Goal: Task Accomplishment & Management: Manage account settings

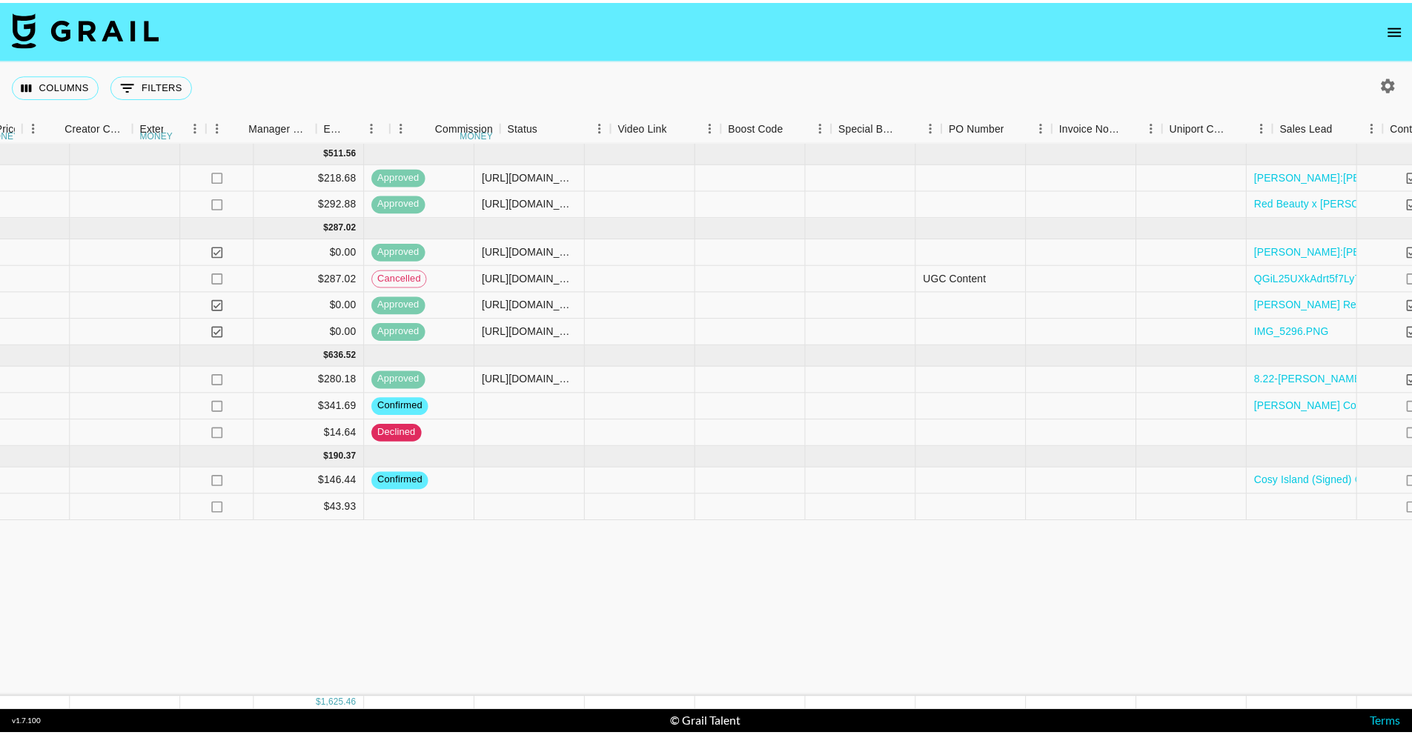
scroll to position [0, 1945]
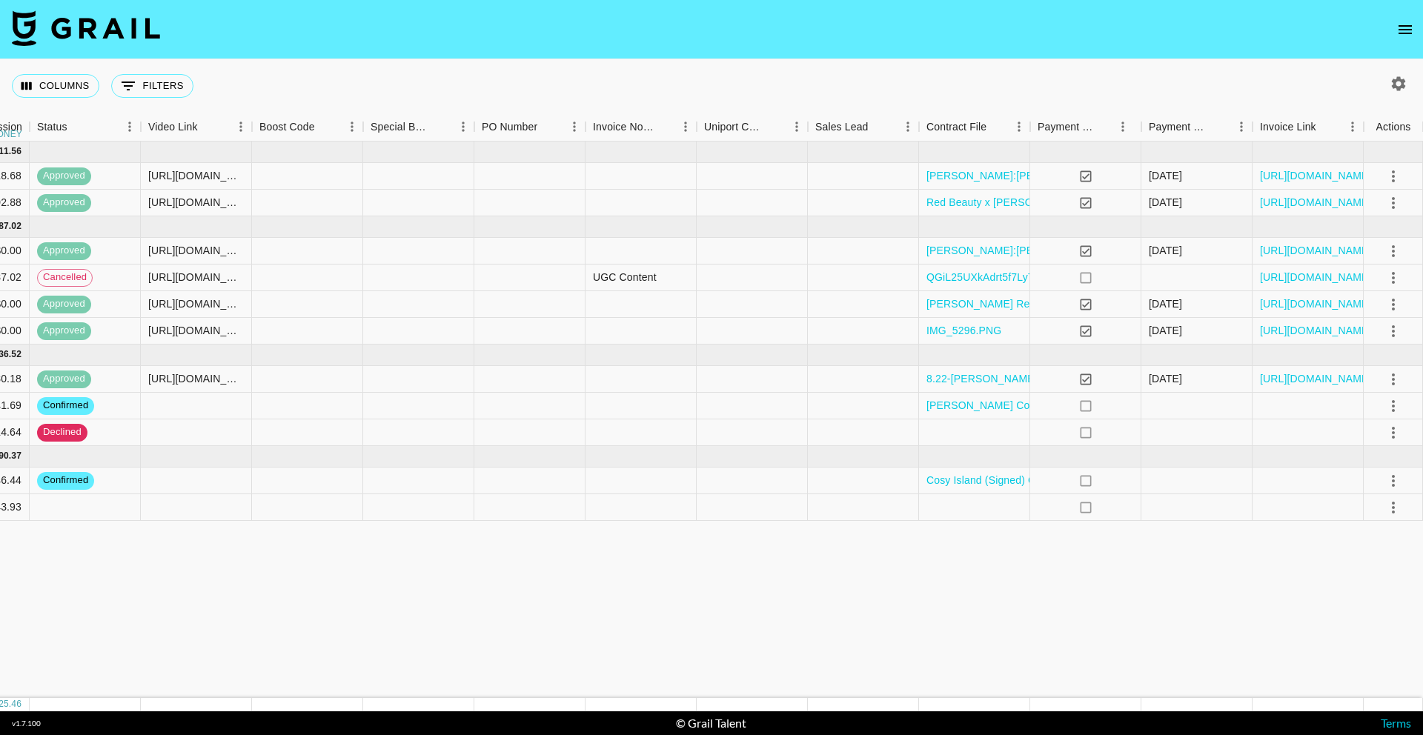
click at [1404, 28] on icon "open drawer" at bounding box center [1405, 30] width 18 height 18
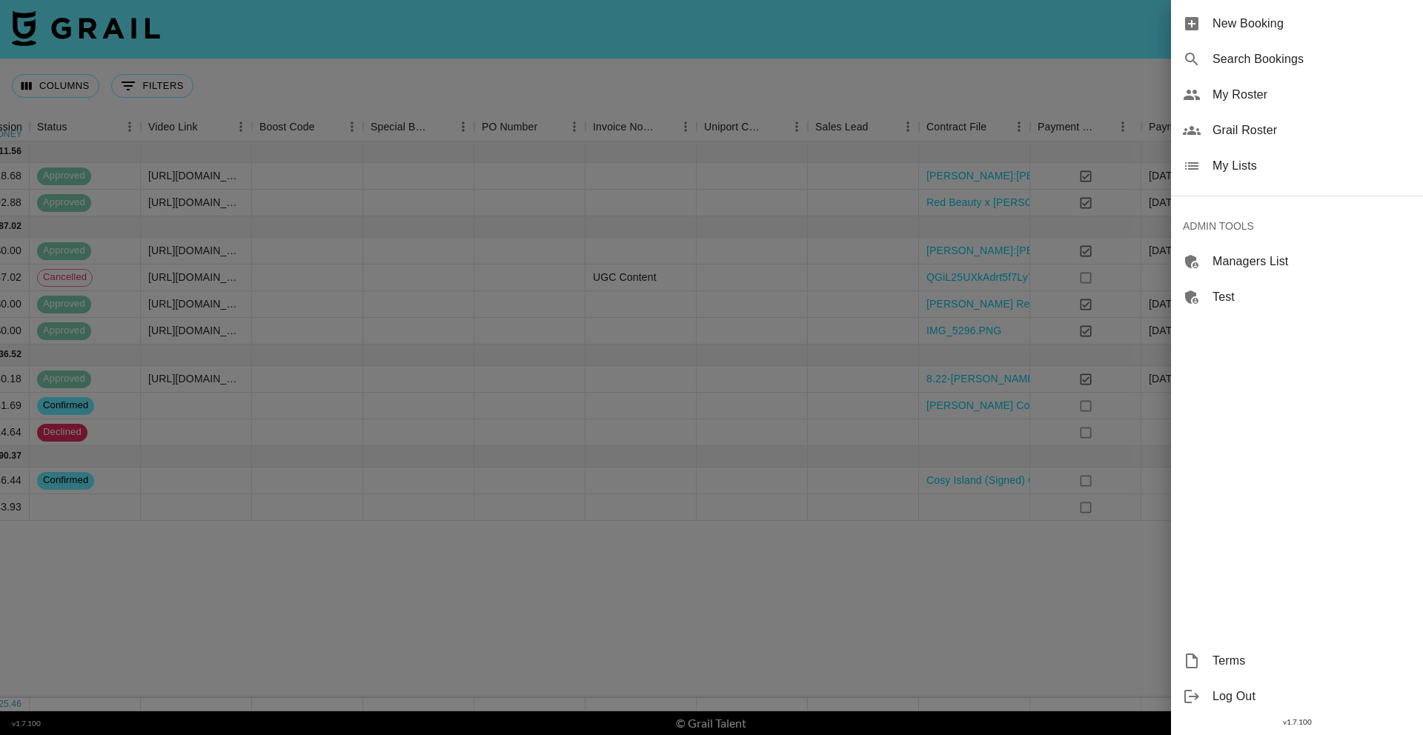
click at [1270, 167] on span "My Lists" at bounding box center [1311, 166] width 199 height 18
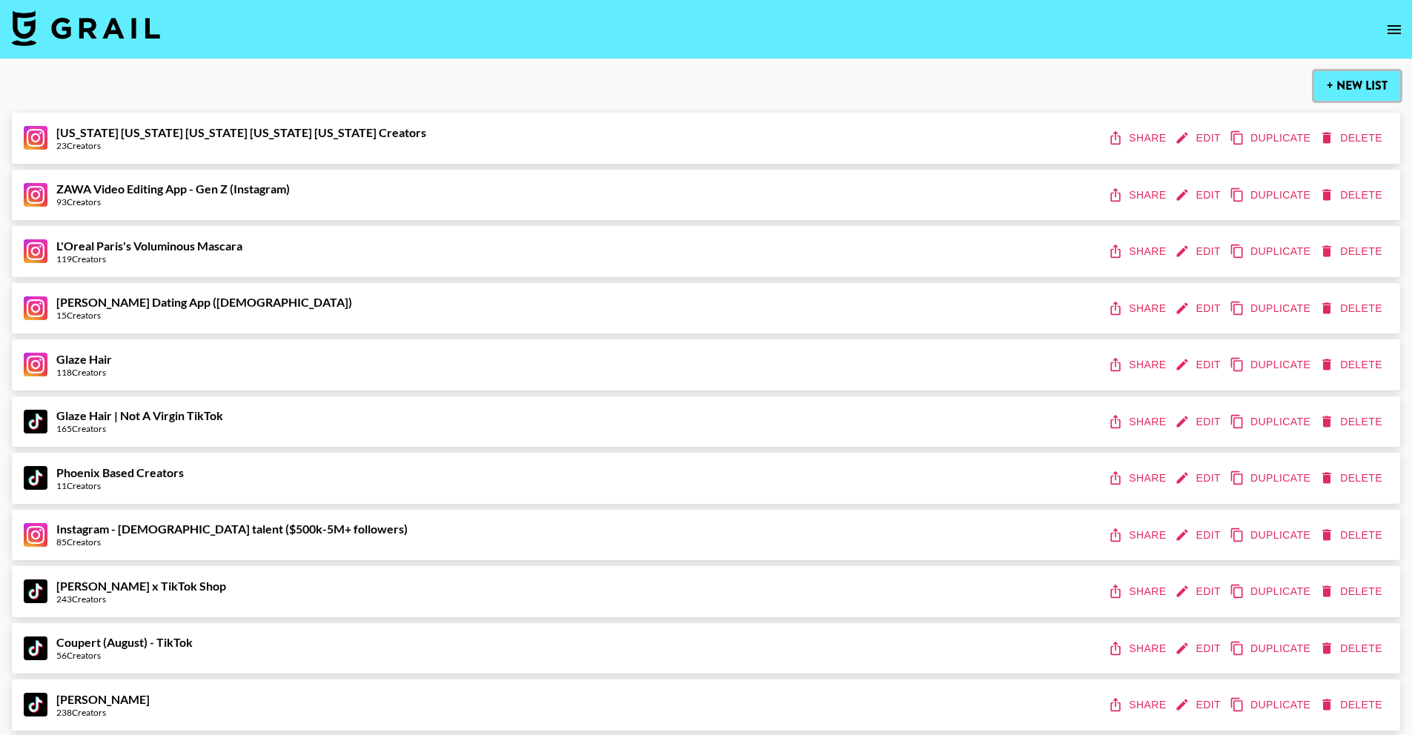
click at [1344, 85] on button "+ New List" at bounding box center [1357, 86] width 86 height 30
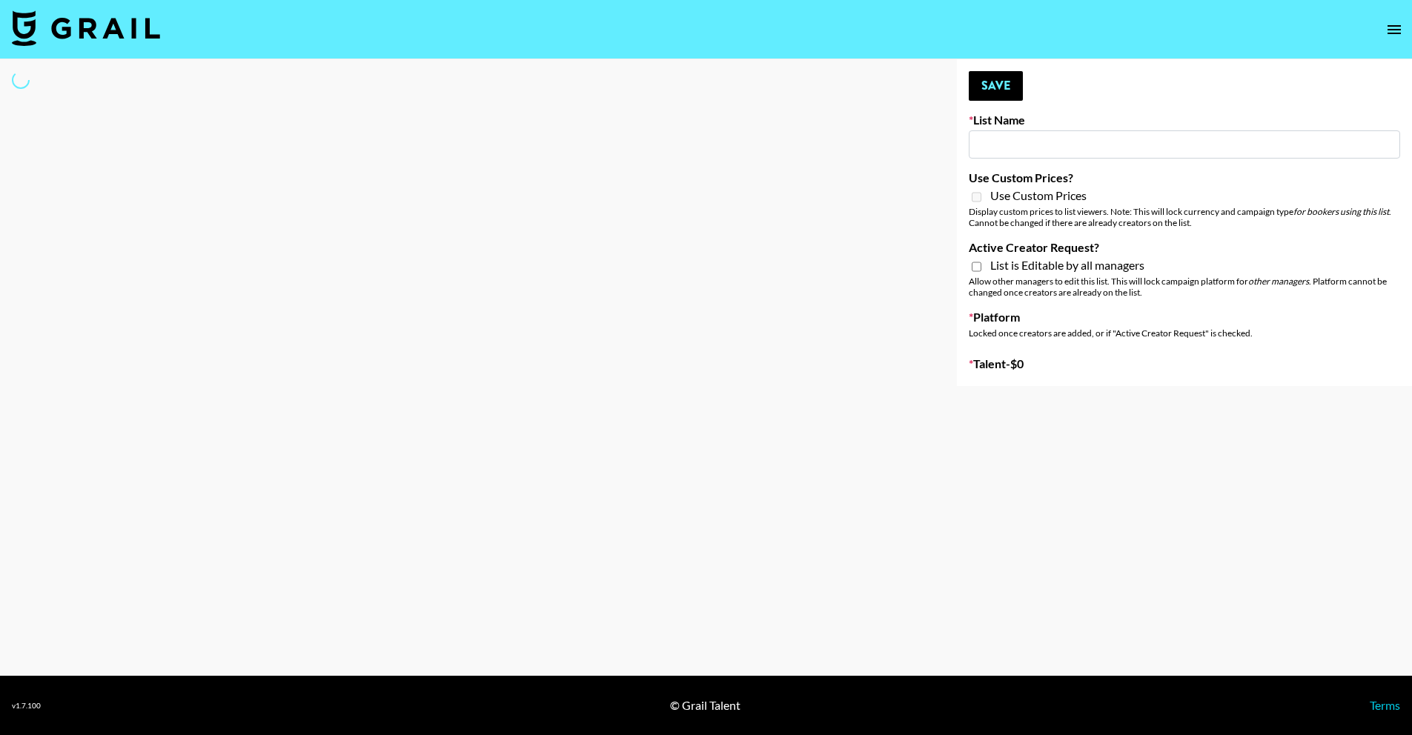
type input "New List"
select select "Song"
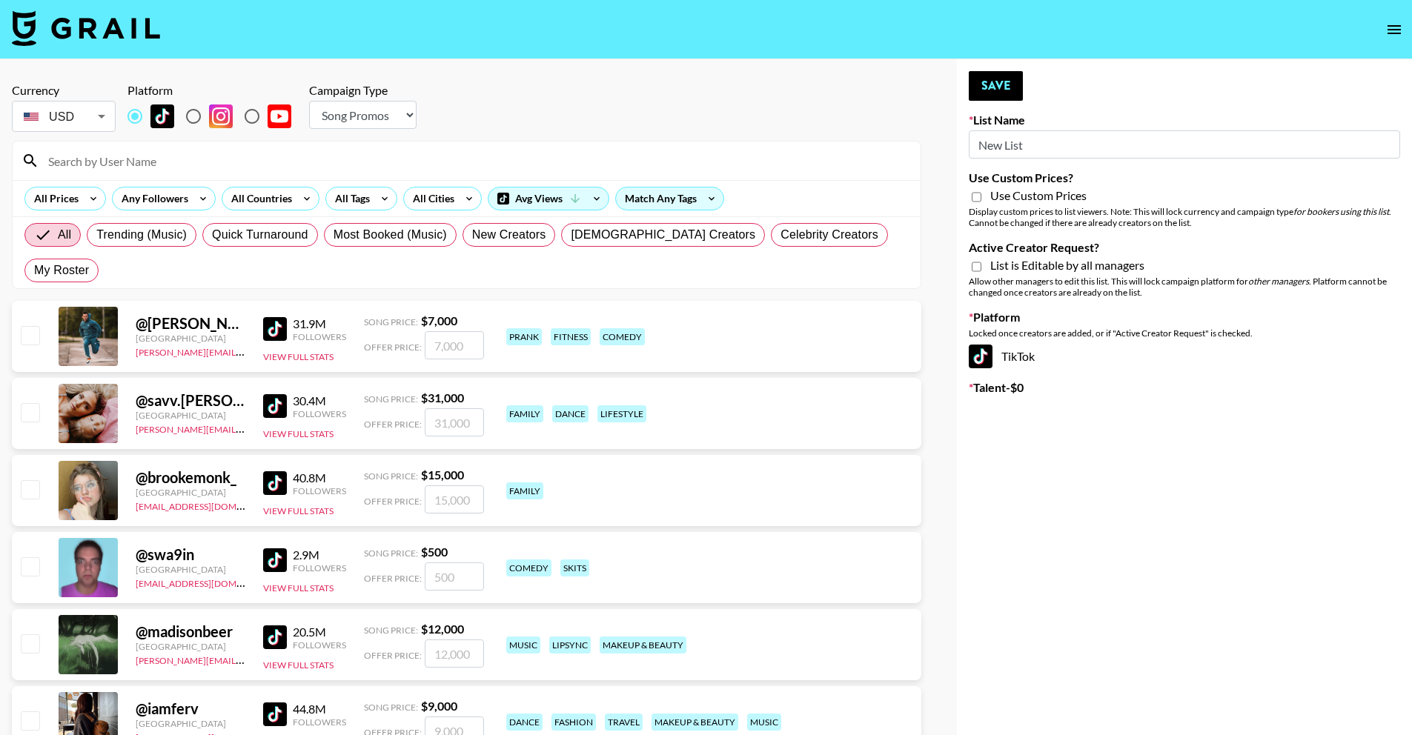
drag, startPoint x: 1189, startPoint y: 148, endPoint x: 924, endPoint y: 135, distance: 265.6
paste input "Laifen"
type input "Laifen (IG)"
click at [190, 113] on input "radio" at bounding box center [193, 116] width 31 height 31
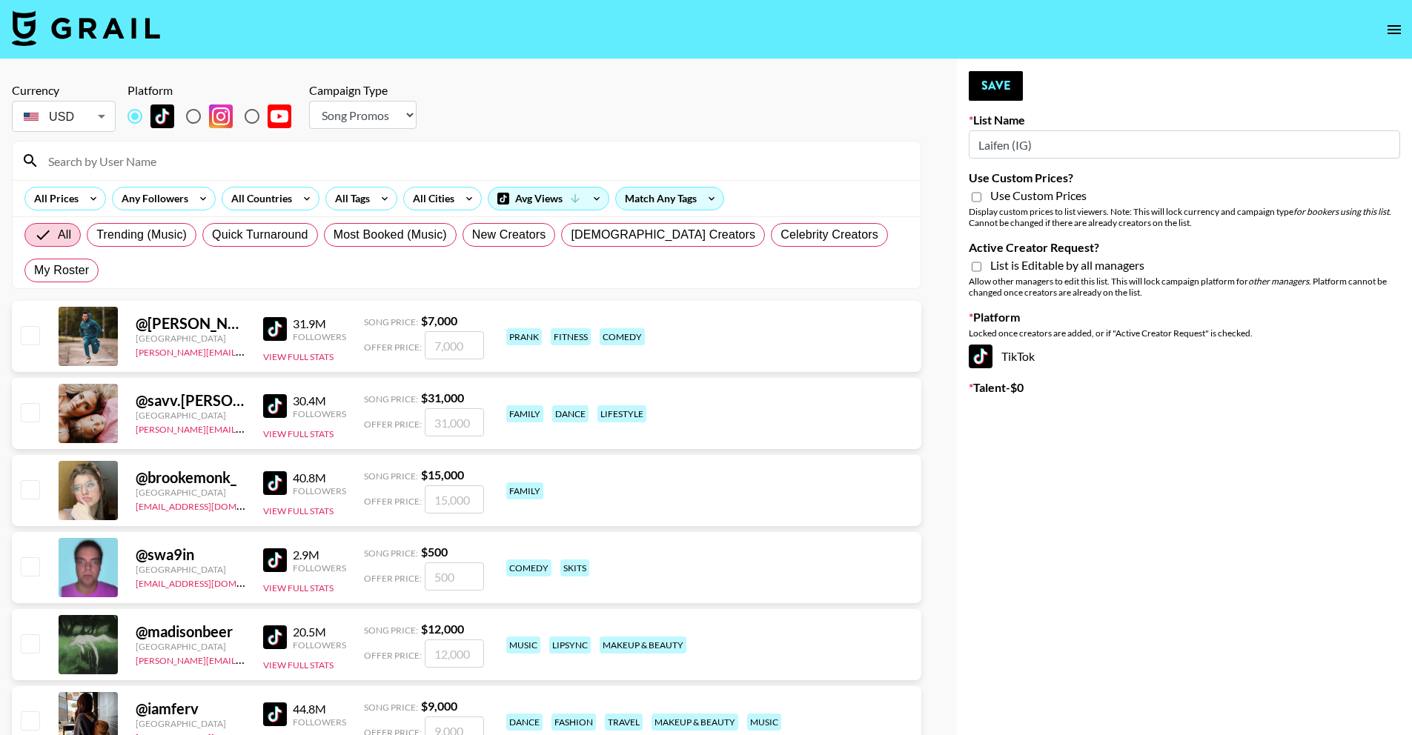
radio input "true"
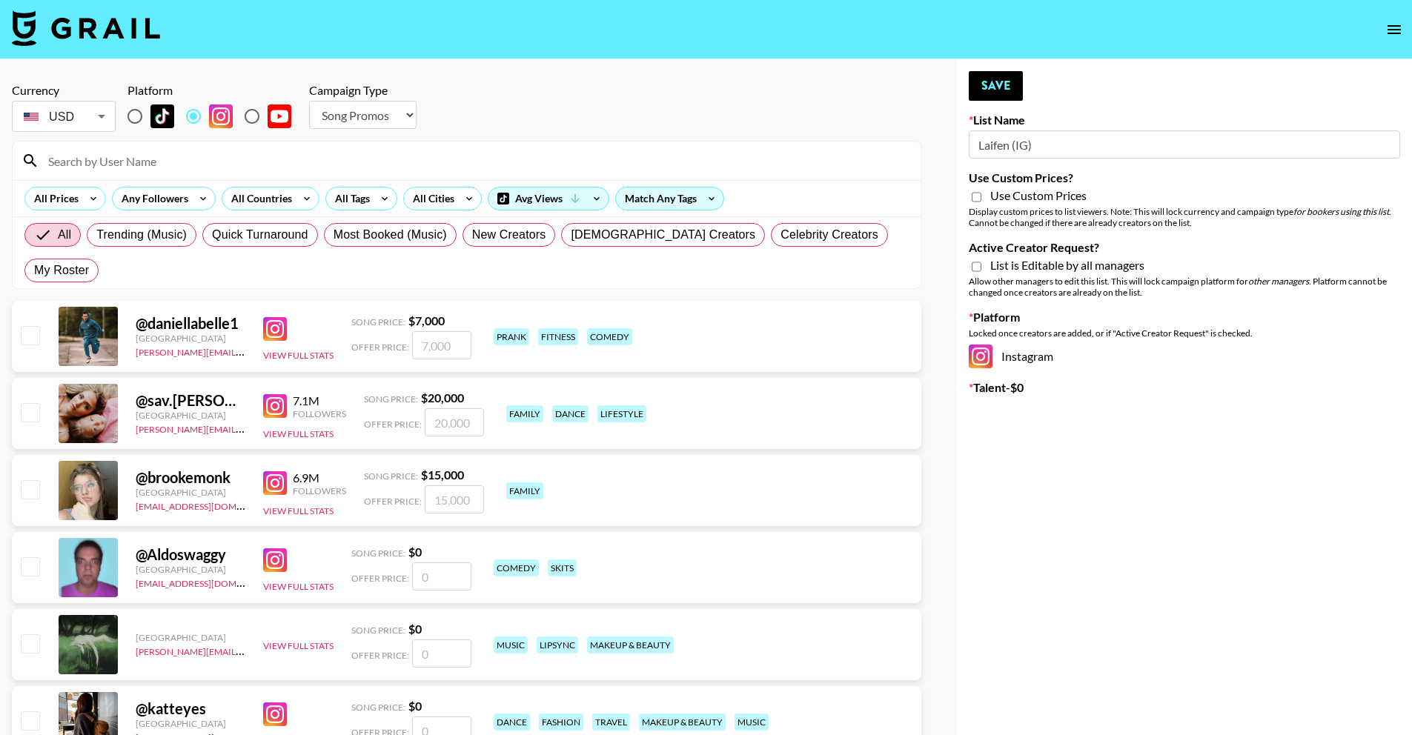
click at [296, 110] on div at bounding box center [215, 116] width 176 height 31
click at [319, 111] on select "Choose Type... Song Promos Brand Promos" at bounding box center [362, 115] width 107 height 28
select select "Brand"
click at [309, 101] on select "Choose Type... Song Promos Brand Promos" at bounding box center [362, 115] width 107 height 28
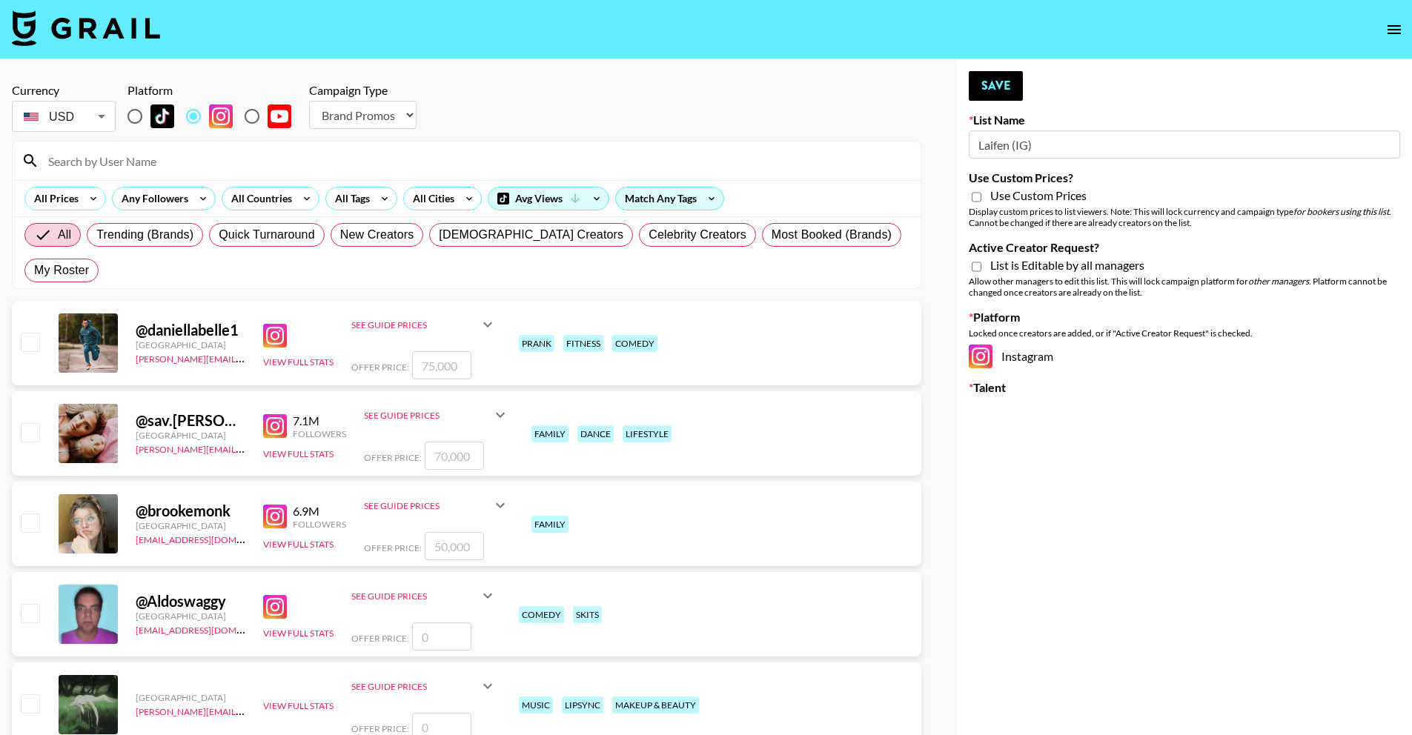
click at [992, 196] on span "Use Custom Prices" at bounding box center [1038, 195] width 96 height 15
click at [981, 196] on input "Use Custom Prices?" at bounding box center [977, 196] width 10 height 13
checkbox input "true"
click at [1052, 266] on span "List is Editable by all managers" at bounding box center [1067, 265] width 154 height 15
click at [981, 266] on input "Active Creator Request?" at bounding box center [977, 266] width 10 height 13
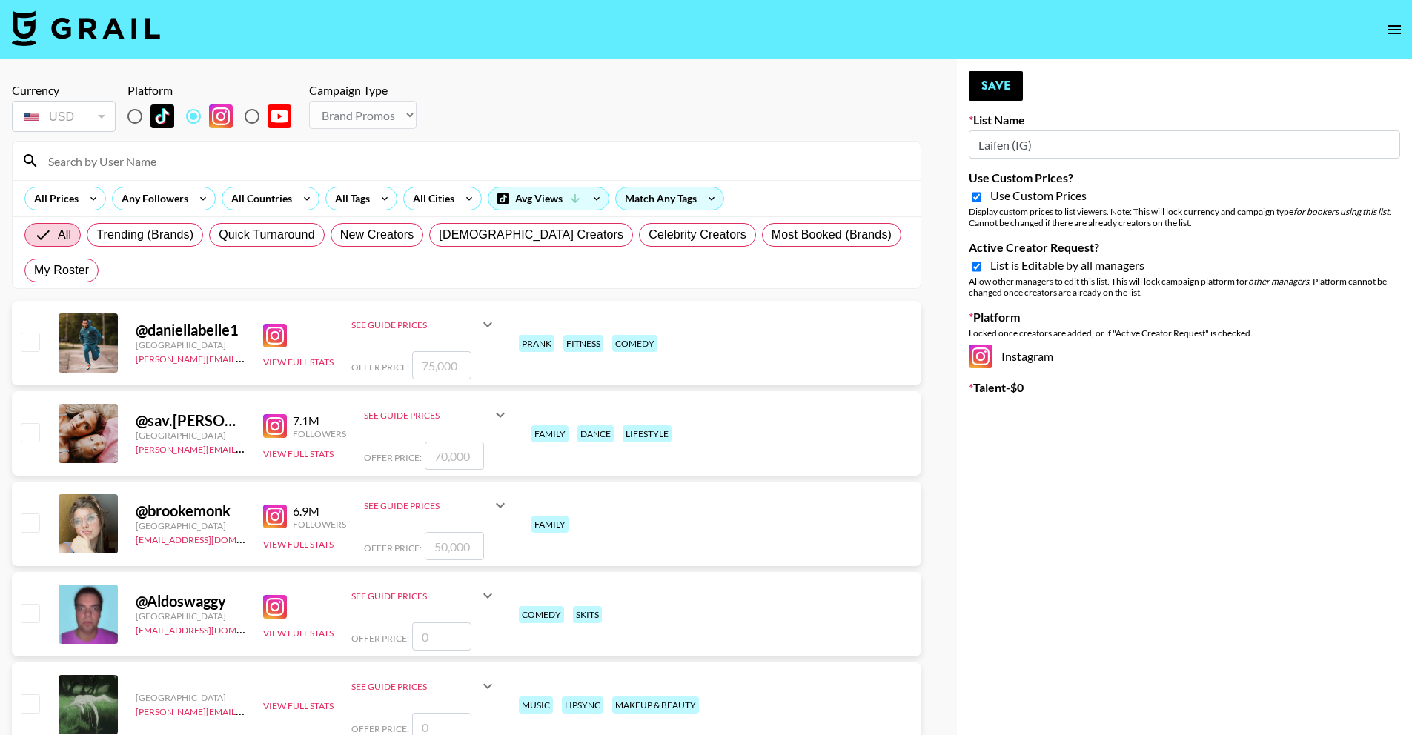
checkbox input "true"
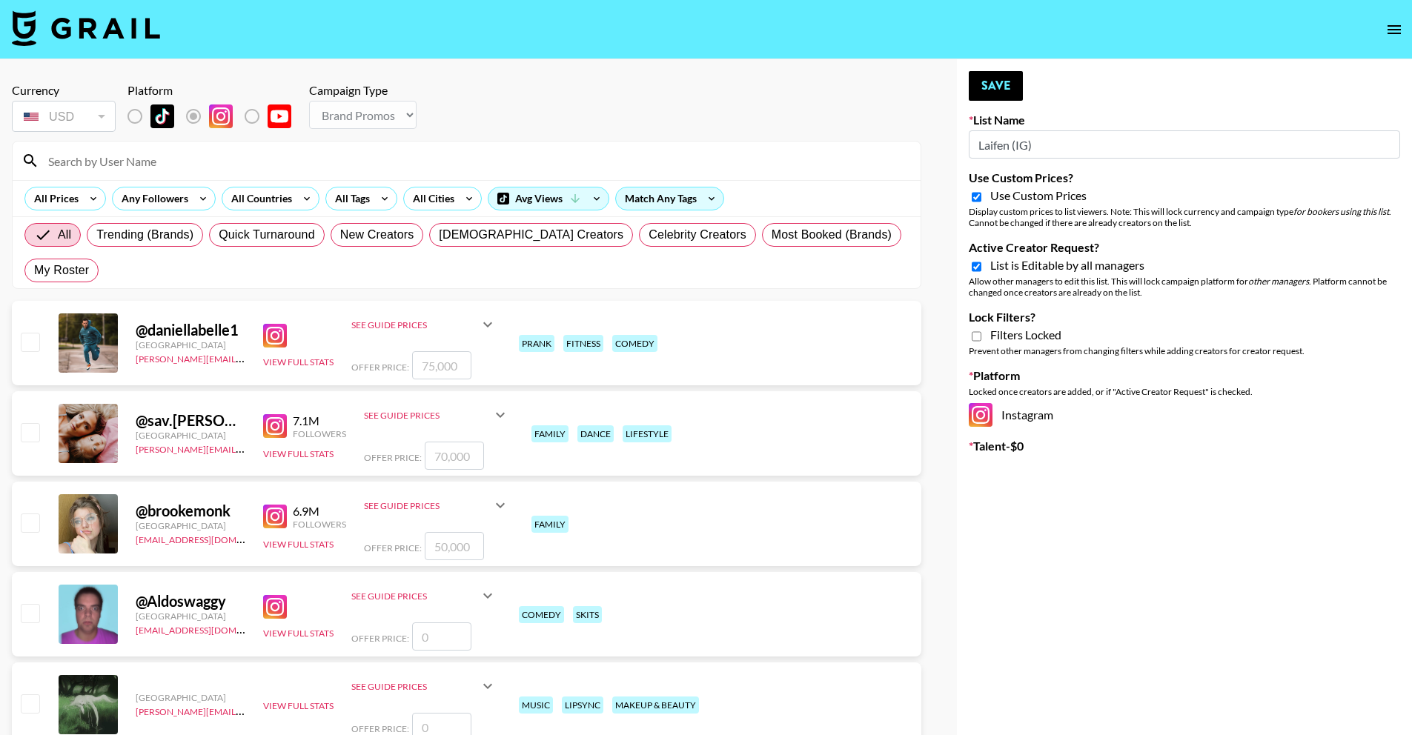
click at [997, 92] on button "Save" at bounding box center [996, 86] width 54 height 30
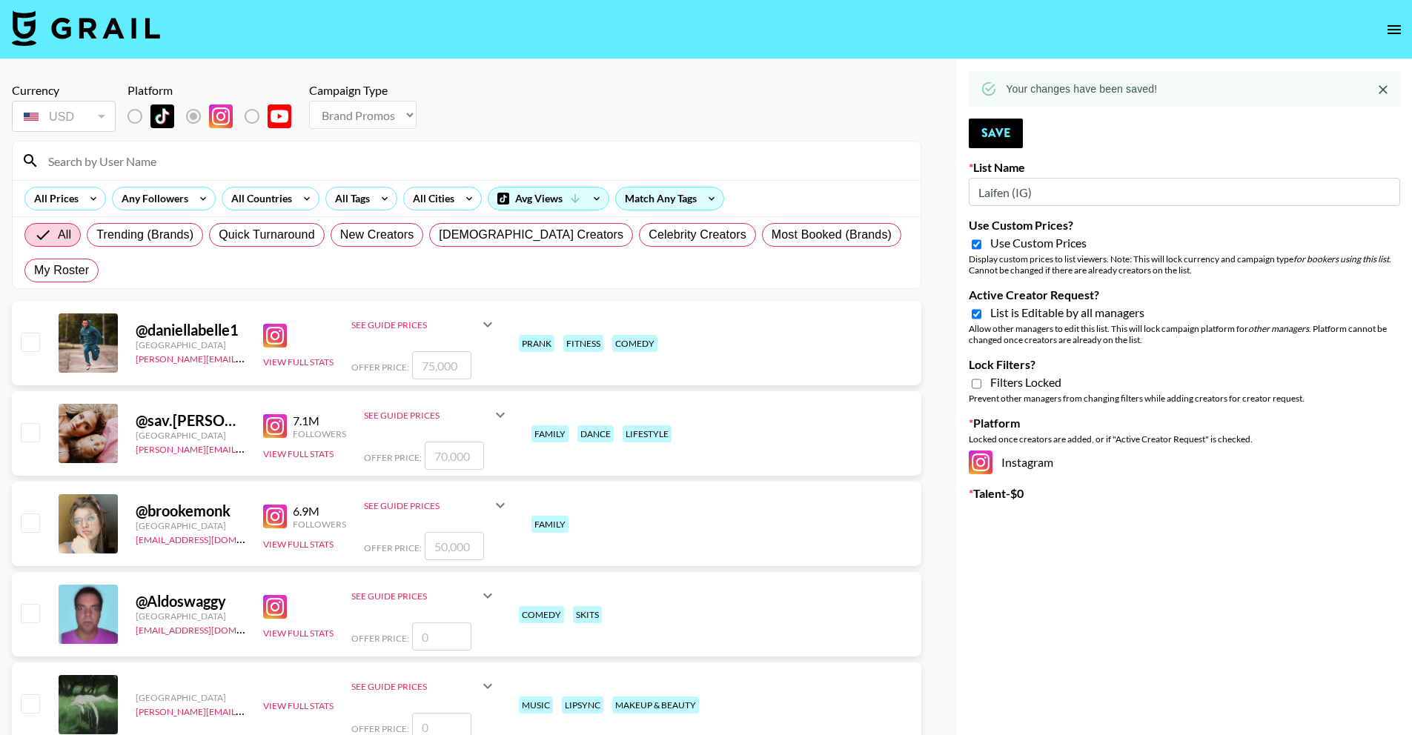
click at [1401, 28] on icon "open drawer" at bounding box center [1394, 30] width 18 height 18
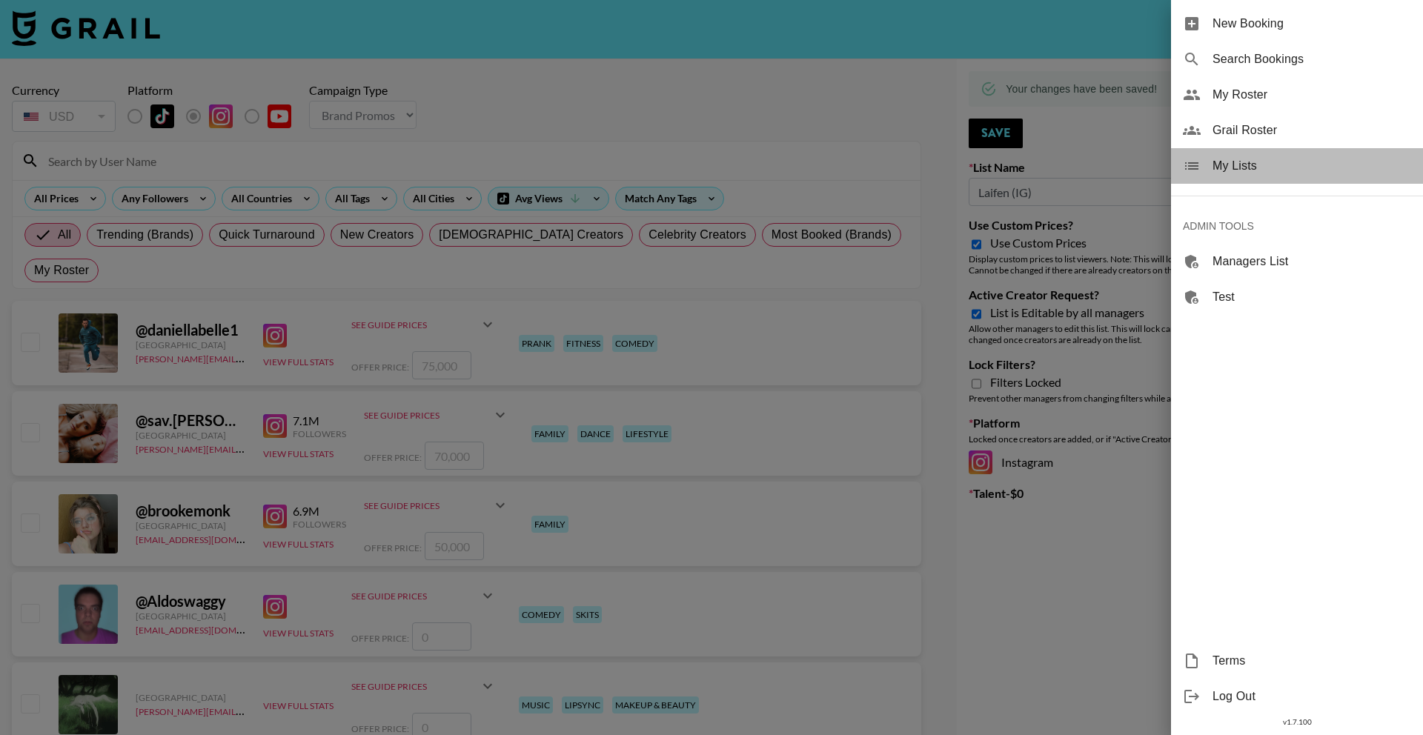
click at [1344, 165] on span "My Lists" at bounding box center [1311, 166] width 199 height 18
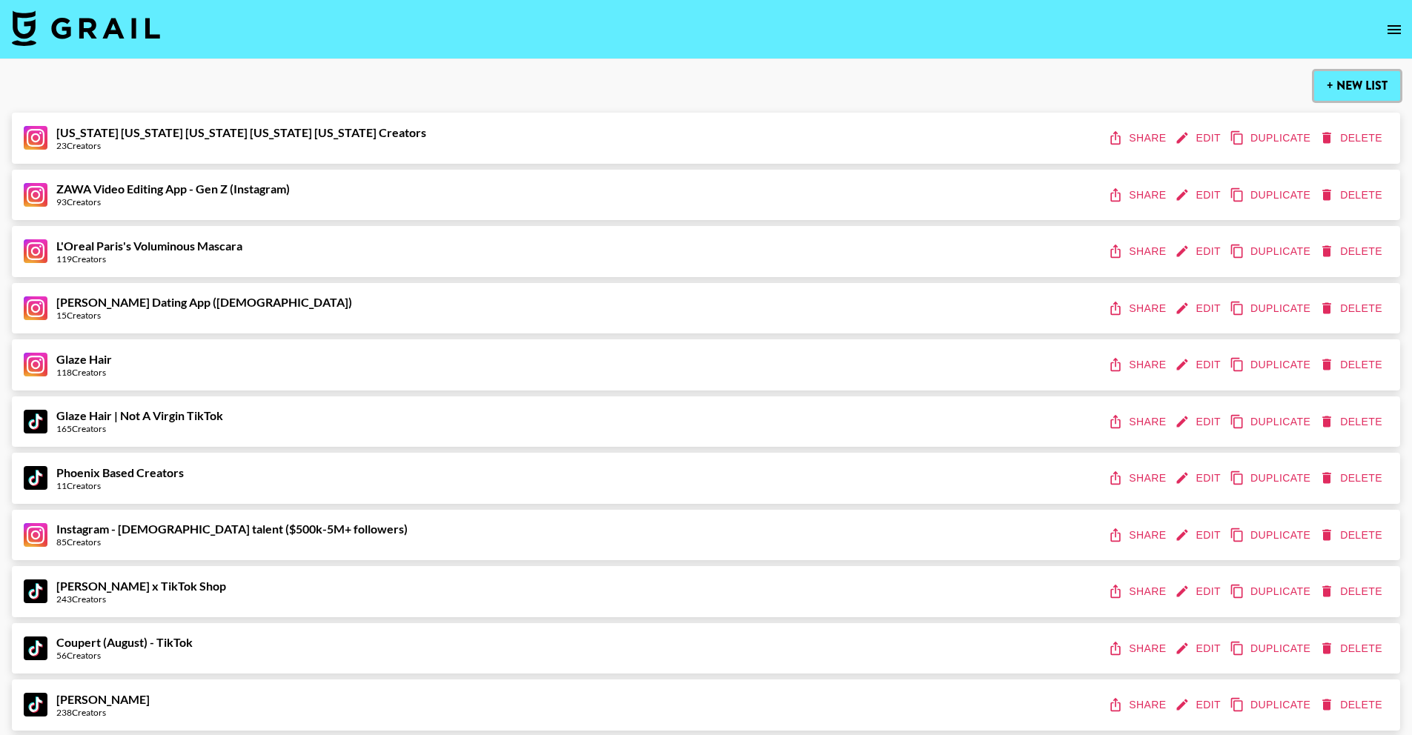
click at [1377, 82] on button "+ New List" at bounding box center [1357, 86] width 86 height 30
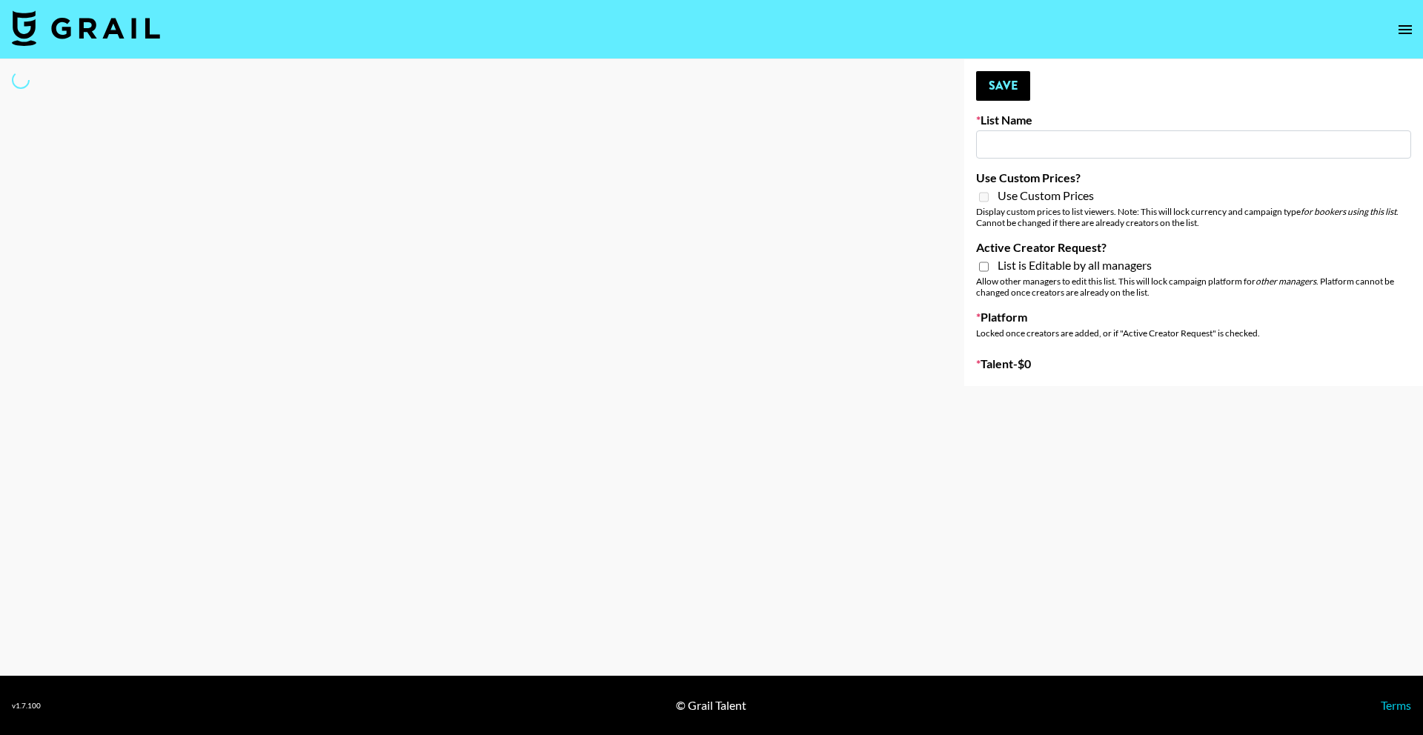
type input "New List"
select select "Song"
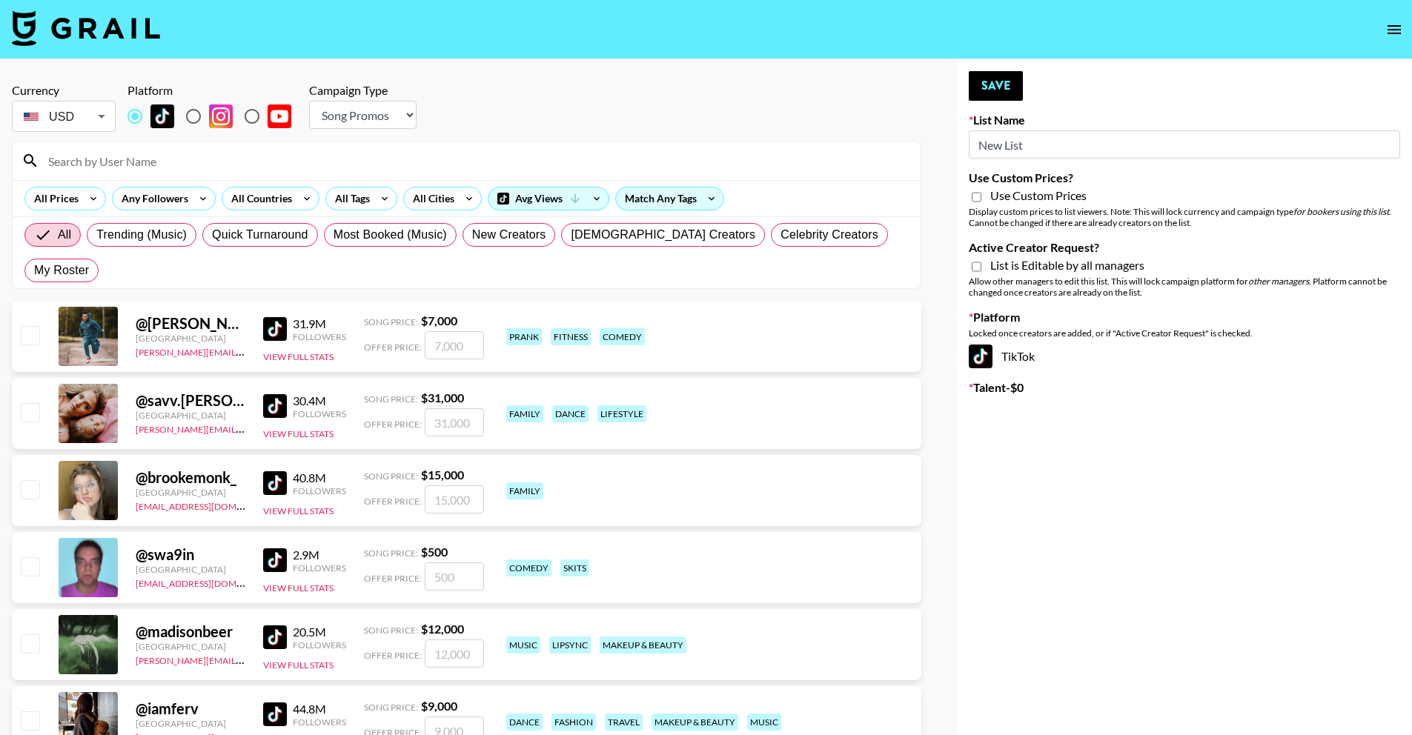
click at [1008, 153] on input "New List" at bounding box center [1184, 144] width 431 height 28
drag, startPoint x: 1053, startPoint y: 147, endPoint x: 891, endPoint y: 147, distance: 161.6
paste input "Laifen"
type input "Laifen (TikTok)"
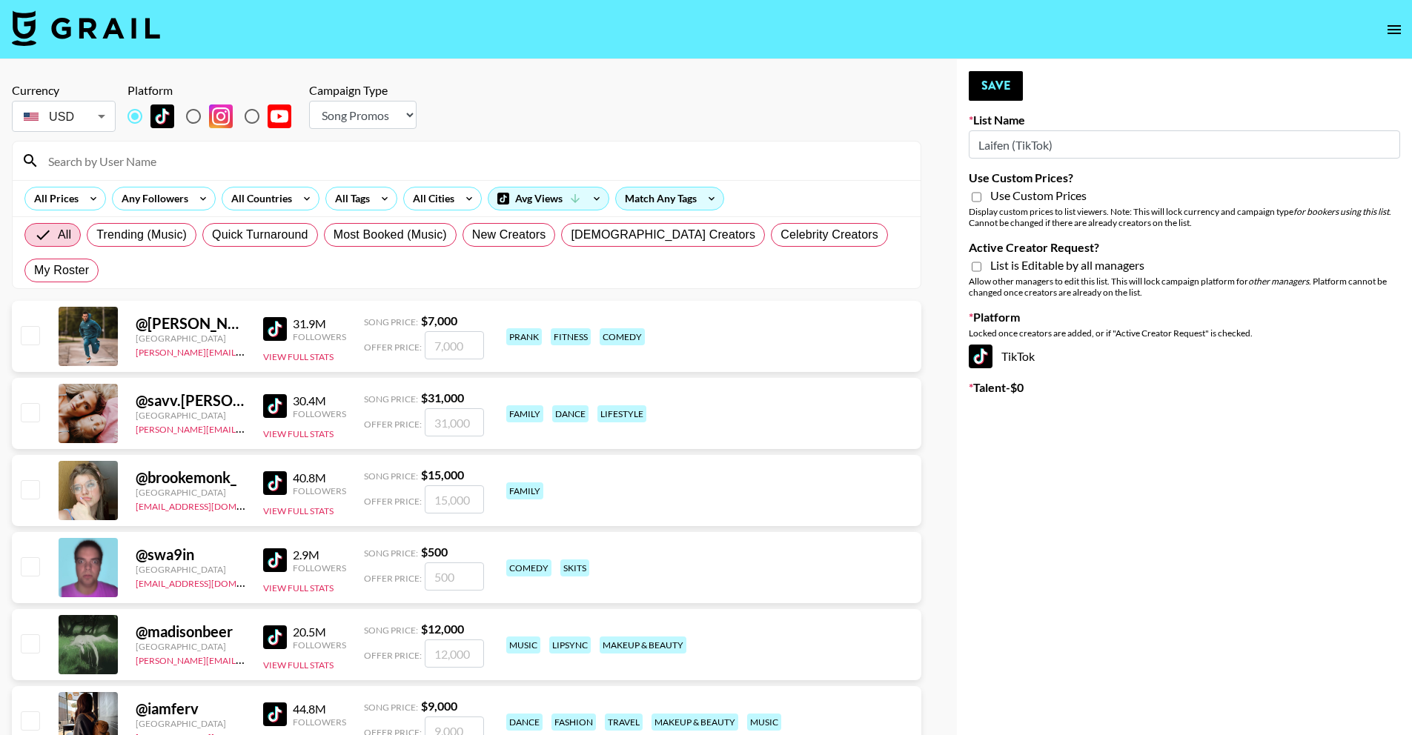
click at [347, 103] on select "Choose Type... Song Promos Brand Promos" at bounding box center [362, 115] width 107 height 28
select select "Brand"
click at [309, 101] on select "Choose Type... Song Promos Brand Promos" at bounding box center [362, 115] width 107 height 28
click at [1035, 200] on span "Use Custom Prices" at bounding box center [1038, 195] width 96 height 15
click at [981, 200] on input "Use Custom Prices?" at bounding box center [977, 196] width 10 height 13
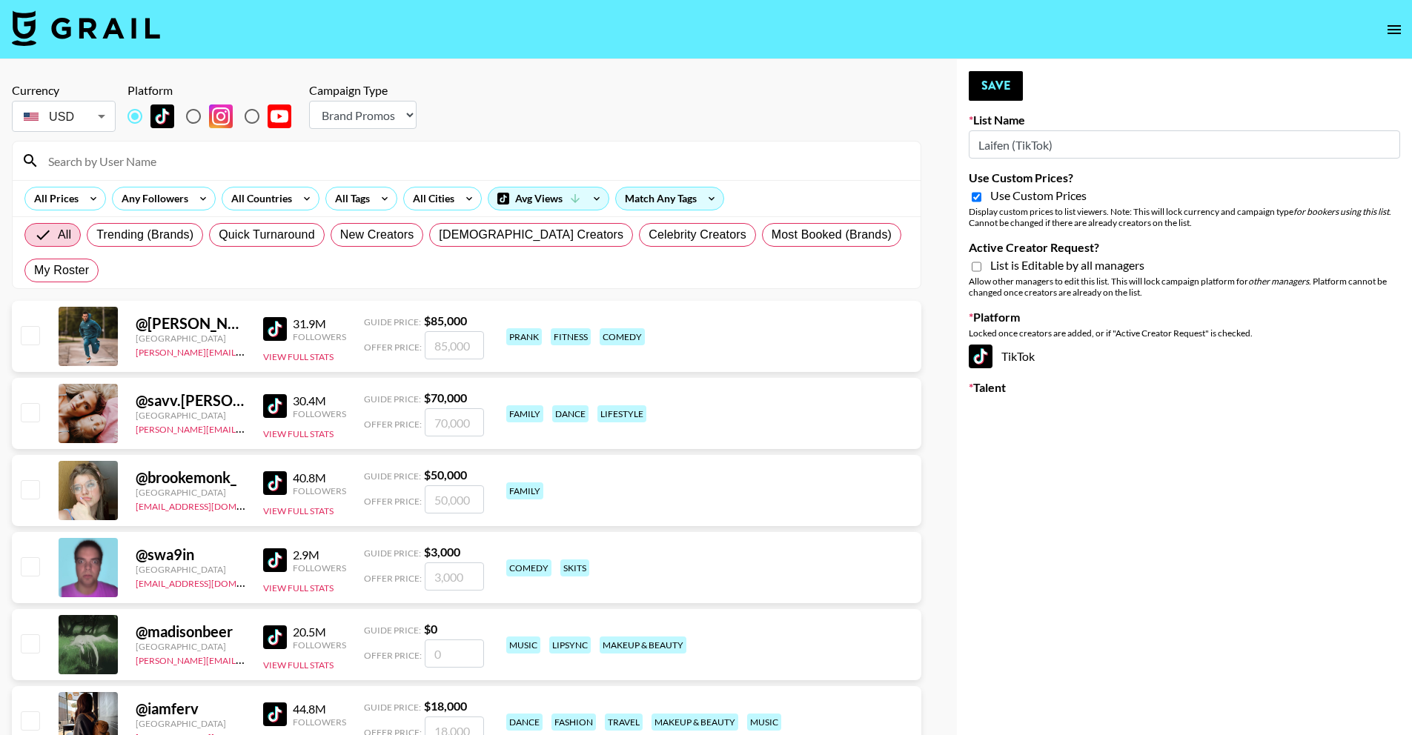
checkbox input "true"
click at [1076, 268] on span "List is Editable by all managers" at bounding box center [1067, 265] width 154 height 15
click at [981, 268] on input "Active Creator Request?" at bounding box center [977, 266] width 10 height 13
checkbox input "true"
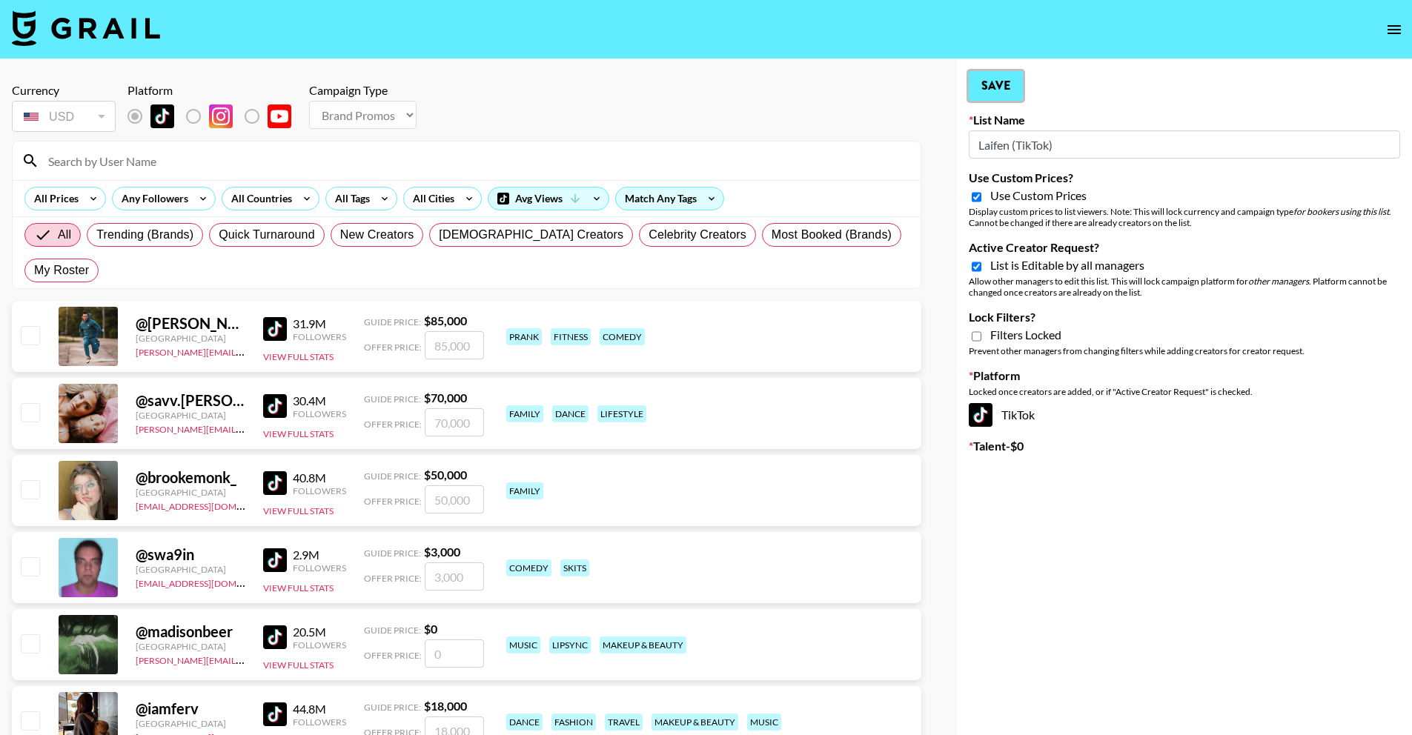
click at [1003, 92] on button "Save" at bounding box center [996, 86] width 54 height 30
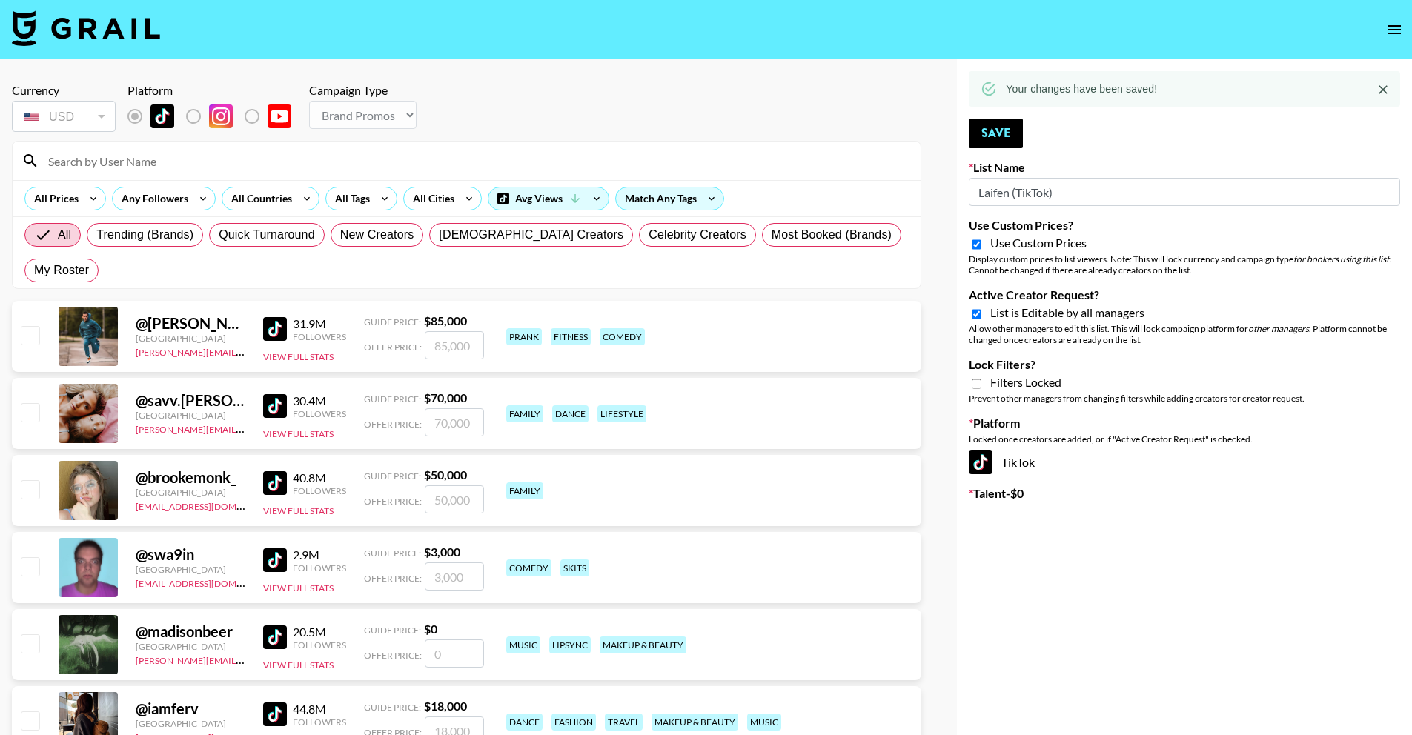
click at [1399, 27] on icon "open drawer" at bounding box center [1394, 30] width 18 height 18
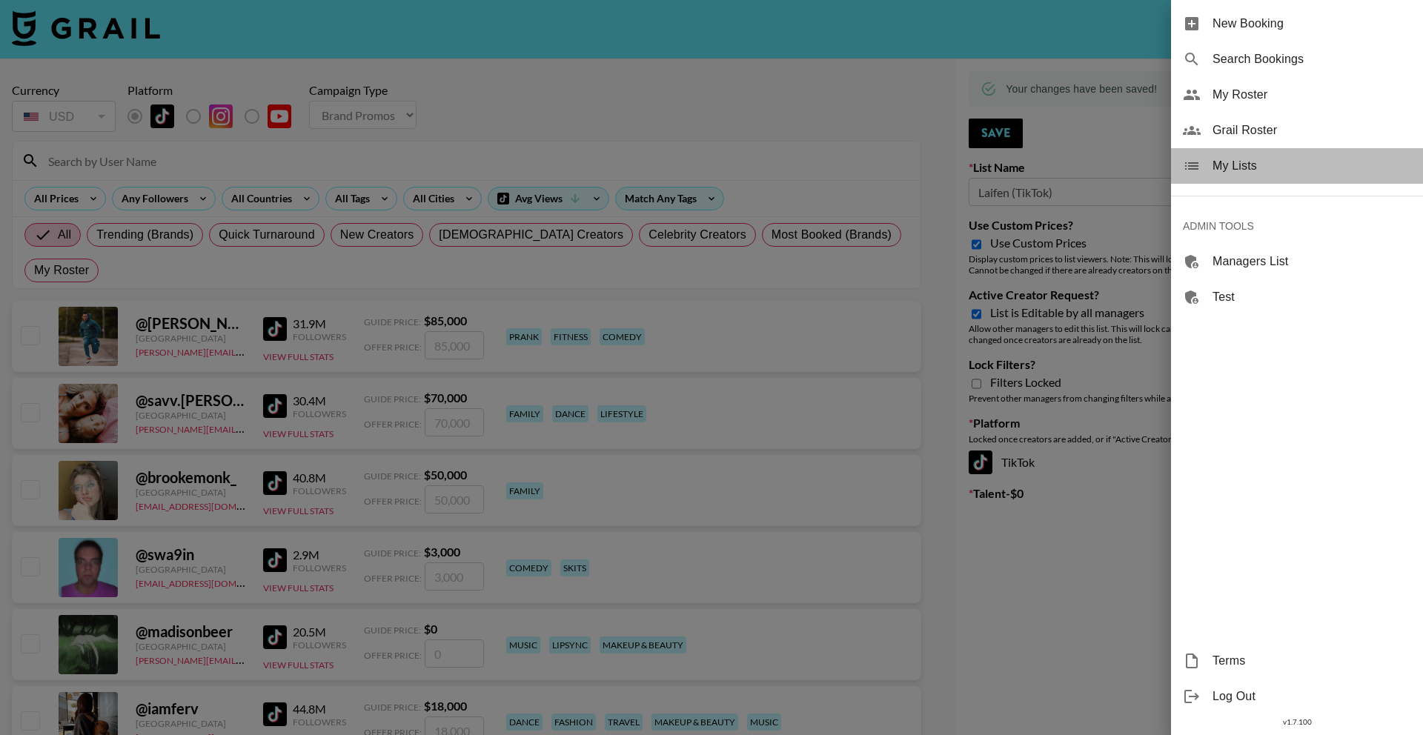
click at [1320, 168] on span "My Lists" at bounding box center [1311, 166] width 199 height 18
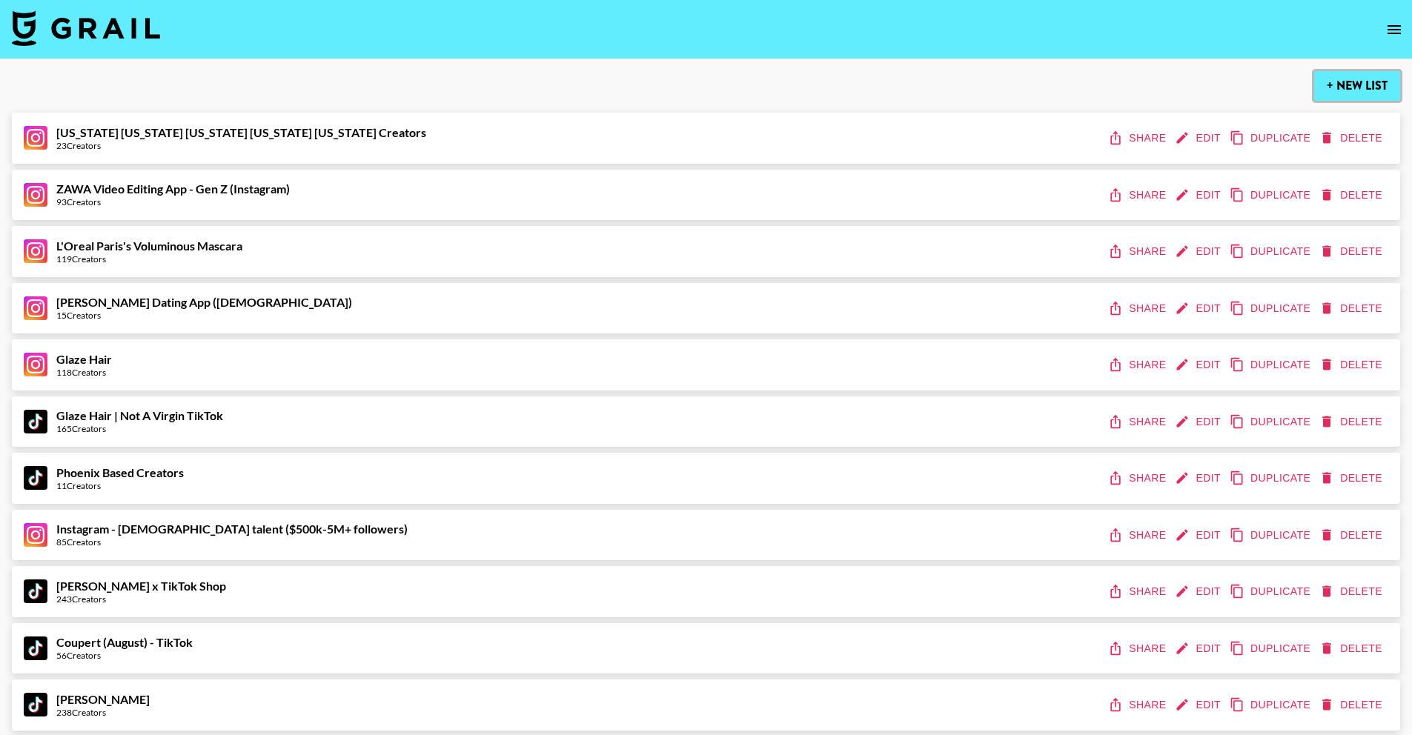
click at [1374, 82] on button "+ New List" at bounding box center [1357, 86] width 86 height 30
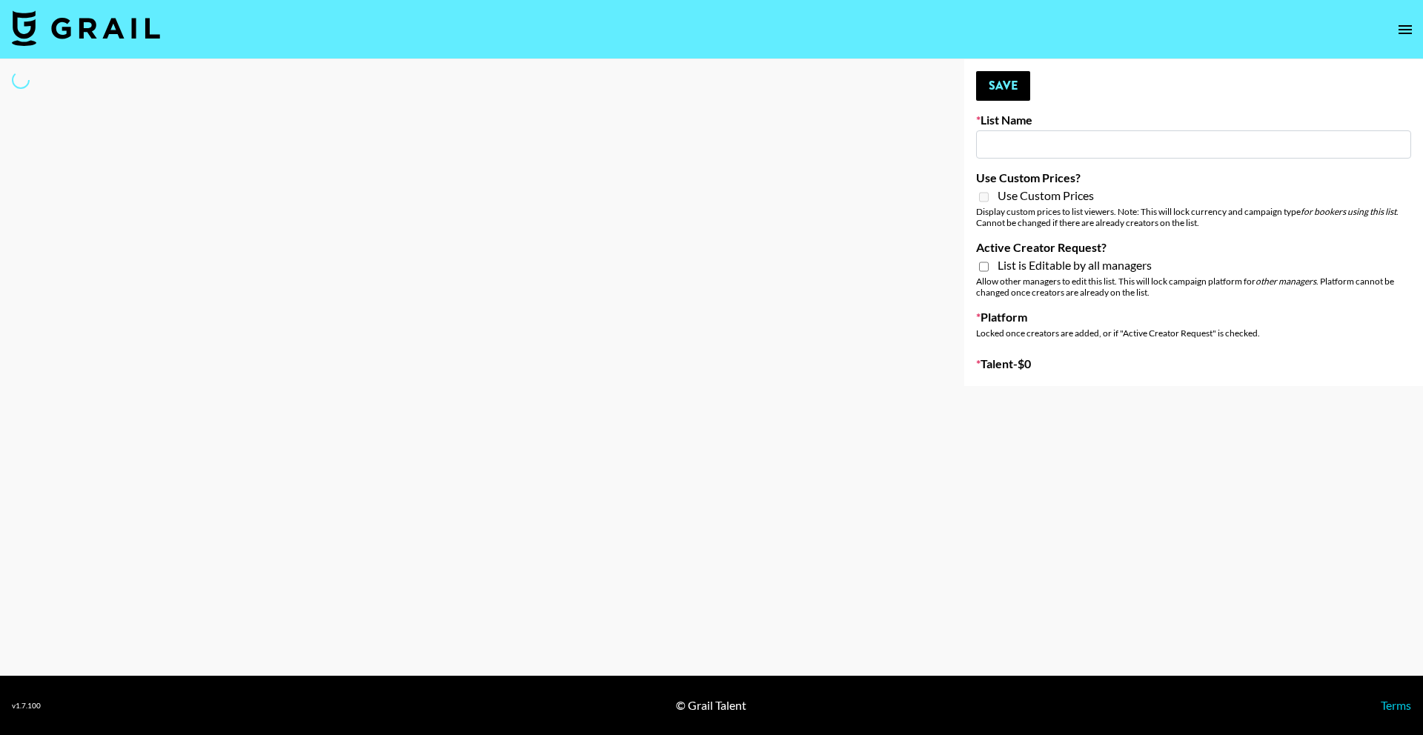
type input "New List"
select select "Song"
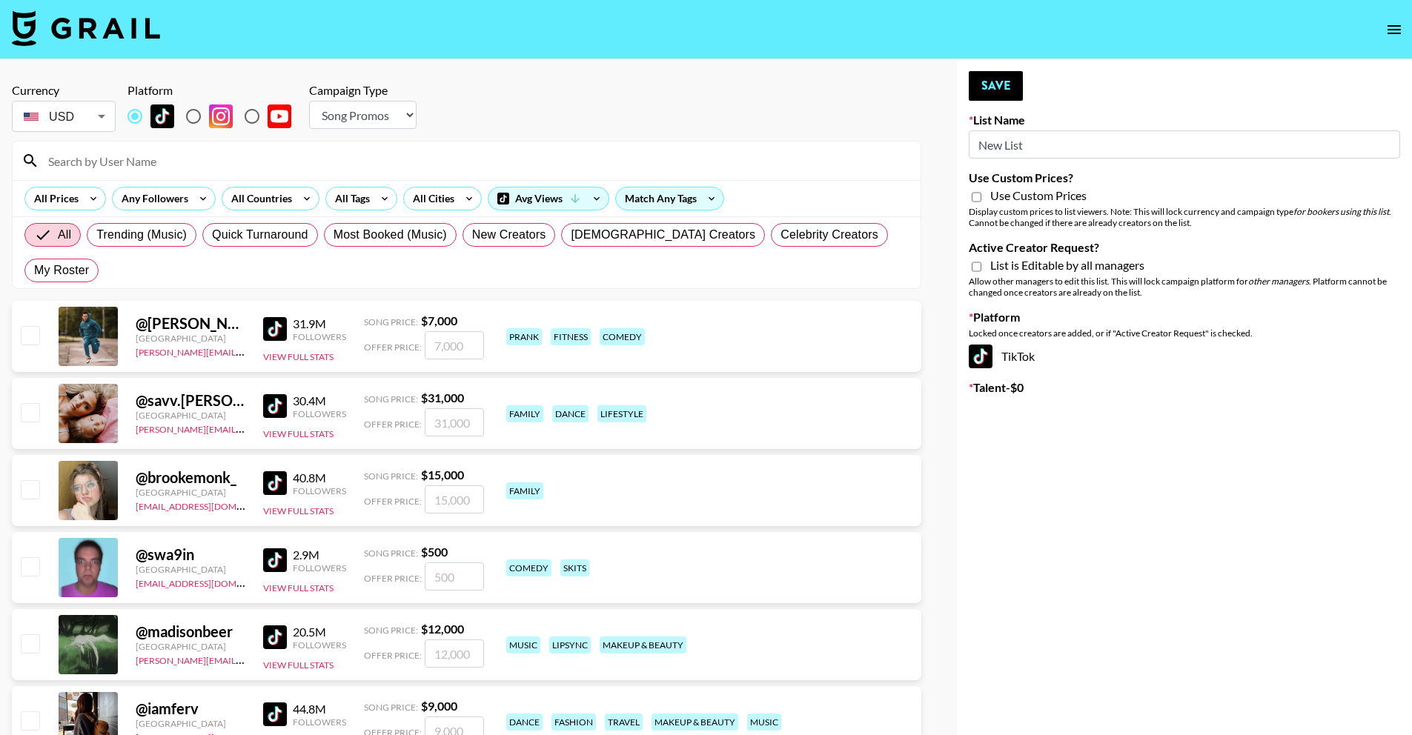
paste input "PLAUD"
drag, startPoint x: 1034, startPoint y: 143, endPoint x: 907, endPoint y: 150, distance: 126.9
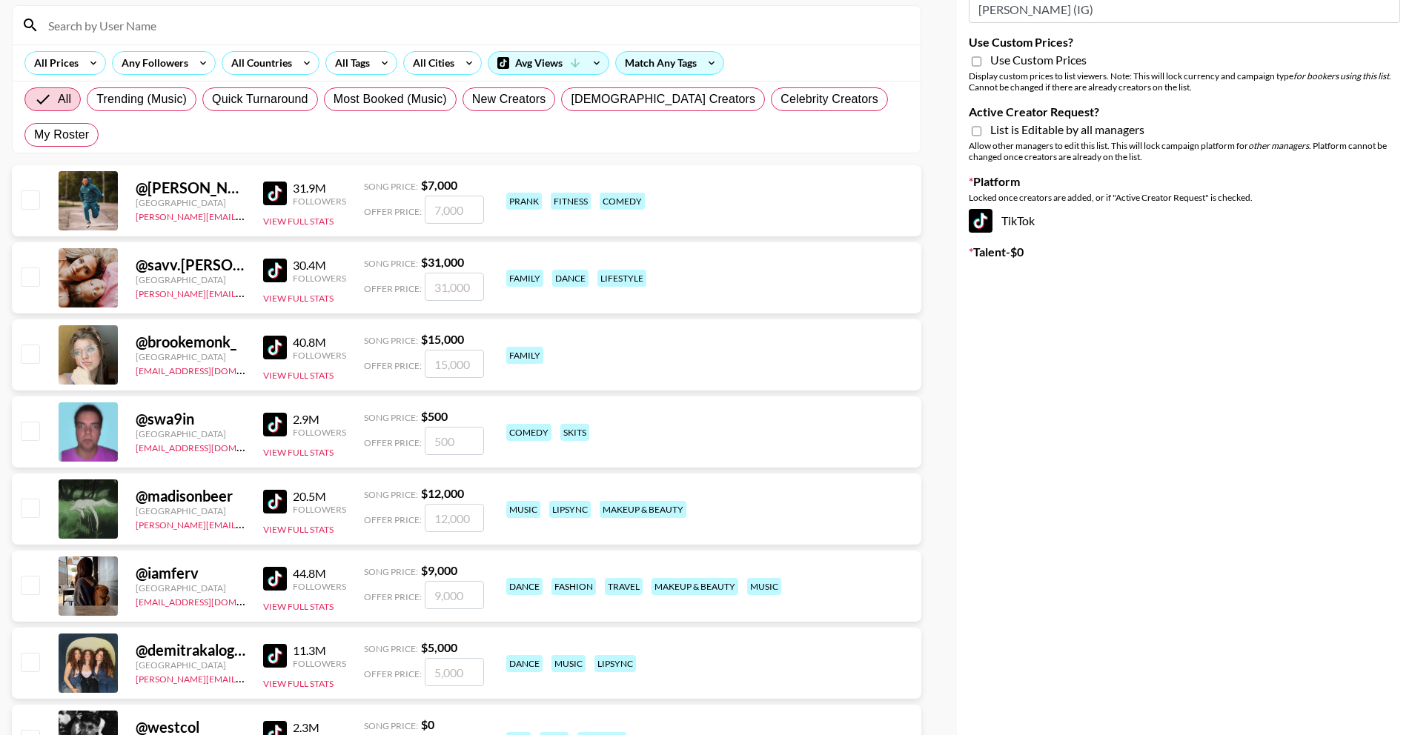
scroll to position [36, 0]
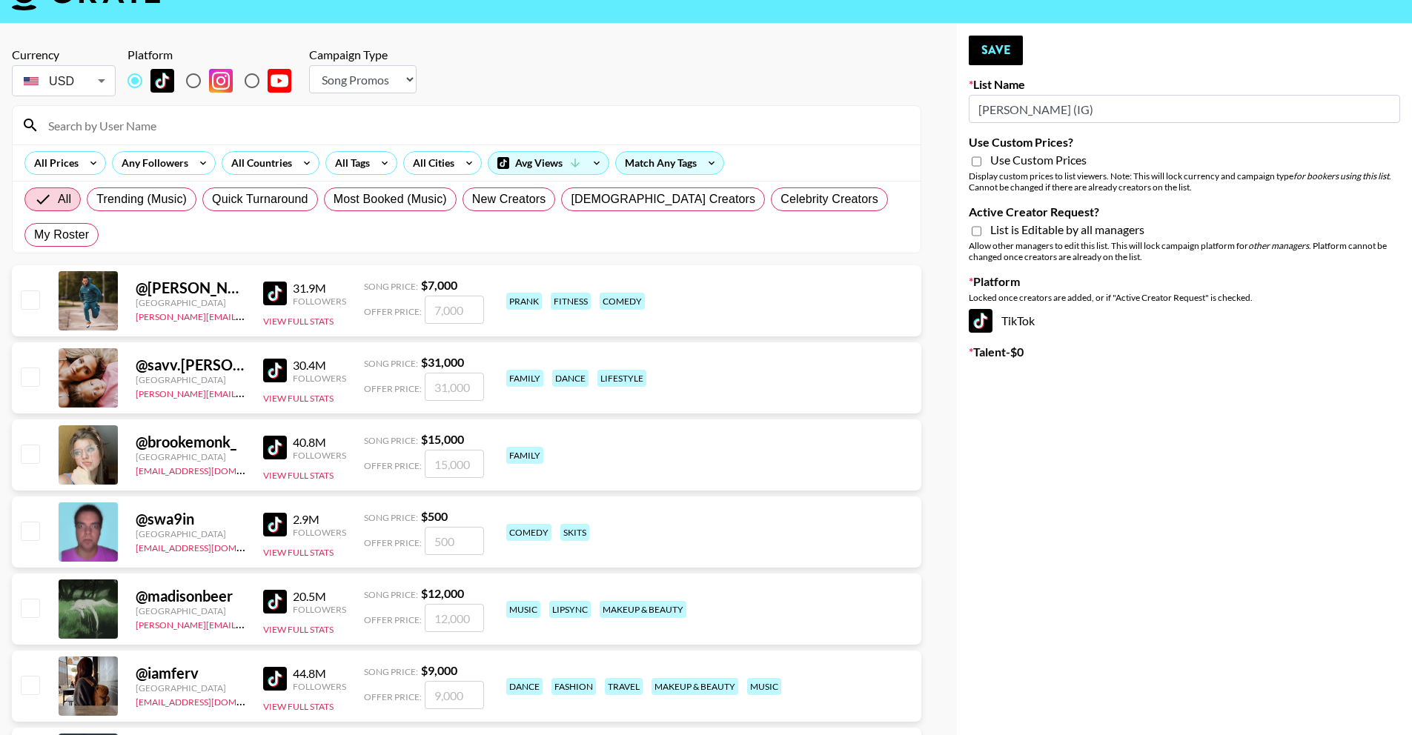
type input "[PERSON_NAME] (IG)"
click at [193, 84] on input "radio" at bounding box center [193, 80] width 31 height 31
radio input "true"
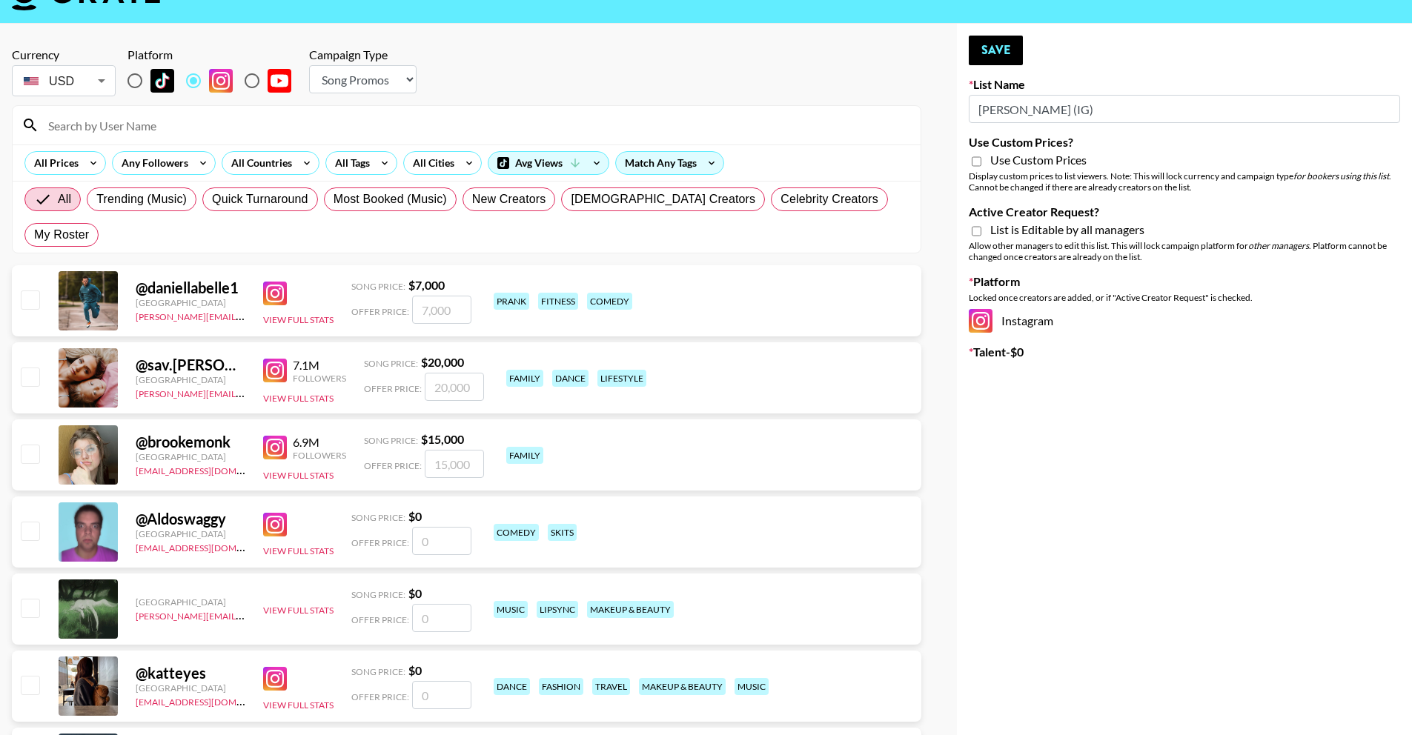
click at [332, 75] on select "Choose Type... Song Promos Brand Promos" at bounding box center [362, 79] width 107 height 28
select select "Brand"
click at [309, 65] on select "Choose Type... Song Promos Brand Promos" at bounding box center [362, 79] width 107 height 28
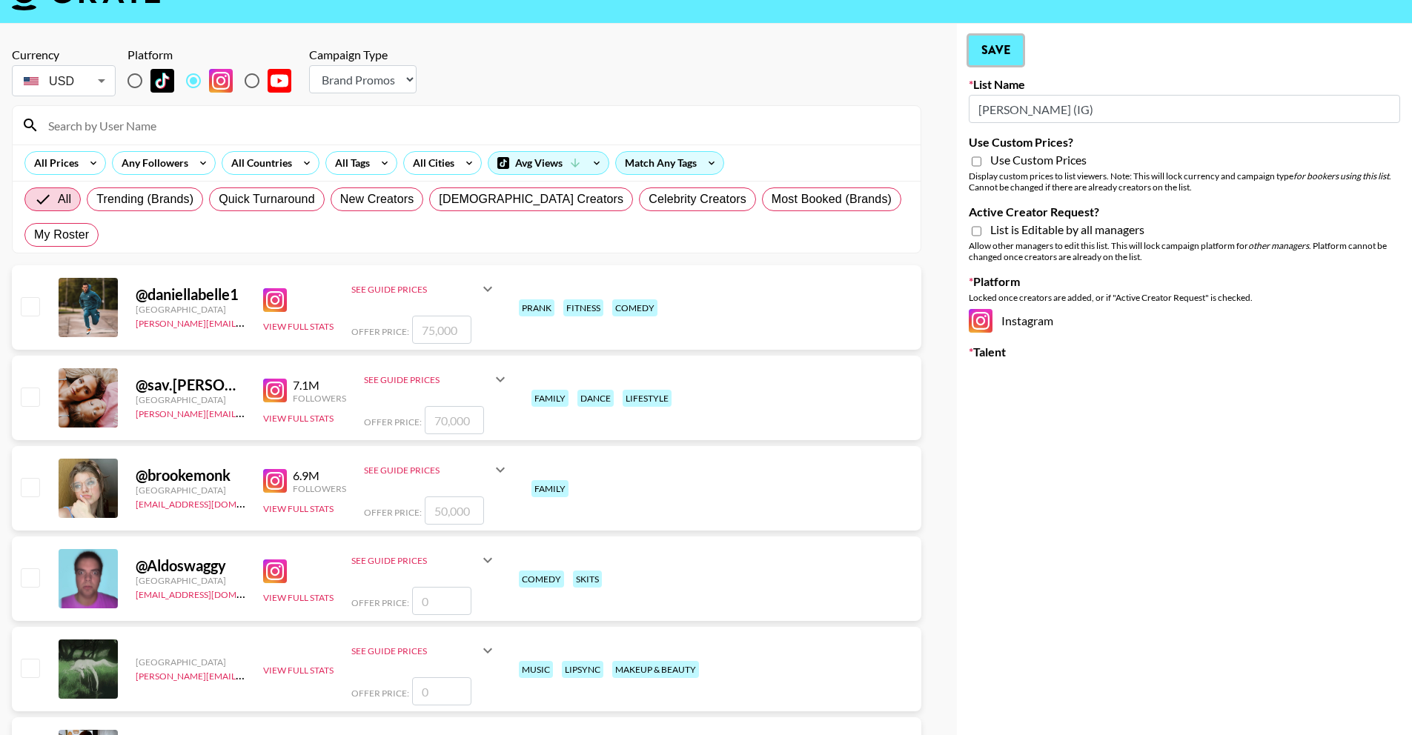
click at [992, 56] on button "Save" at bounding box center [996, 51] width 54 height 30
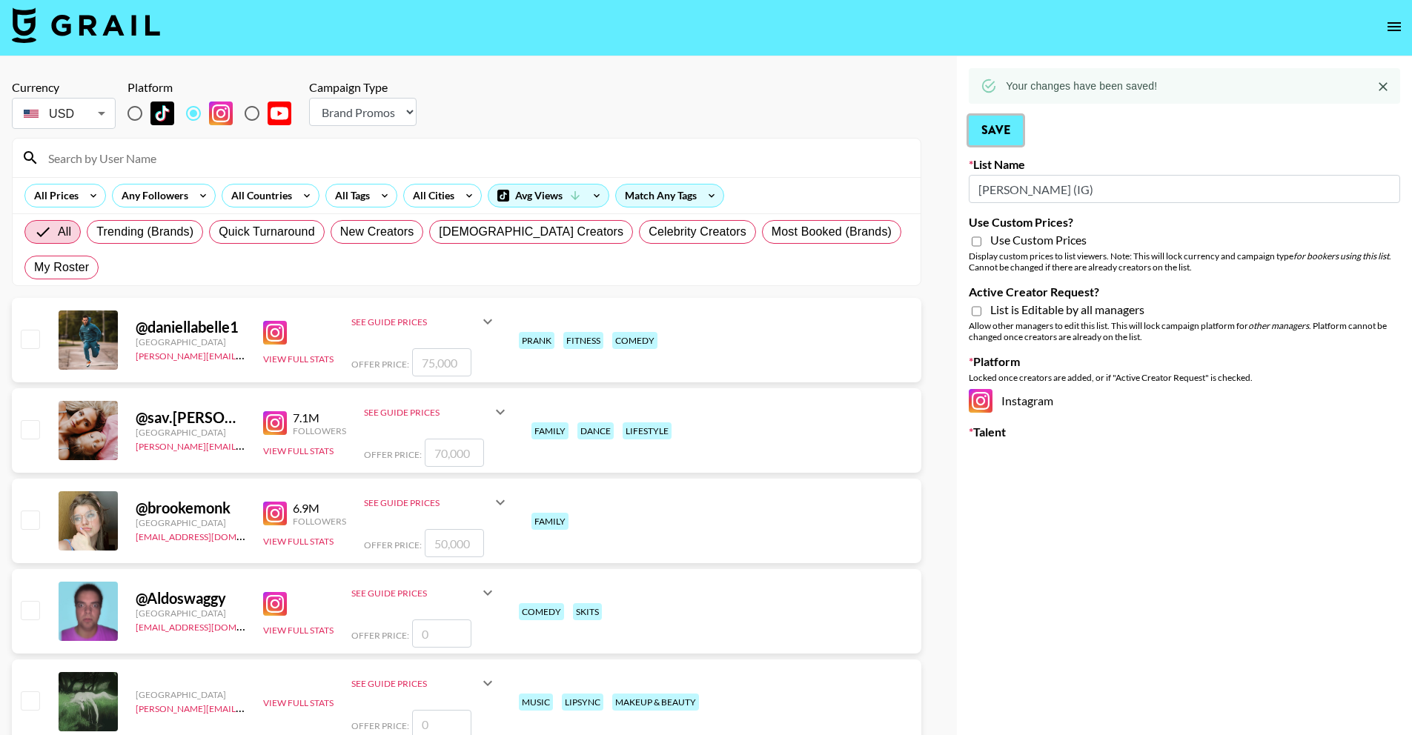
scroll to position [0, 0]
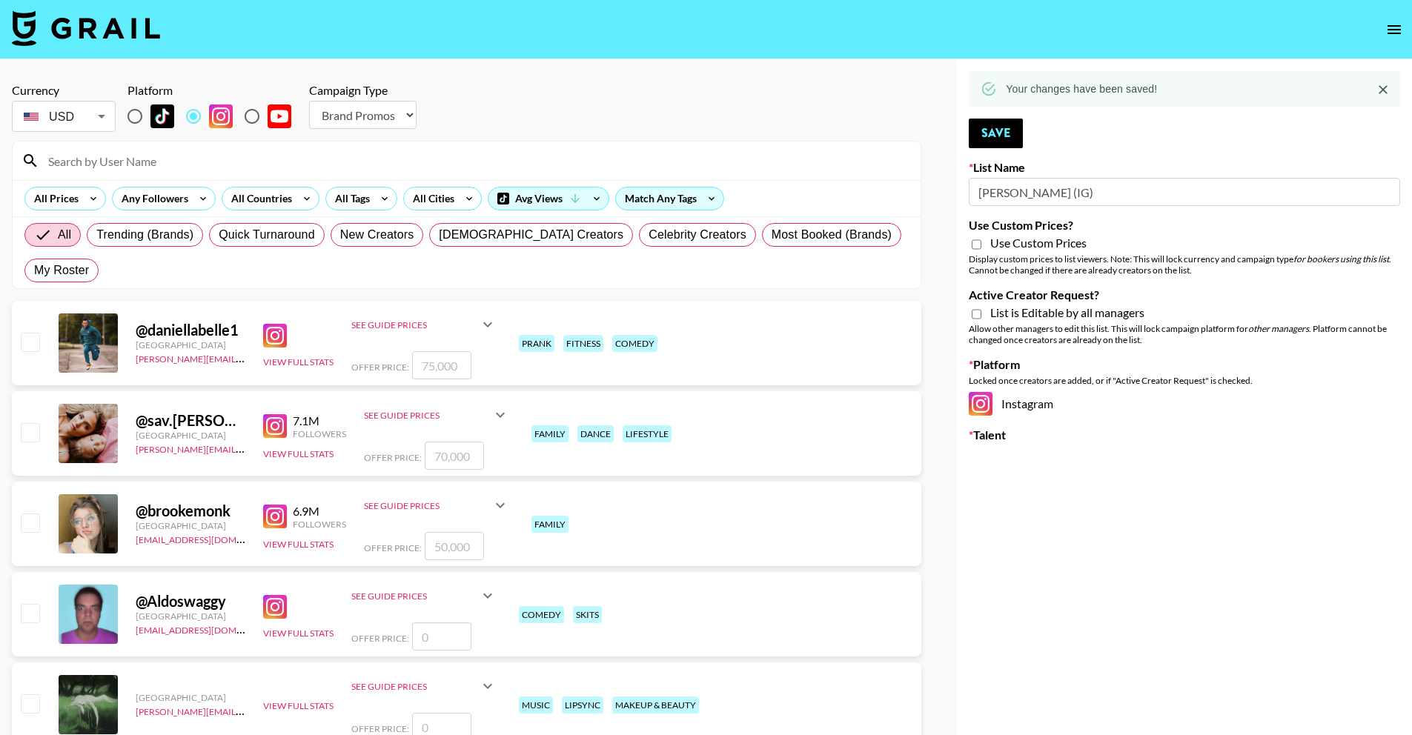
click at [1401, 33] on icon "open drawer" at bounding box center [1394, 30] width 18 height 18
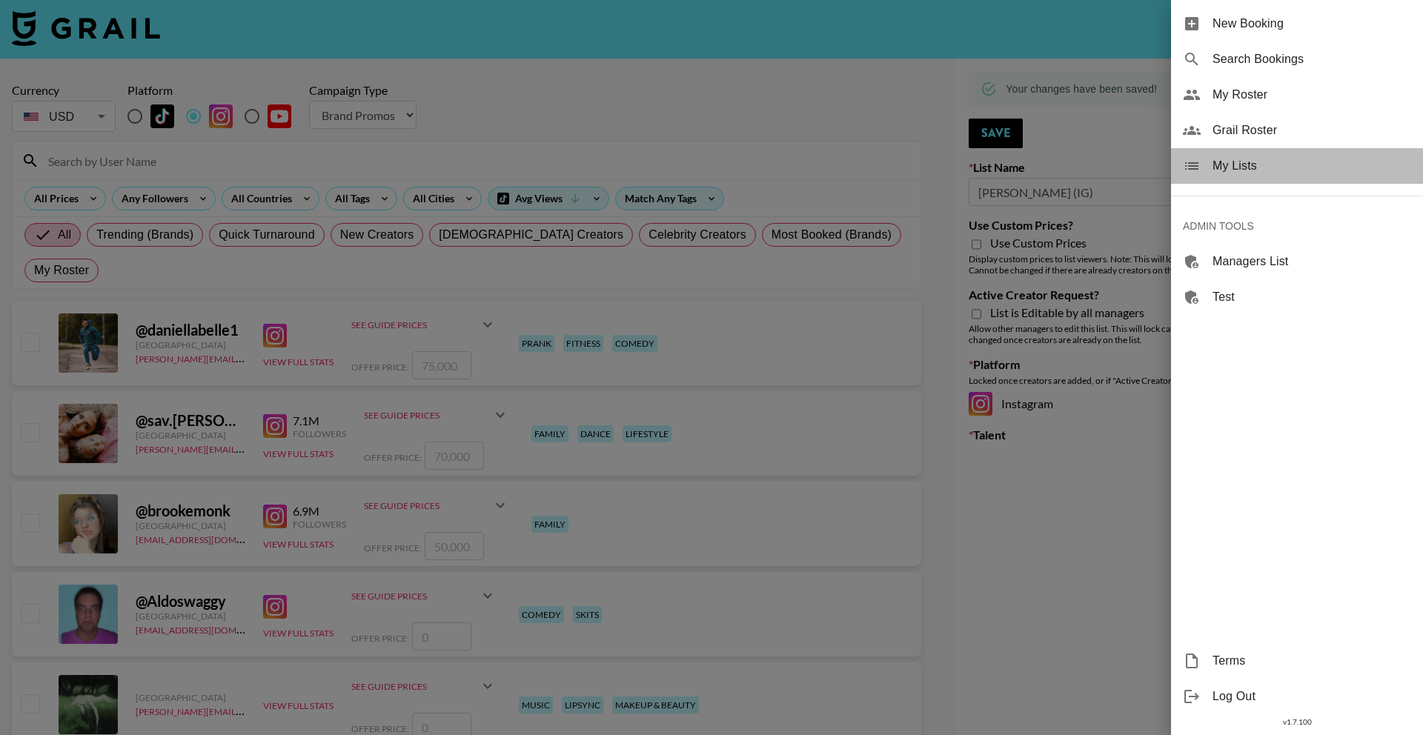
click at [1299, 167] on span "My Lists" at bounding box center [1311, 166] width 199 height 18
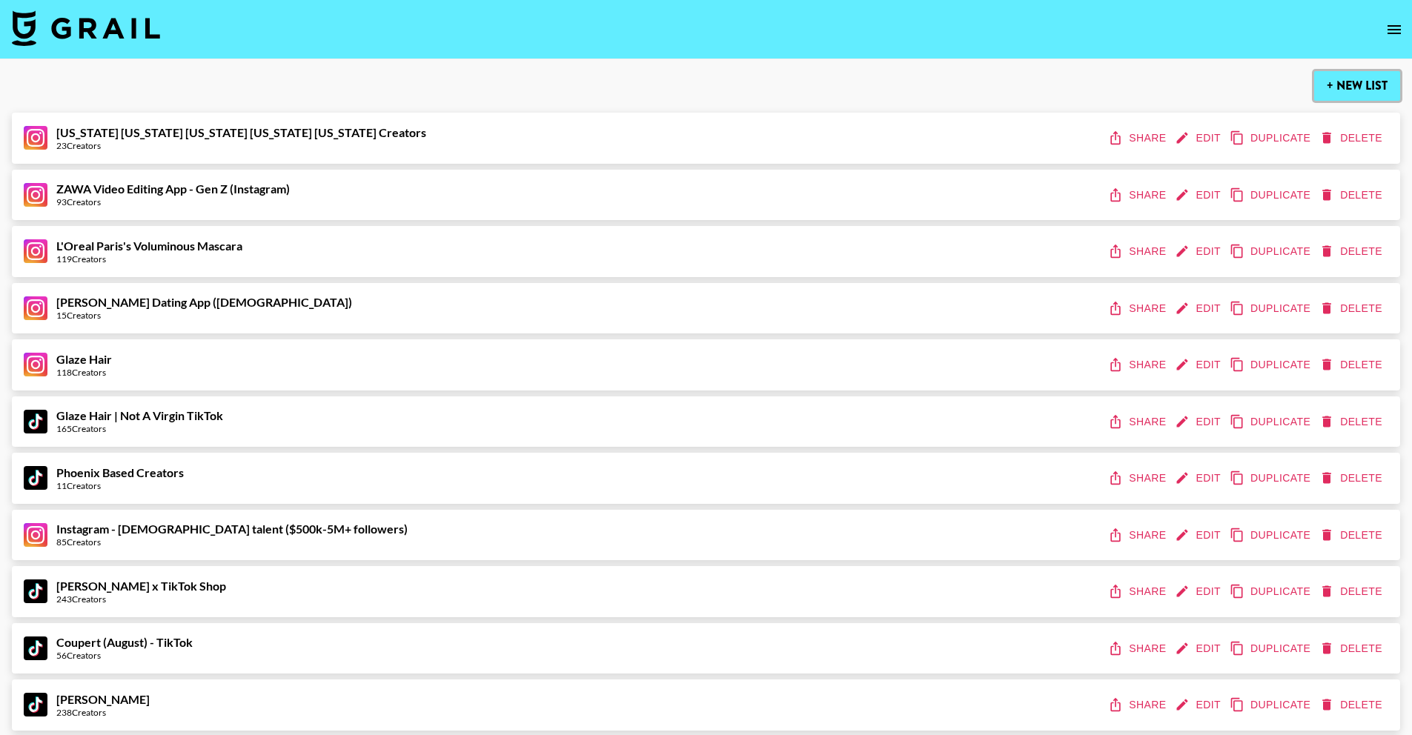
click at [1333, 87] on button "+ New List" at bounding box center [1357, 86] width 86 height 30
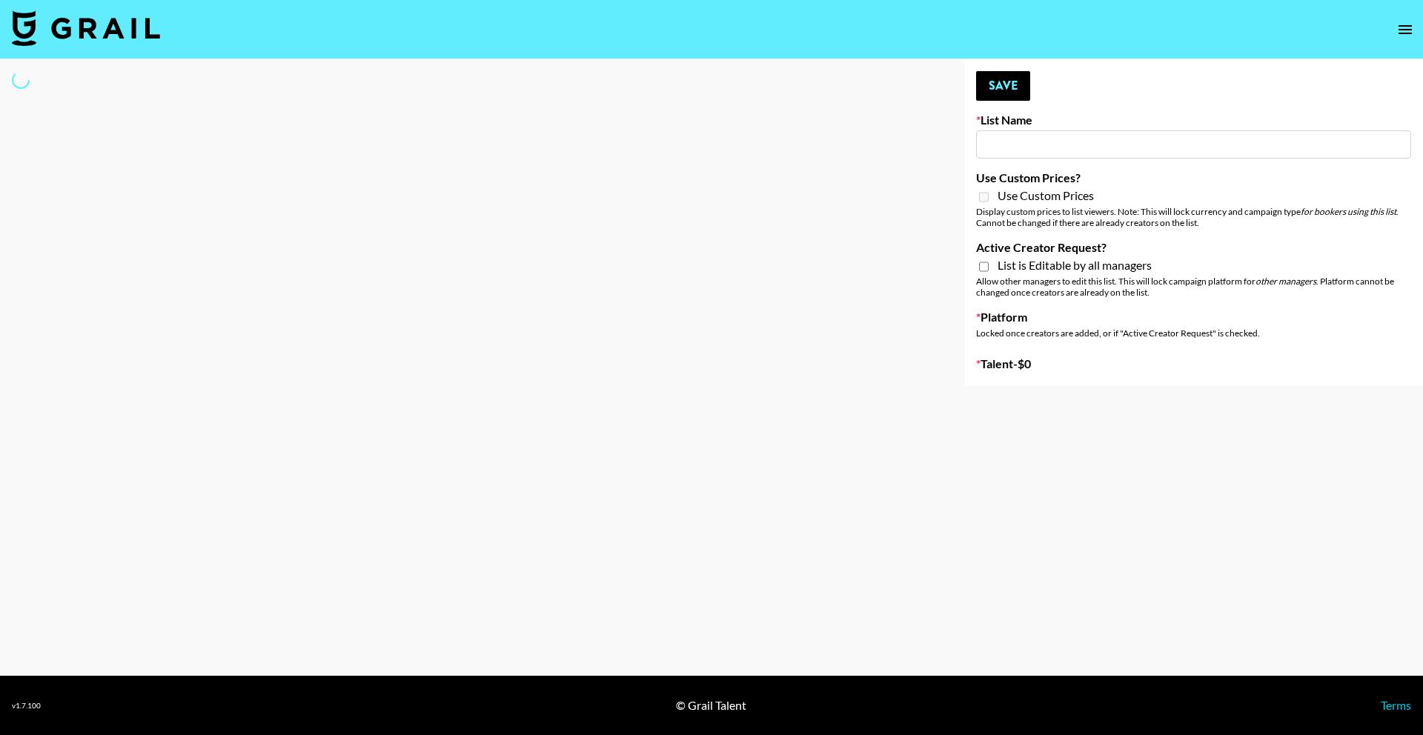
type input "New List"
select select "Song"
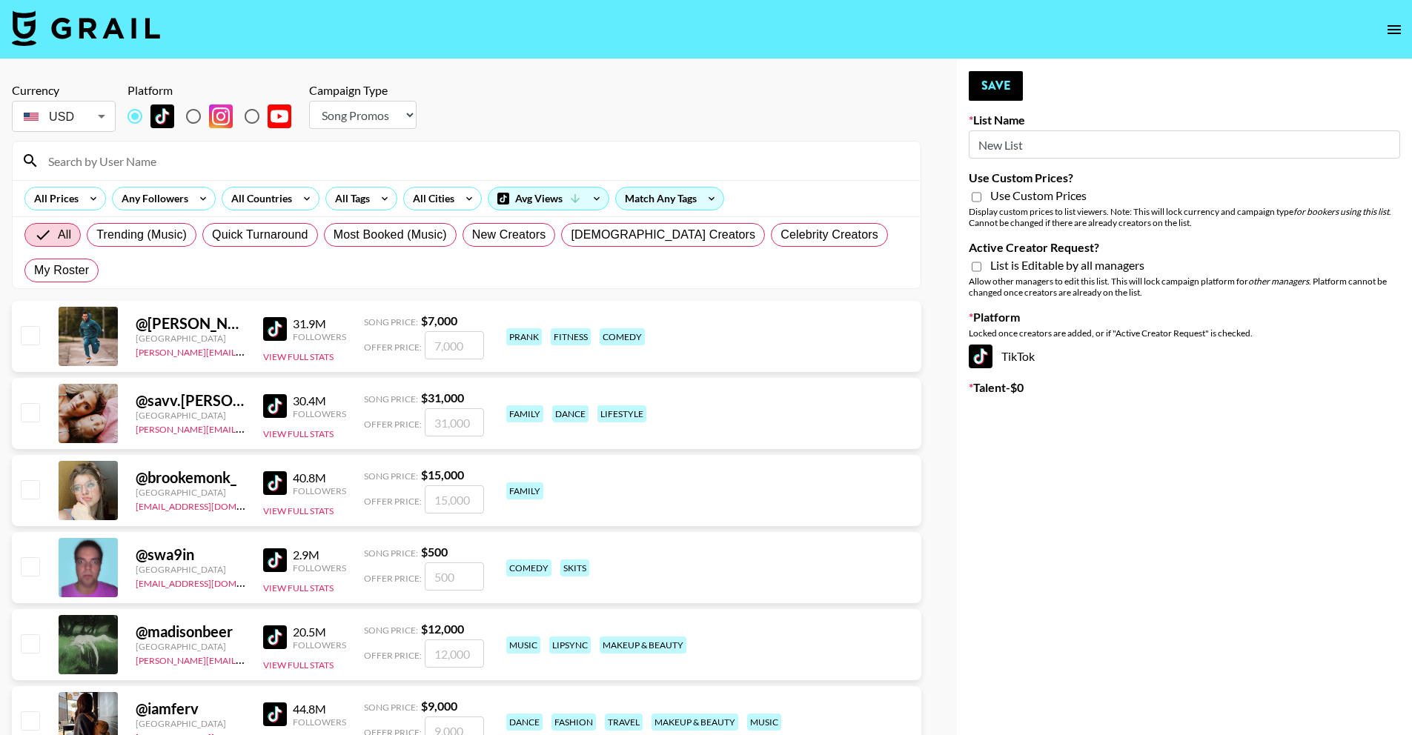
click at [1061, 152] on input "New List" at bounding box center [1184, 144] width 431 height 28
drag, startPoint x: 1040, startPoint y: 147, endPoint x: 863, endPoint y: 153, distance: 177.9
drag, startPoint x: 1038, startPoint y: 150, endPoint x: 930, endPoint y: 142, distance: 108.4
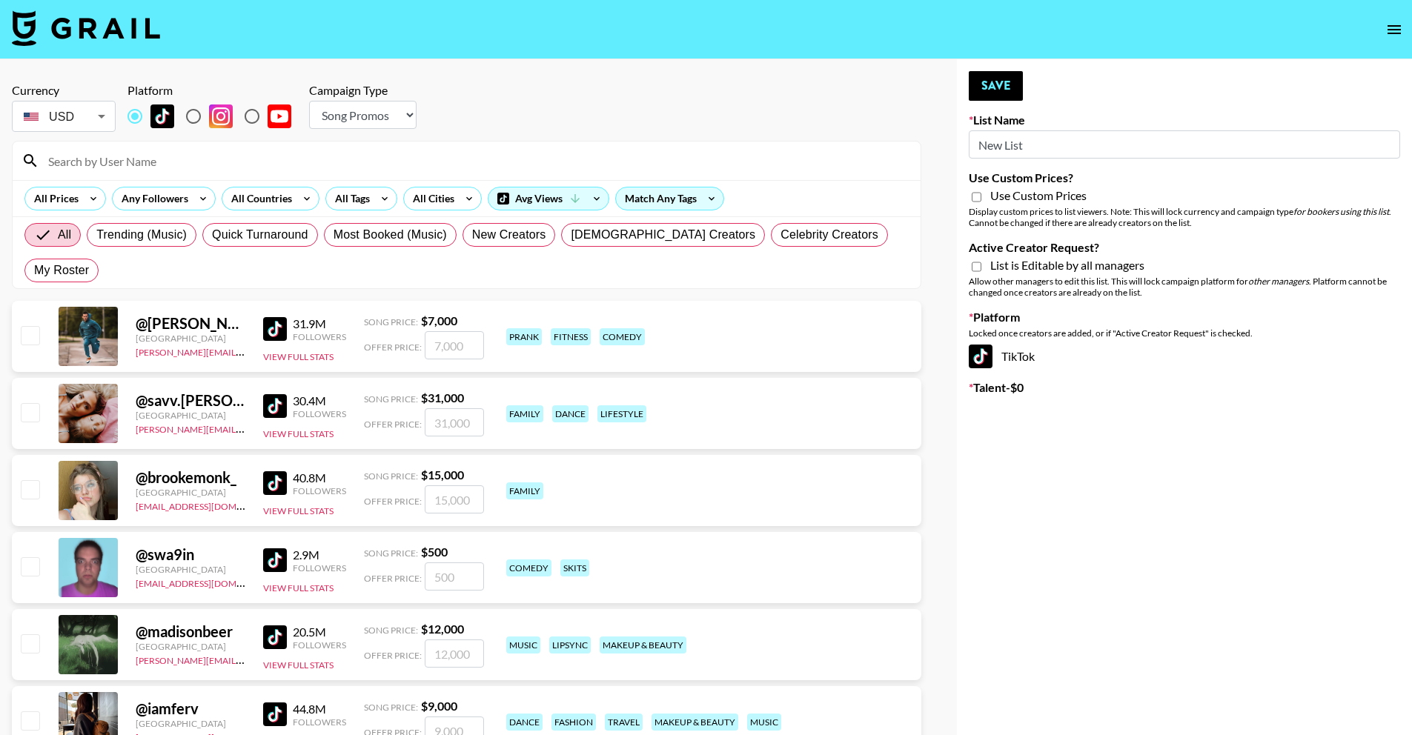
paste input "PLAUD"
type input "PLAUD (TikTok)"
click at [360, 108] on select "Choose Type... Song Promos Brand Promos" at bounding box center [362, 115] width 107 height 28
select select "Brand"
click at [309, 101] on select "Choose Type... Song Promos Brand Promos" at bounding box center [362, 115] width 107 height 28
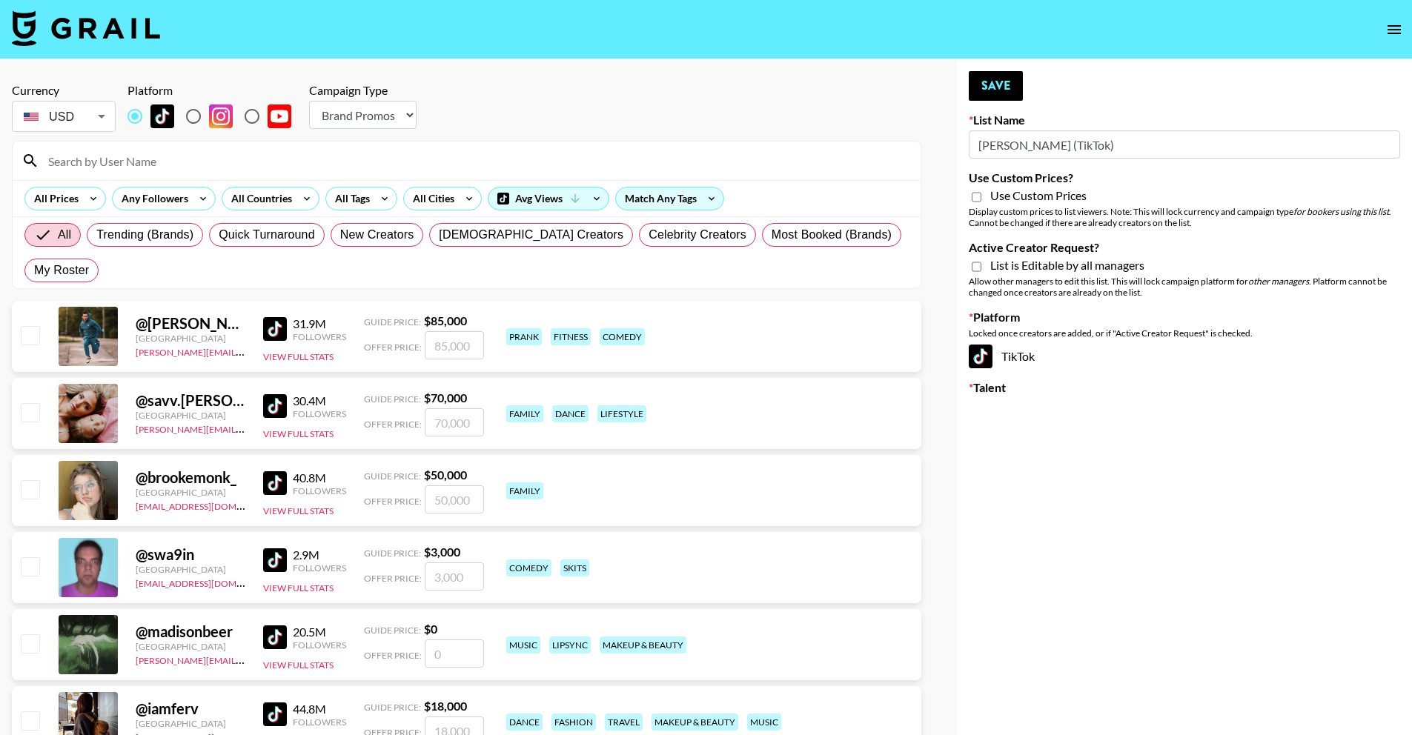
click at [1060, 206] on div "Display custom prices to list viewers. Note: This will lock currency and campai…" at bounding box center [1184, 217] width 431 height 22
click at [1065, 199] on span "Use Custom Prices" at bounding box center [1038, 195] width 96 height 15
click at [981, 199] on input "Use Custom Prices?" at bounding box center [977, 196] width 10 height 13
checkbox input "true"
click at [1087, 273] on div "List is Editable by all managers" at bounding box center [1184, 267] width 431 height 18
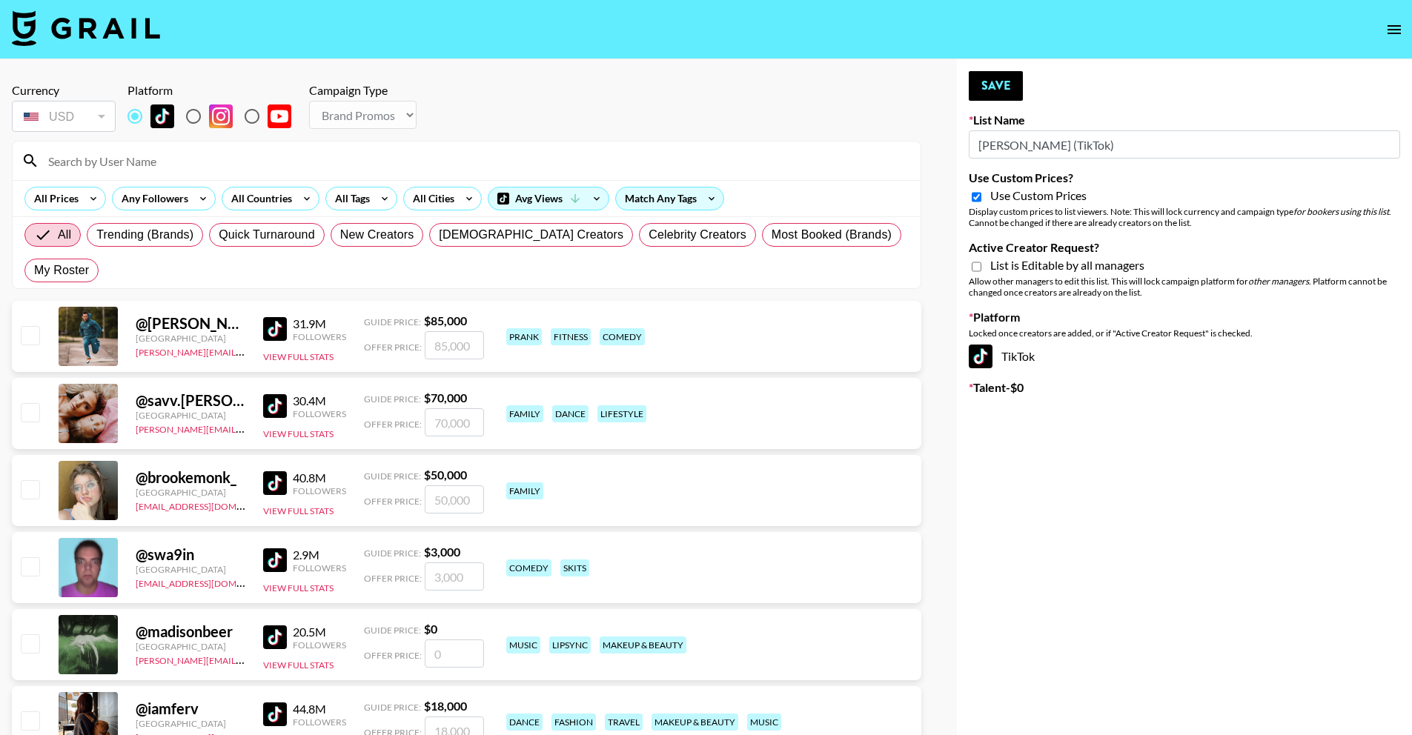
click at [1073, 264] on span "List is Editable by all managers" at bounding box center [1067, 265] width 154 height 15
click at [981, 264] on input "Active Creator Request?" at bounding box center [977, 266] width 10 height 13
checkbox input "true"
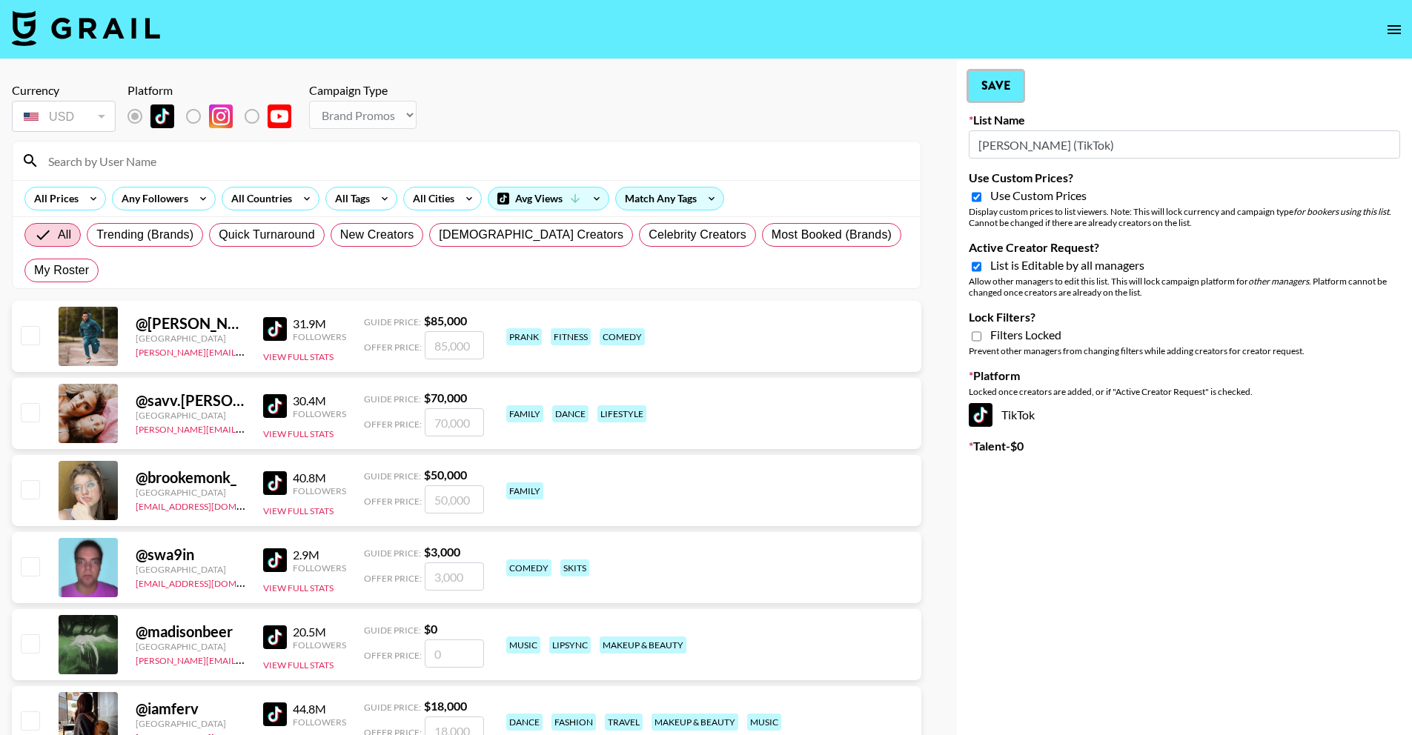
click at [1000, 98] on button "Save" at bounding box center [996, 86] width 54 height 30
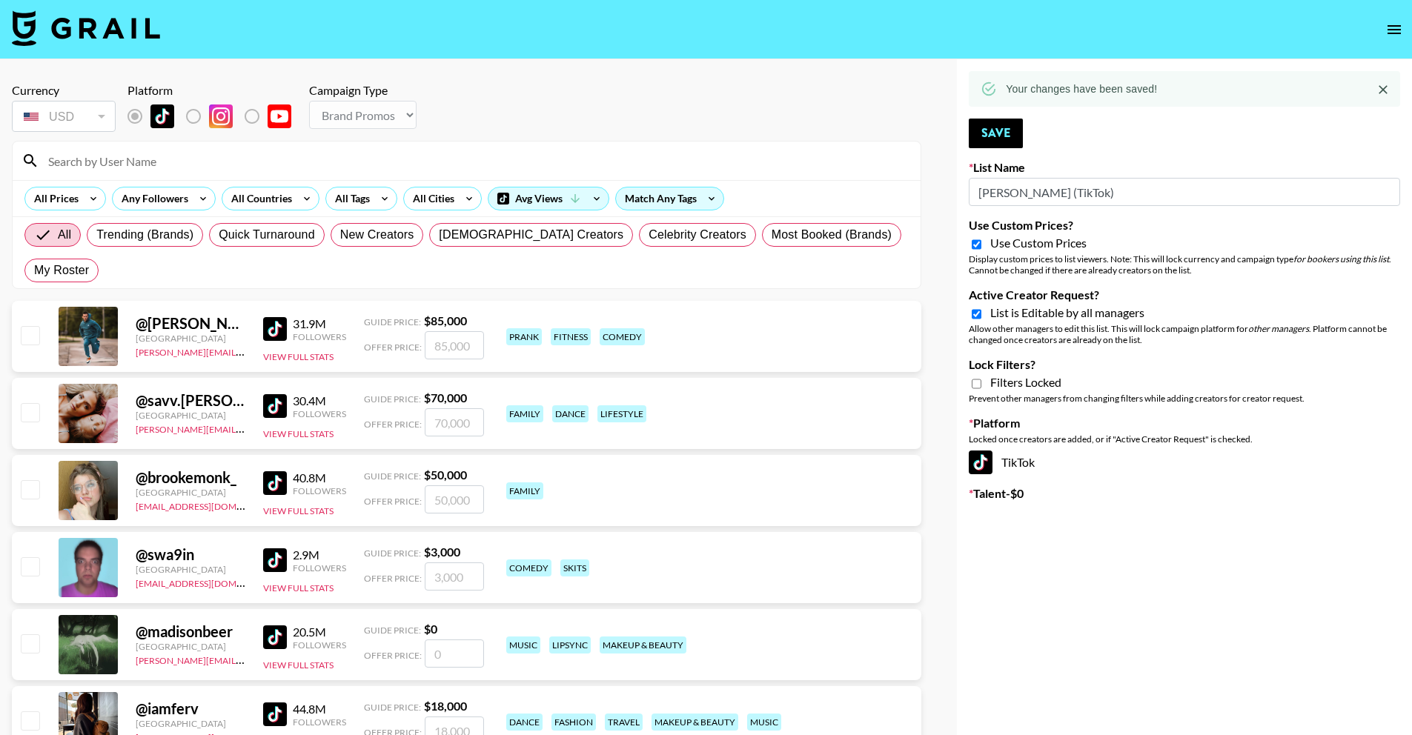
click at [1401, 19] on button "open drawer" at bounding box center [1394, 30] width 30 height 30
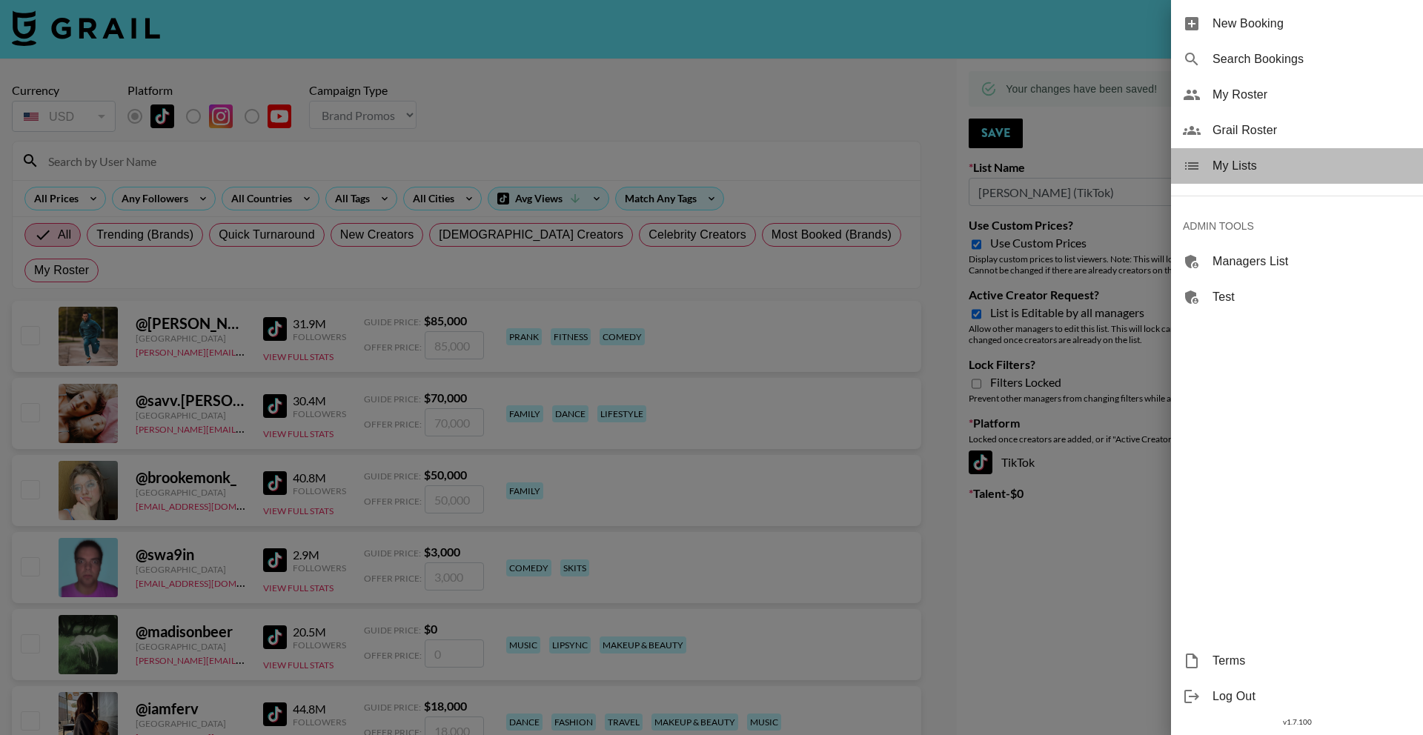
click at [1347, 159] on span "My Lists" at bounding box center [1311, 166] width 199 height 18
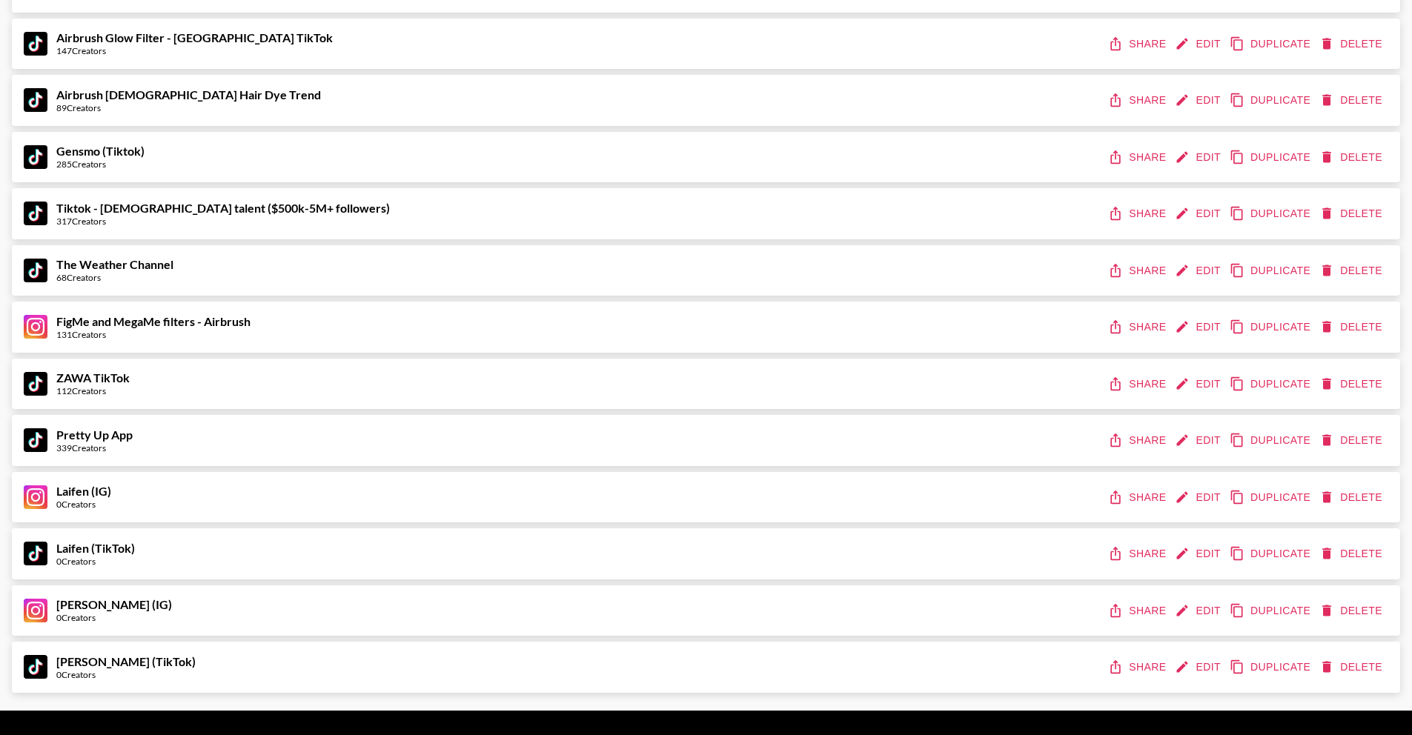
scroll to position [1297, 0]
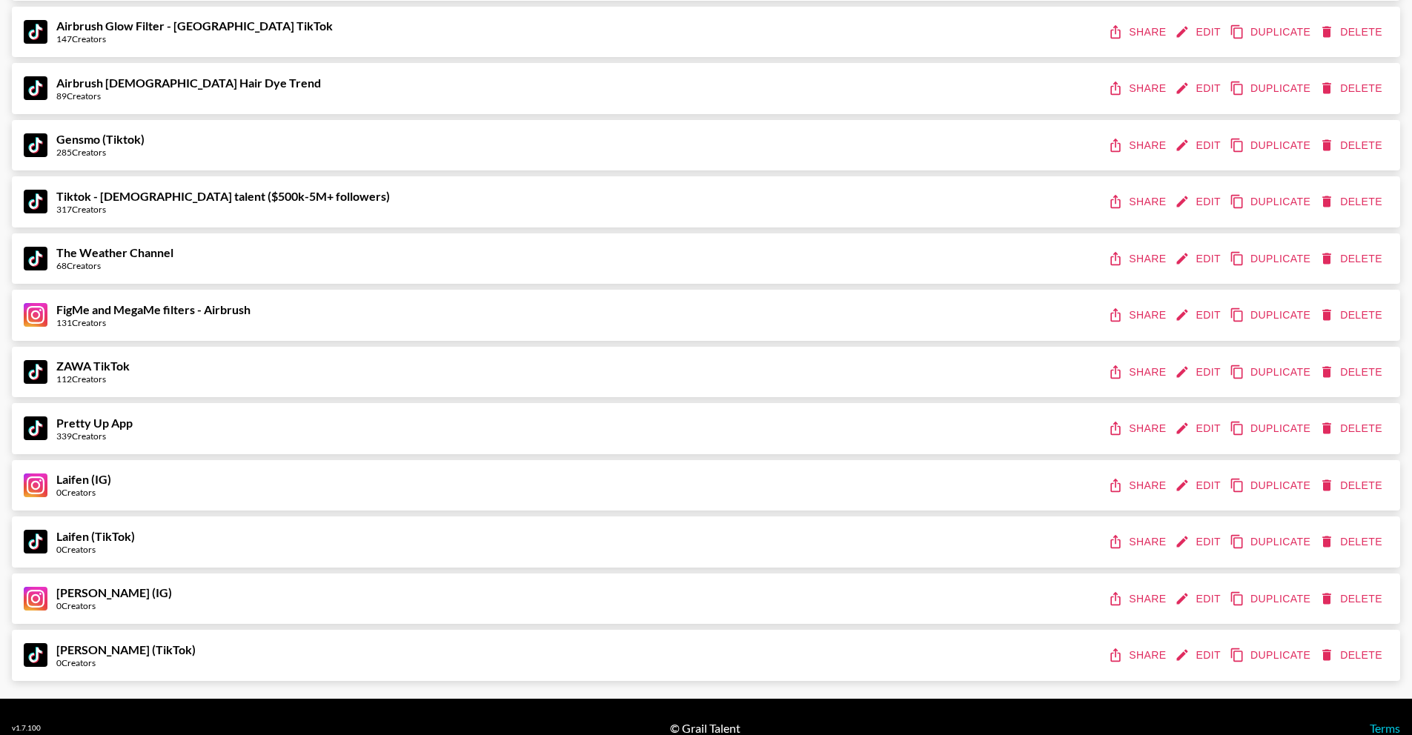
click at [1194, 431] on button "Edit" at bounding box center [1199, 428] width 55 height 27
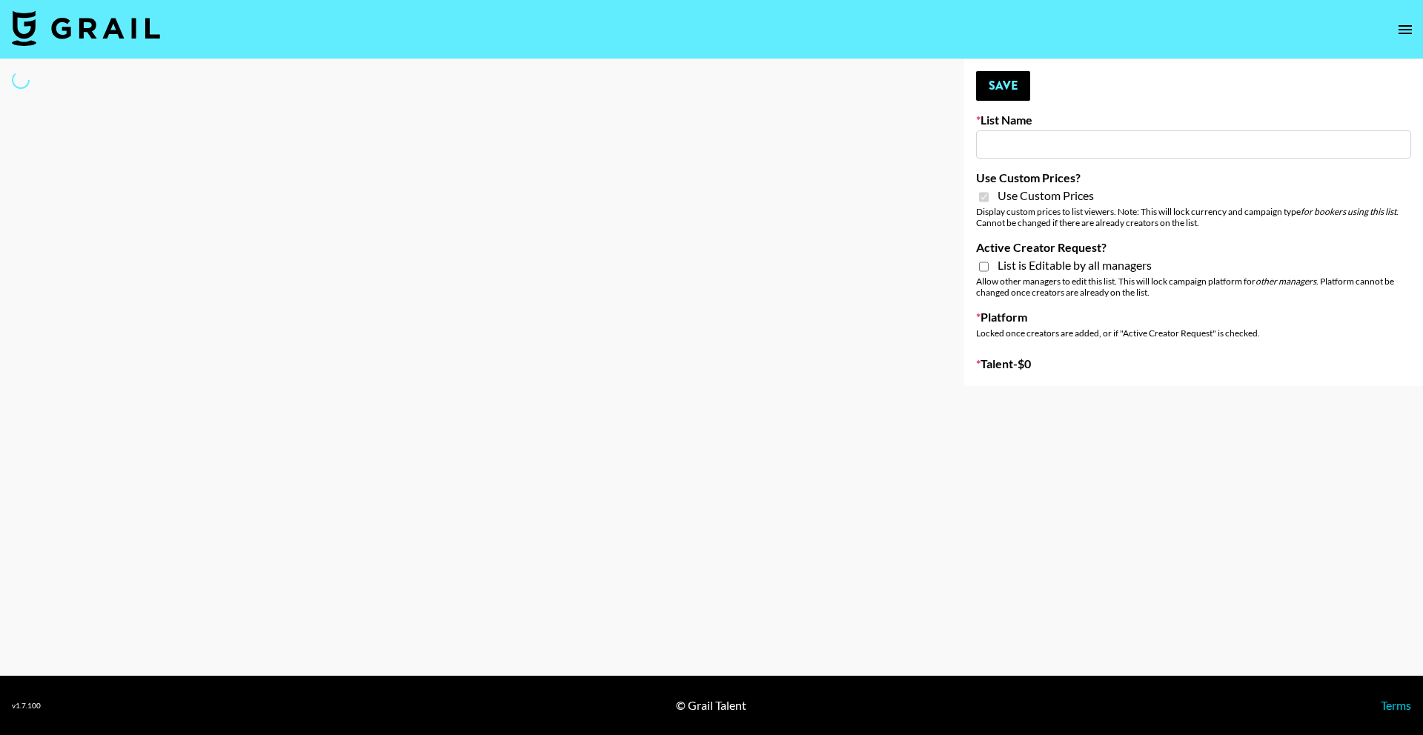
type input "Pretty Up App"
checkbox input "true"
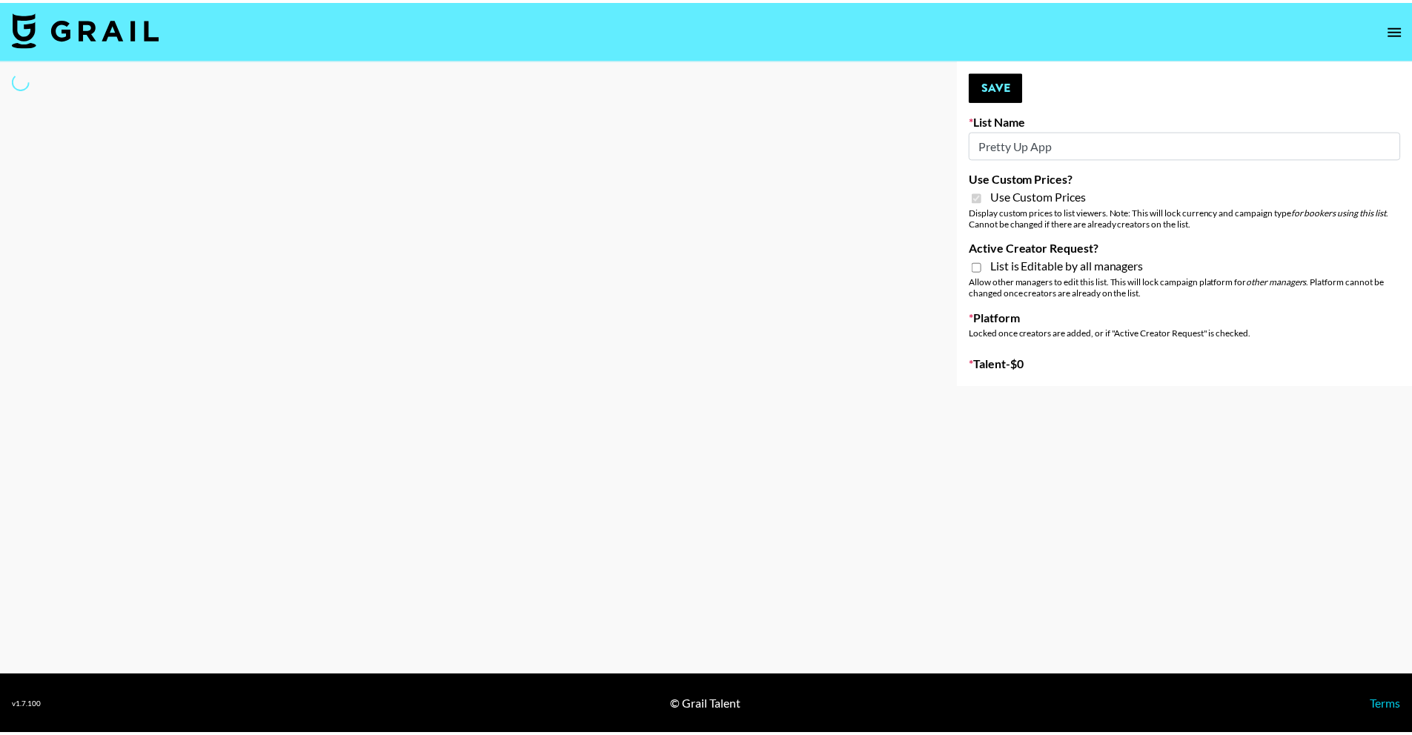
select select "Brand"
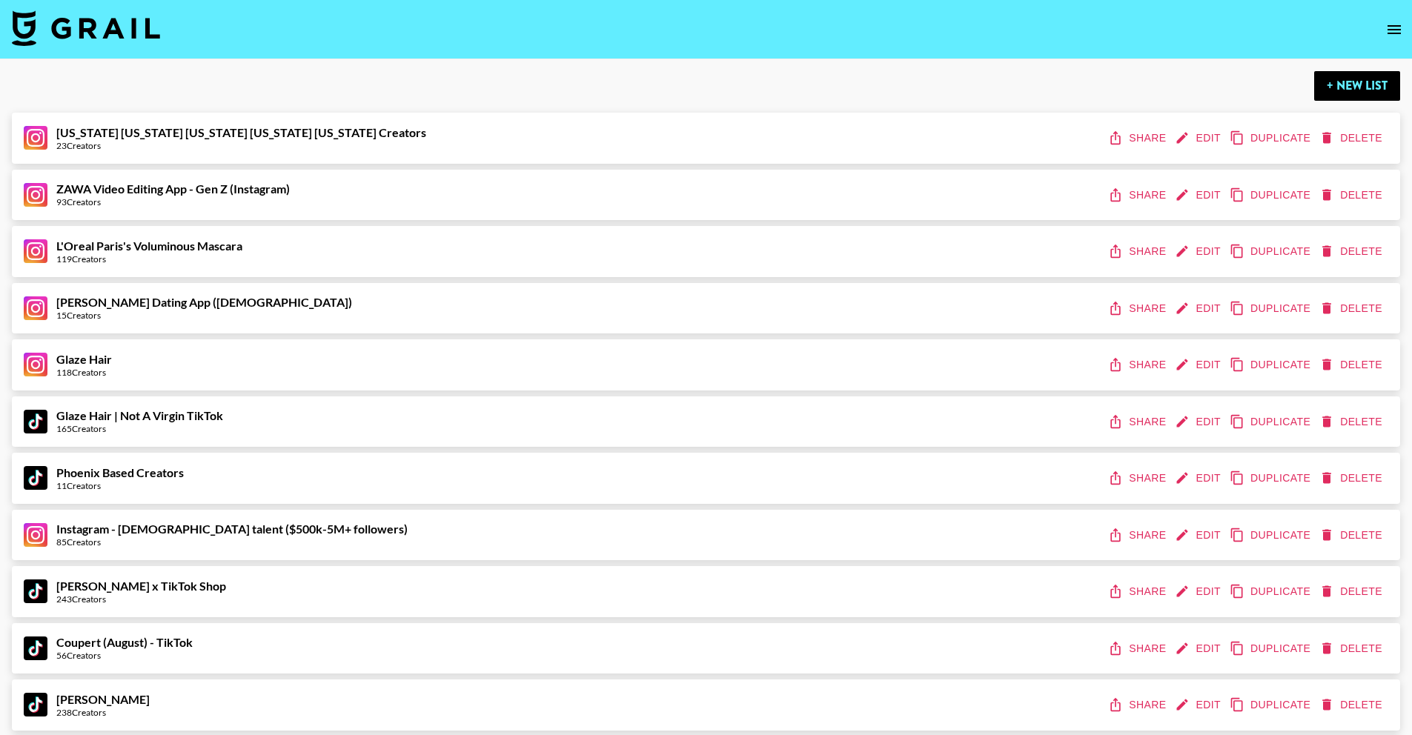
scroll to position [1297, 0]
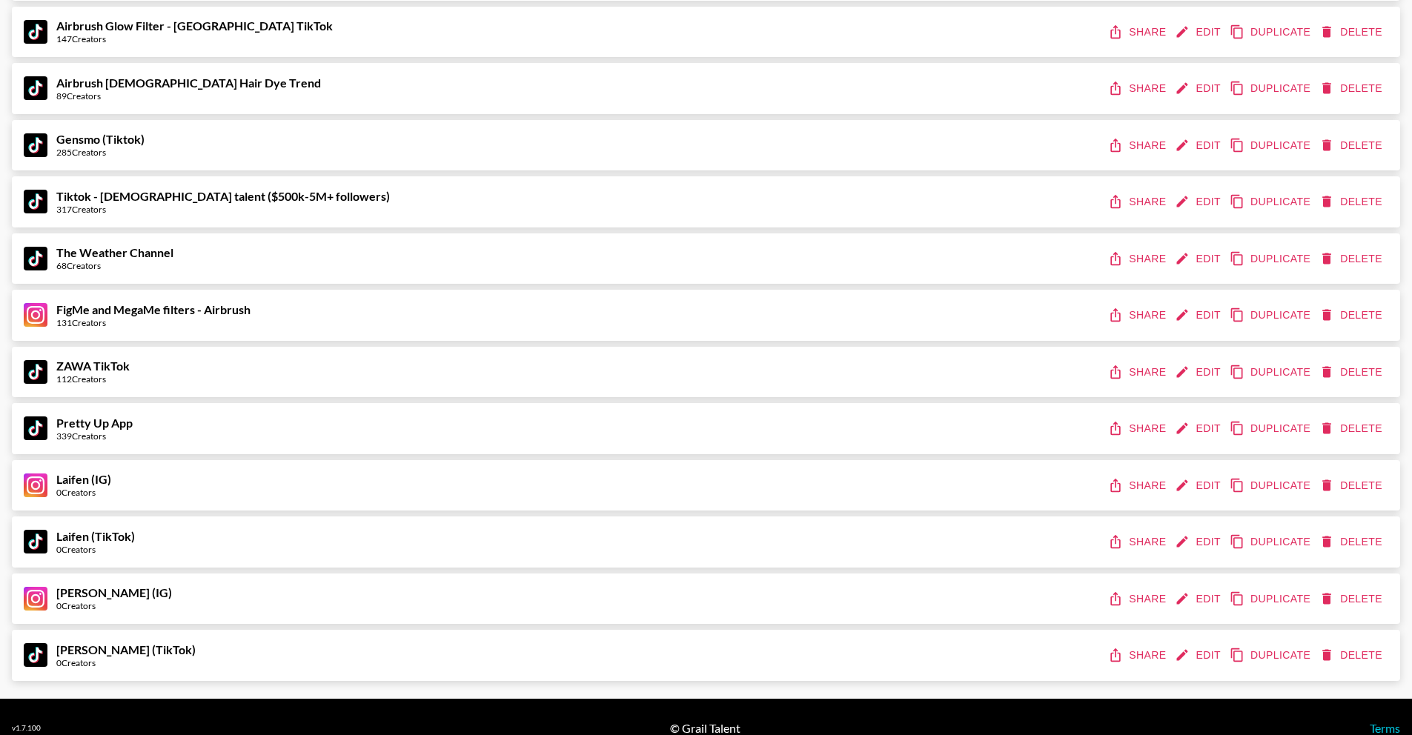
click at [1203, 478] on button "Edit" at bounding box center [1199, 485] width 55 height 27
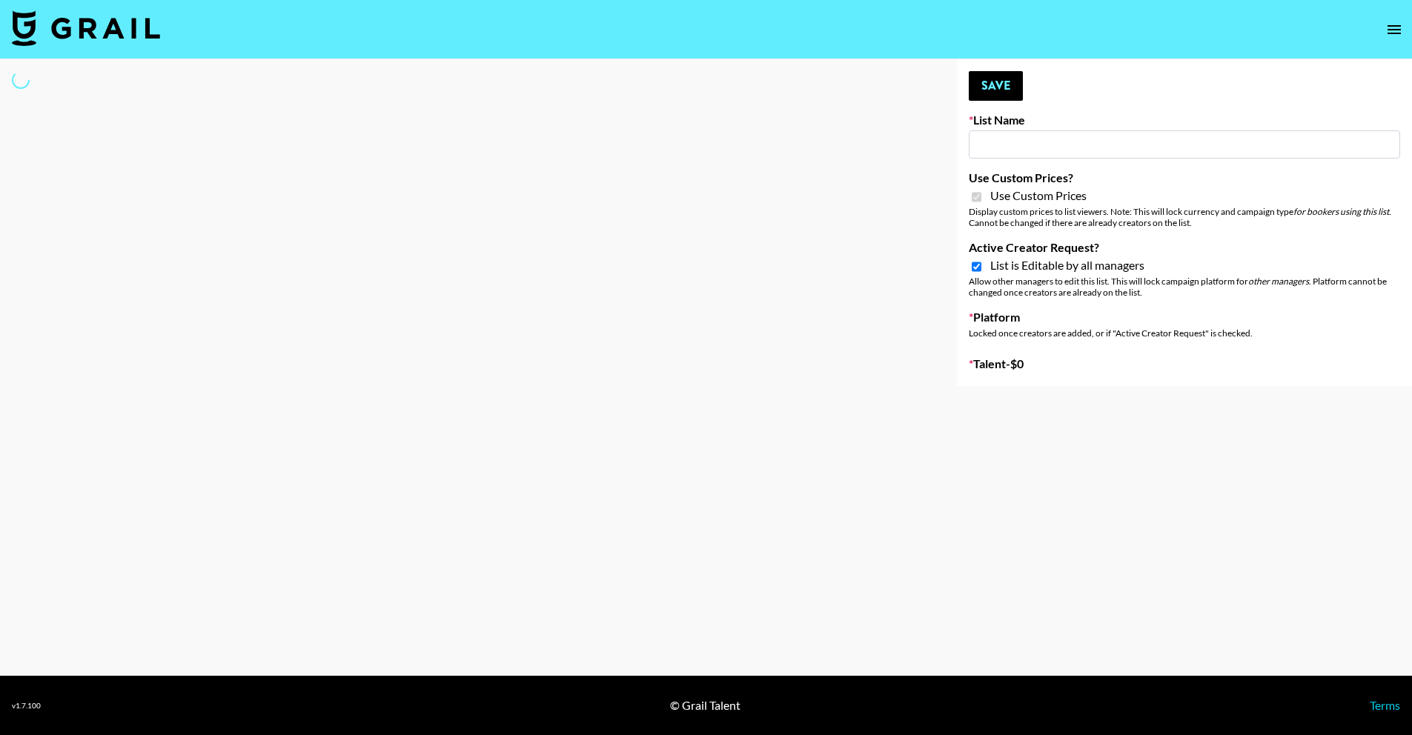
type input "Laifen (IG)"
checkbox input "true"
select select "Brand"
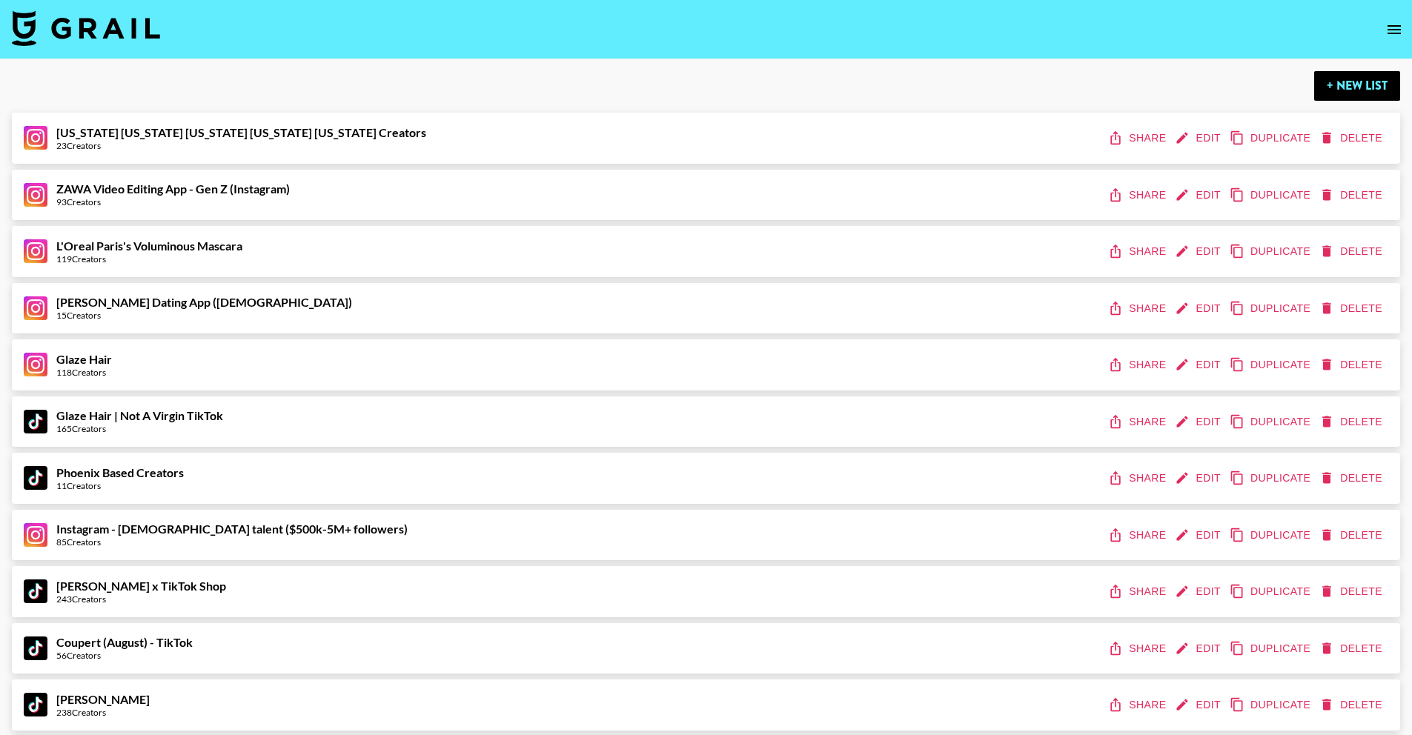
scroll to position [1297, 0]
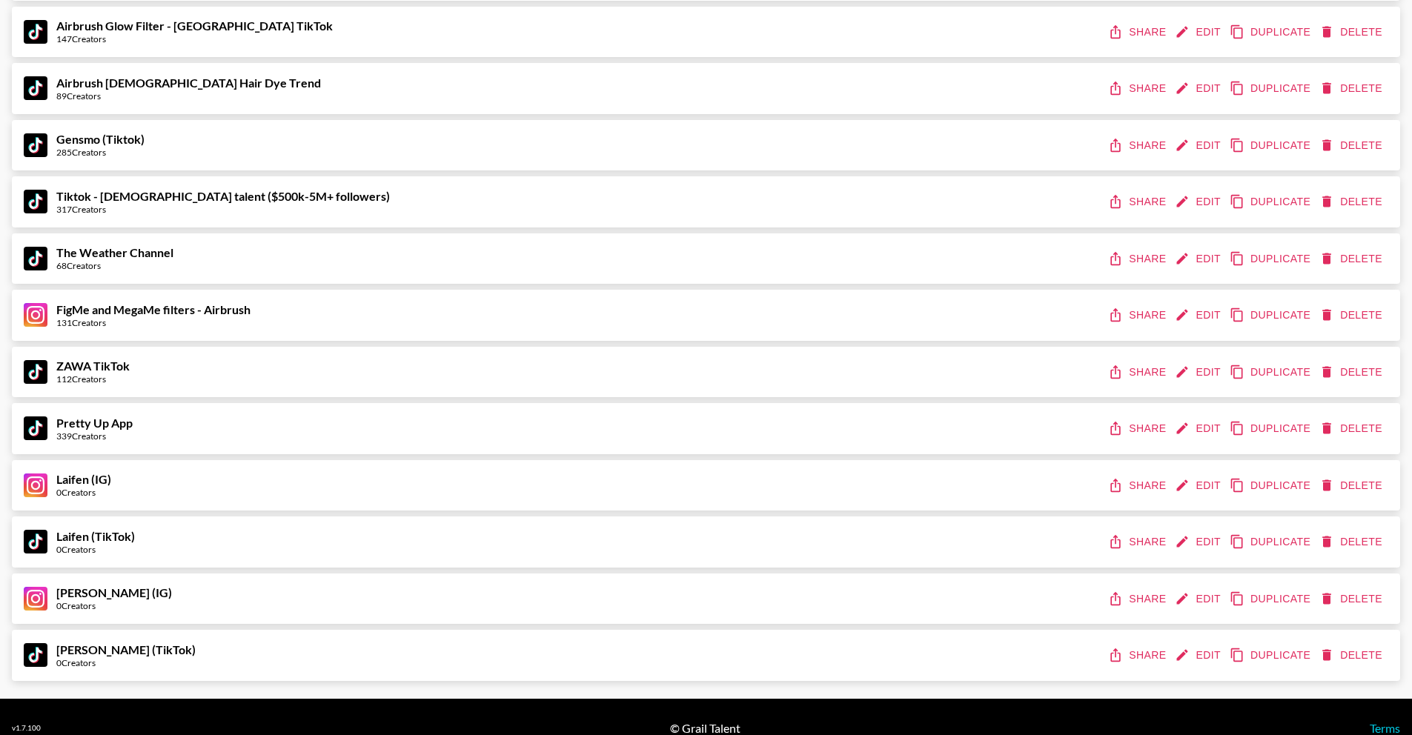
click at [1206, 543] on button "Edit" at bounding box center [1199, 541] width 55 height 27
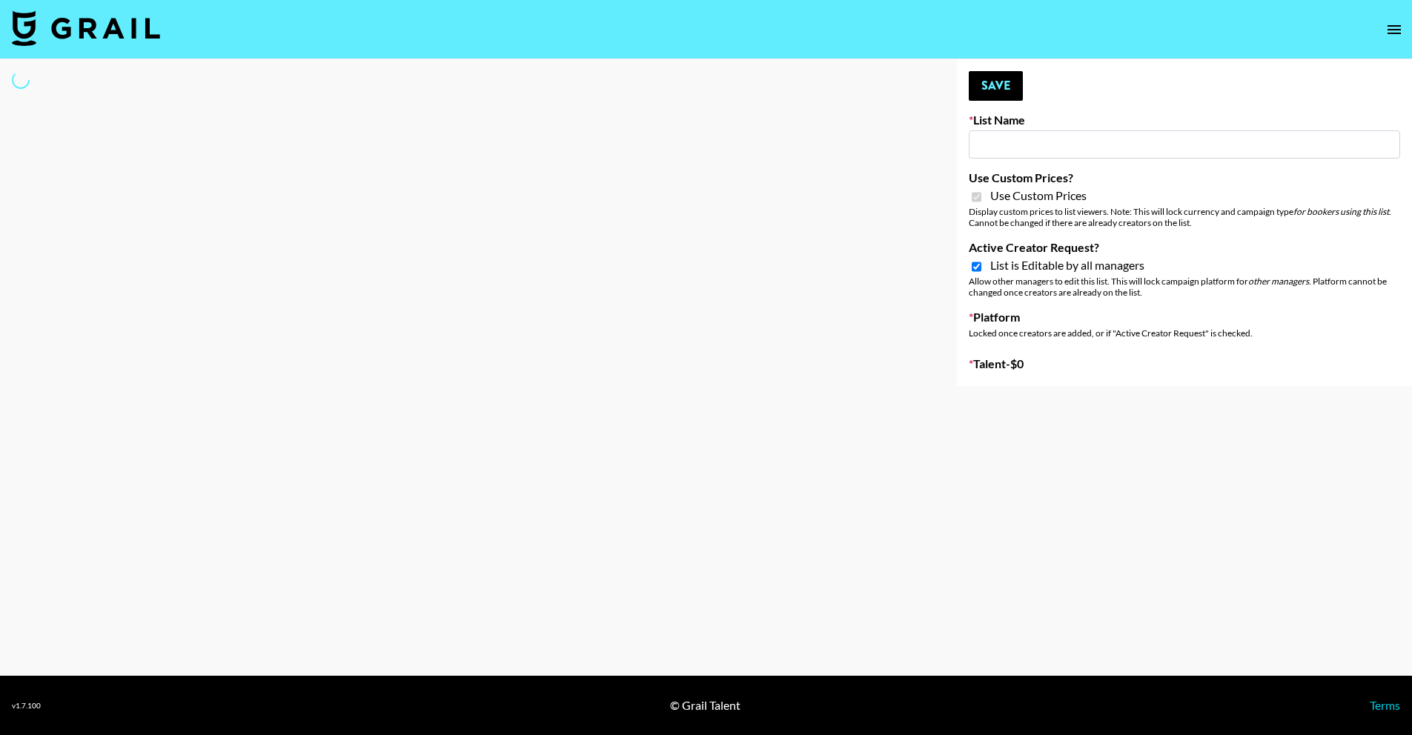
type input "Laifen (TikTok)"
checkbox input "true"
select select "Brand"
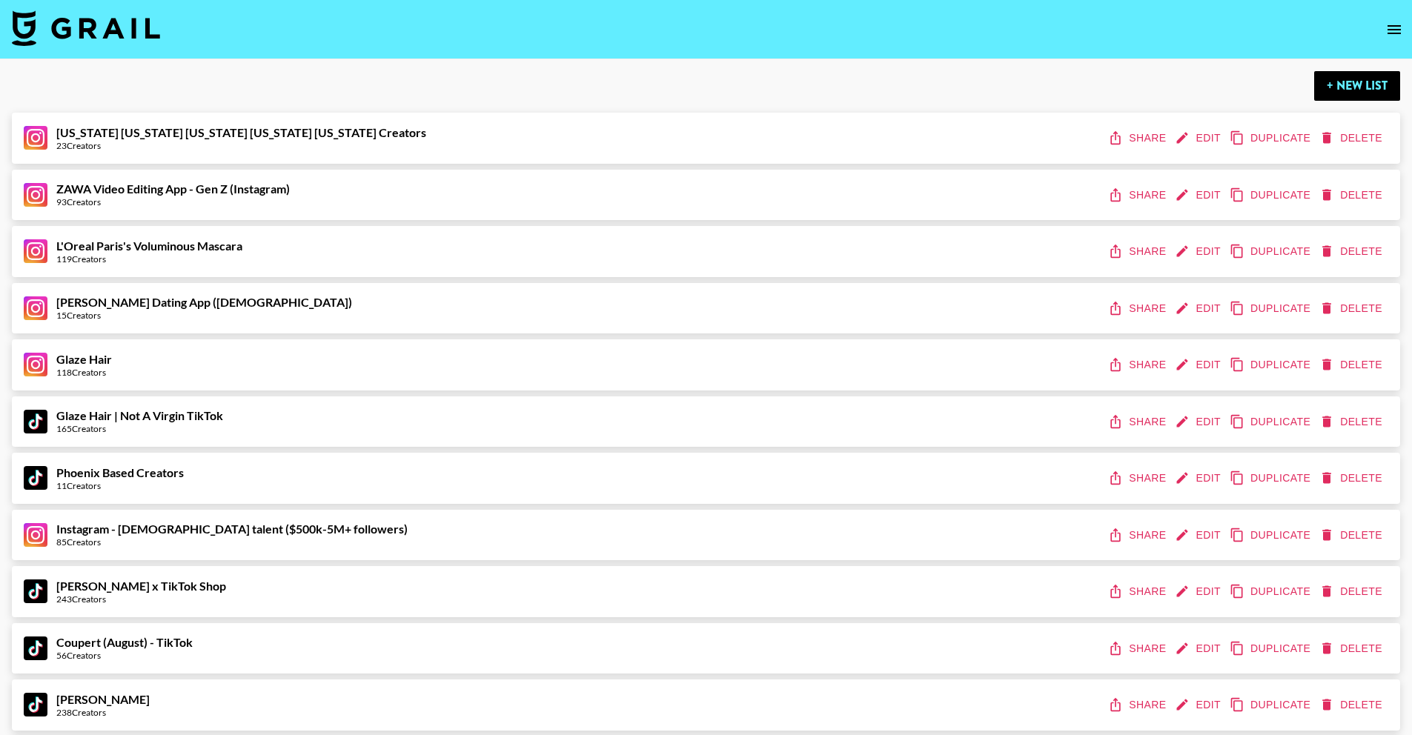
scroll to position [1297, 0]
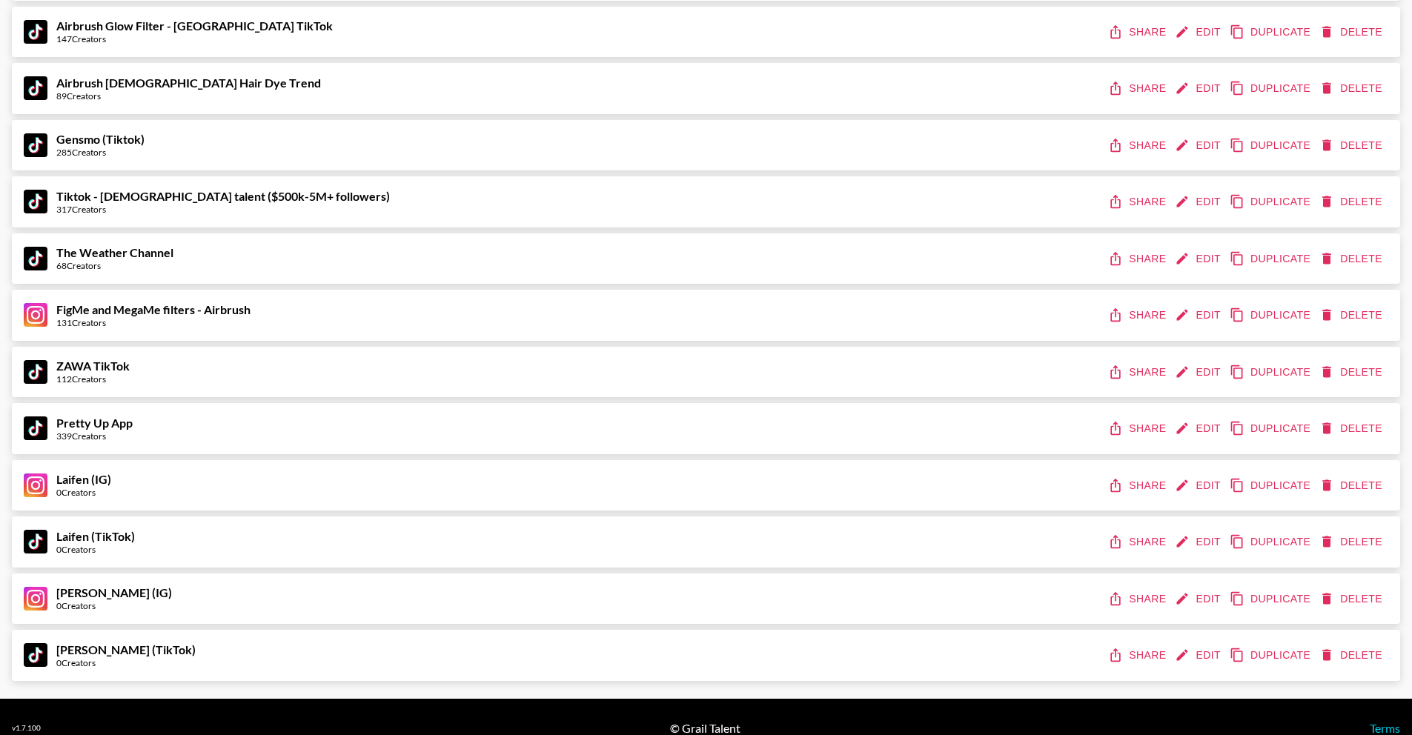
click at [1204, 606] on button "Edit" at bounding box center [1199, 598] width 55 height 27
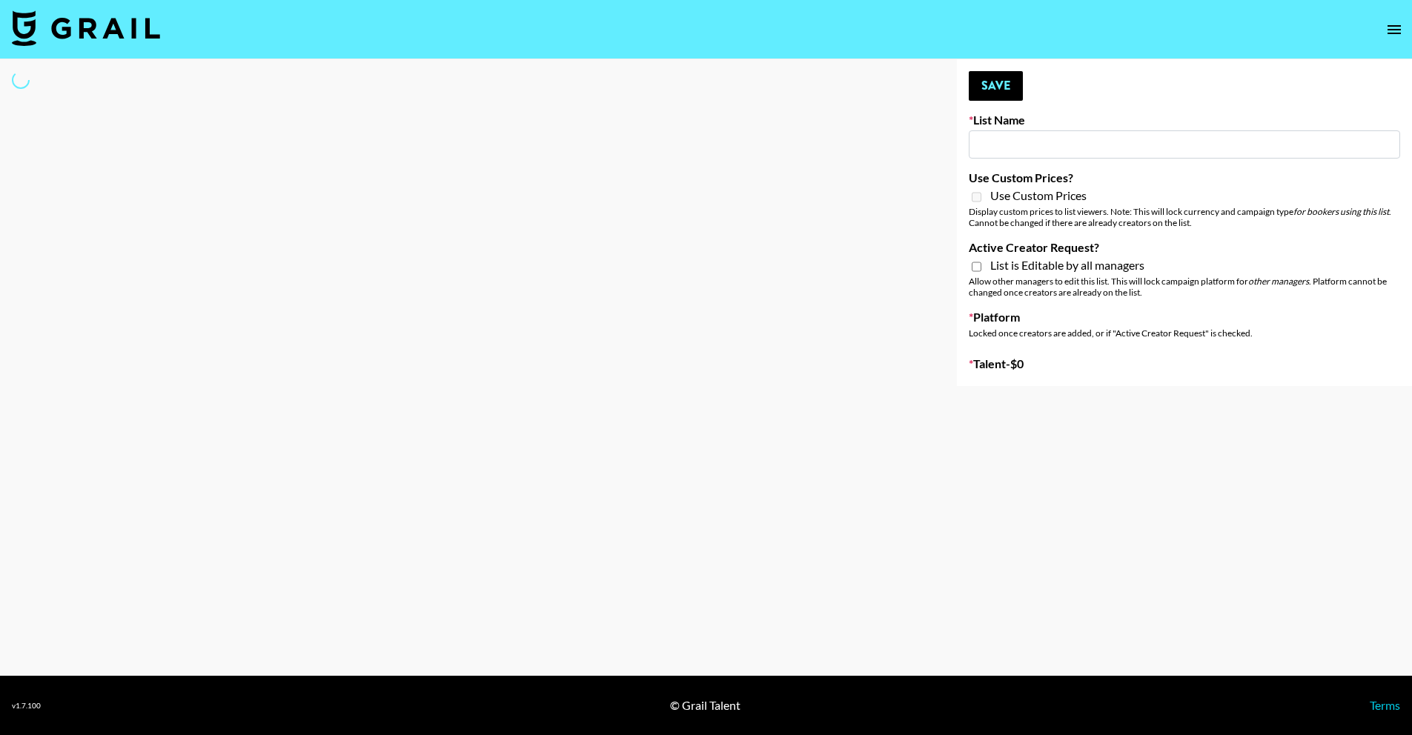
type input "[PERSON_NAME] (IG)"
select select "Song"
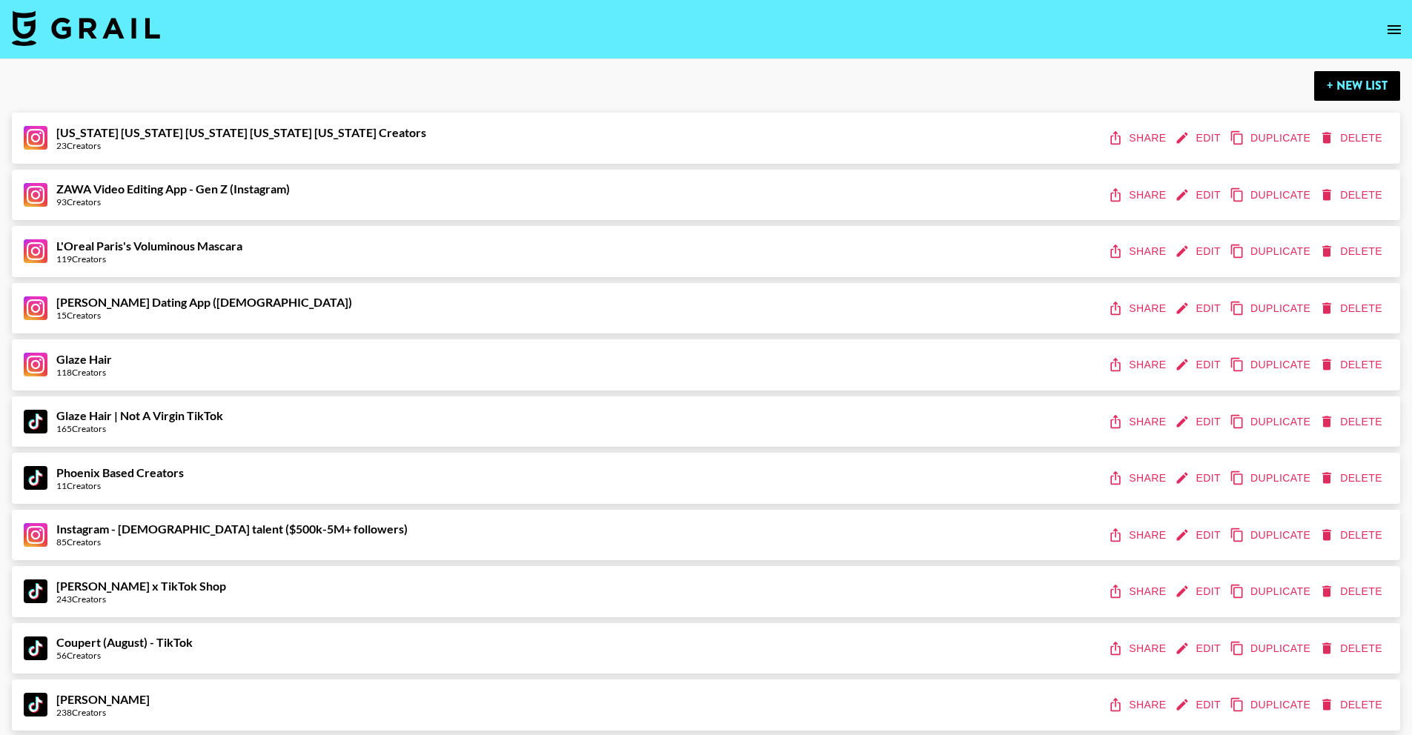
scroll to position [1297, 0]
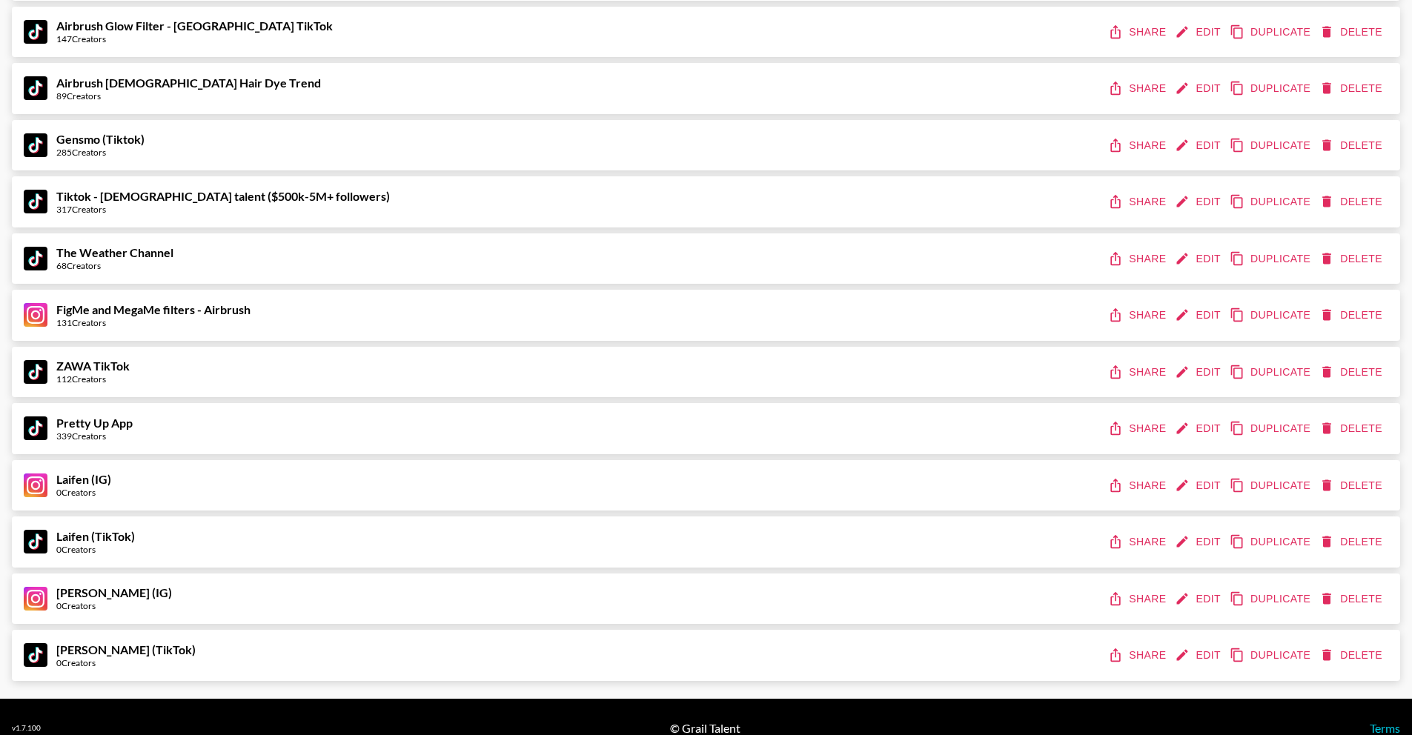
click at [1189, 656] on icon "edit" at bounding box center [1182, 655] width 15 height 15
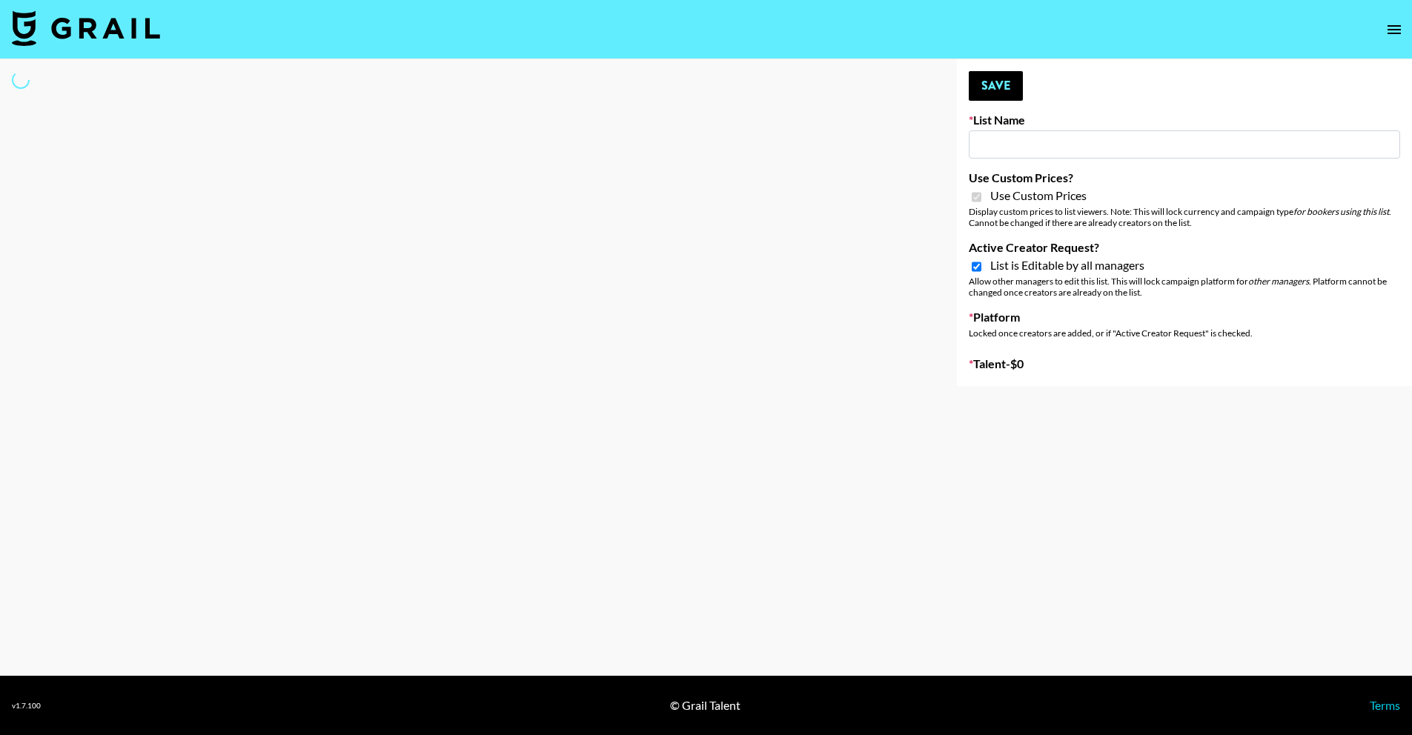
type input "PLAUD (TikTok)"
checkbox input "true"
select select "Brand"
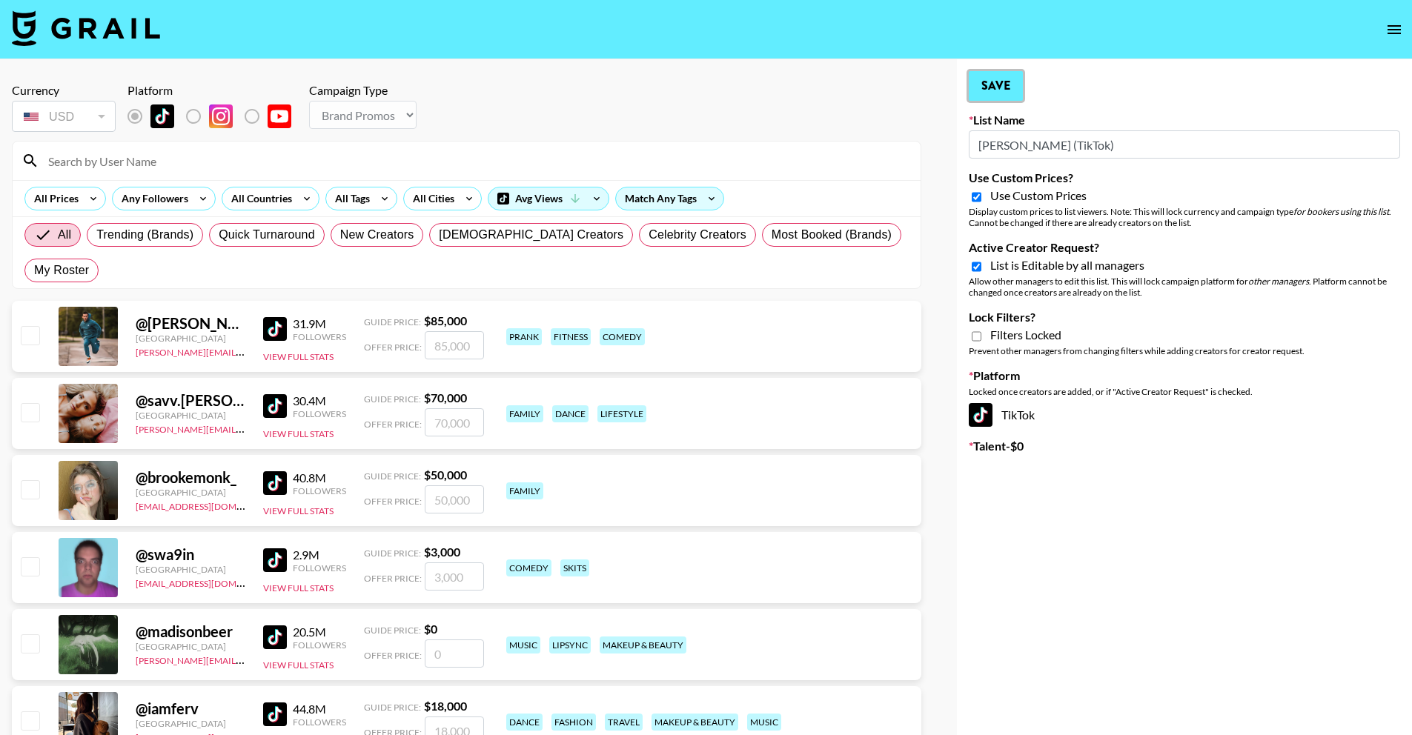
click at [1000, 85] on button "Save" at bounding box center [996, 86] width 54 height 30
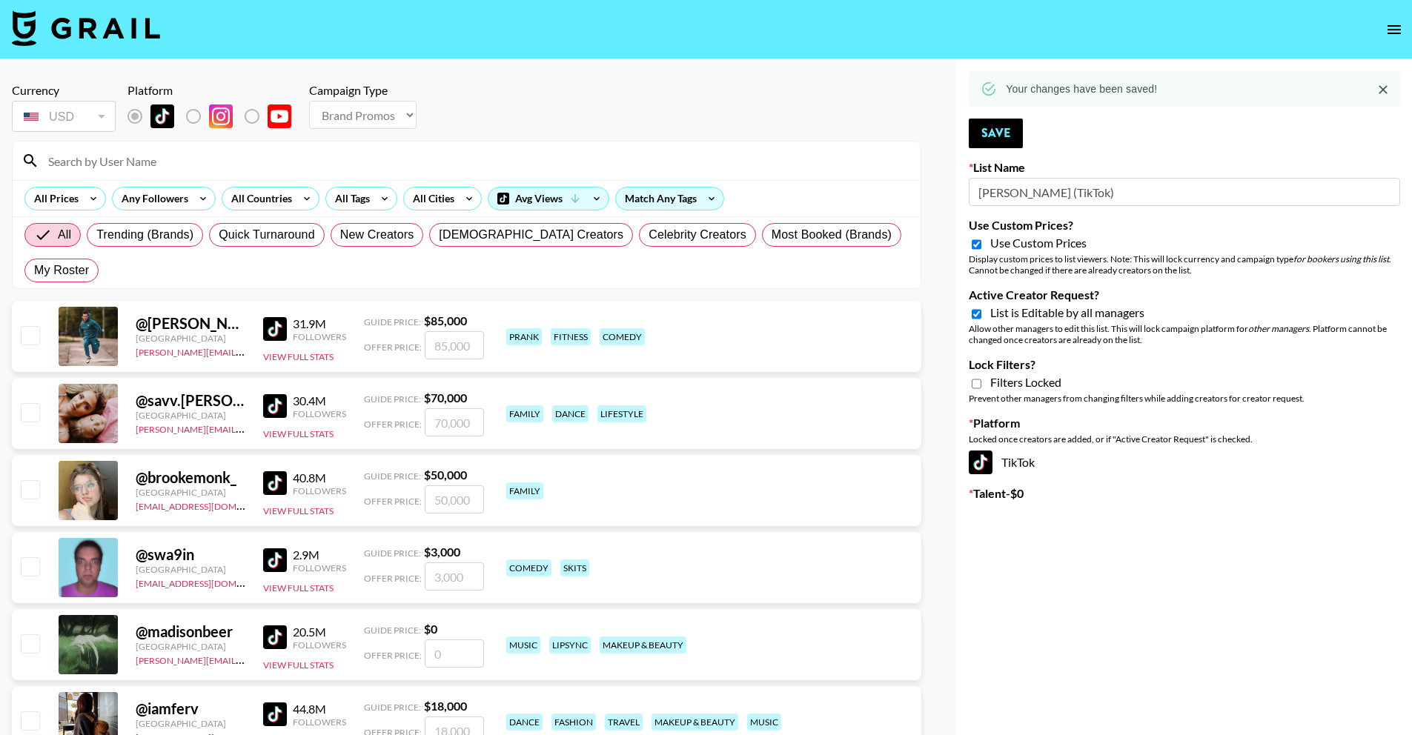
click at [1392, 30] on icon "open drawer" at bounding box center [1393, 29] width 13 height 9
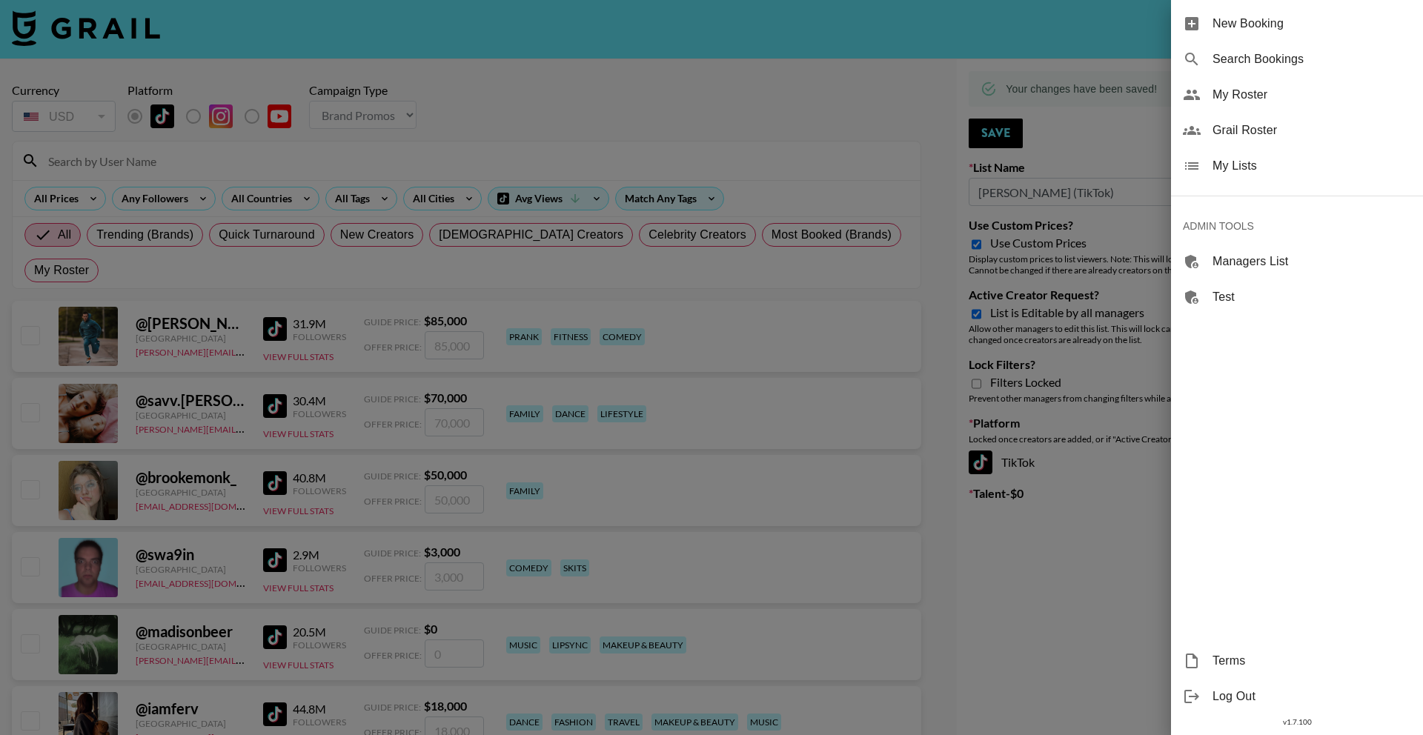
click at [1256, 173] on span "My Lists" at bounding box center [1311, 166] width 199 height 18
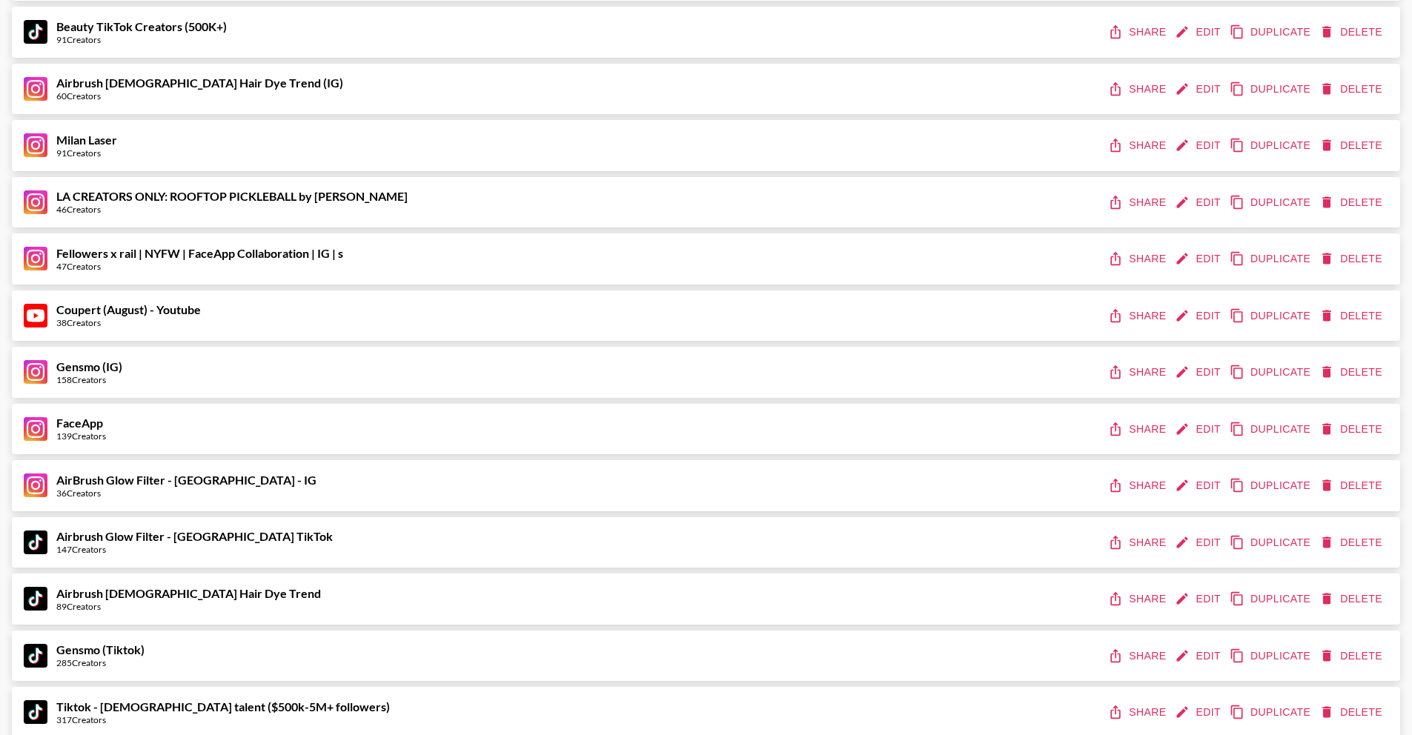
scroll to position [1289, 0]
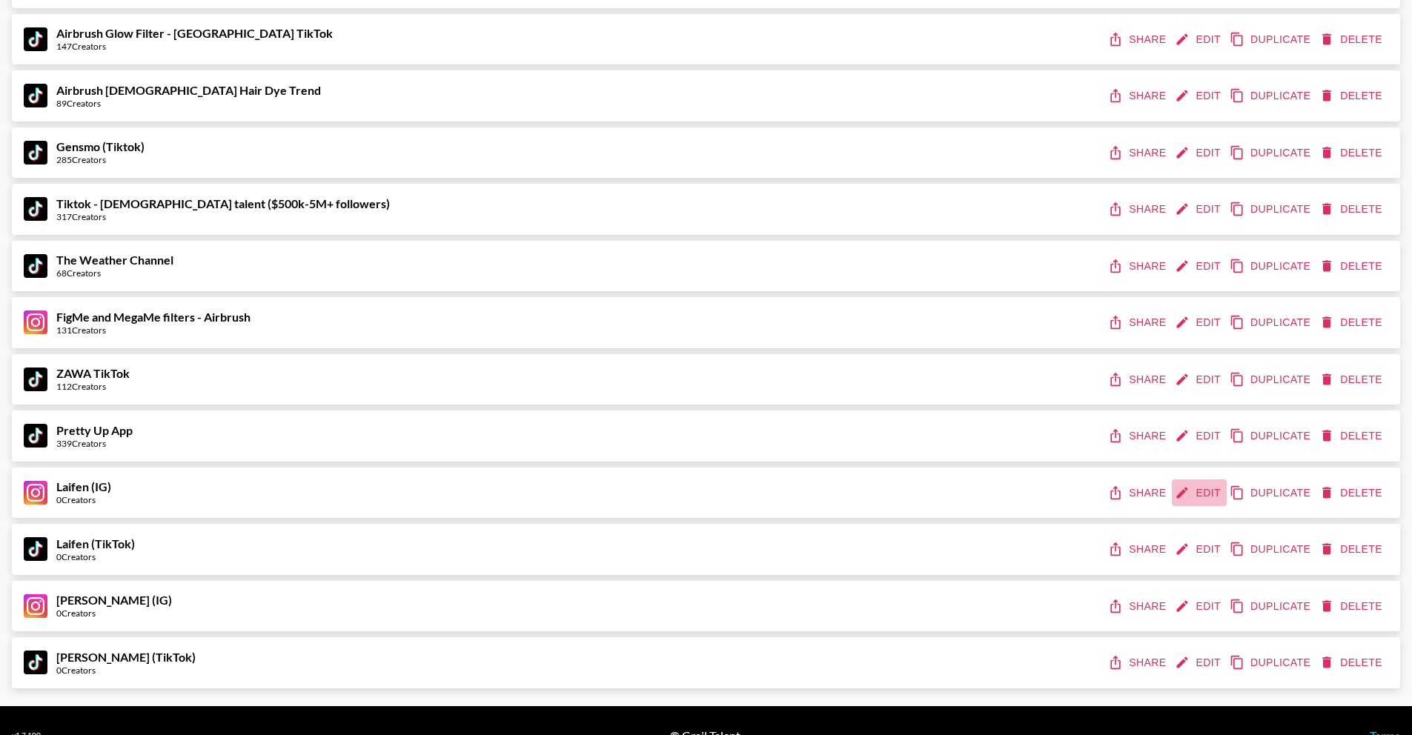
click at [1206, 485] on button "Edit" at bounding box center [1199, 492] width 55 height 27
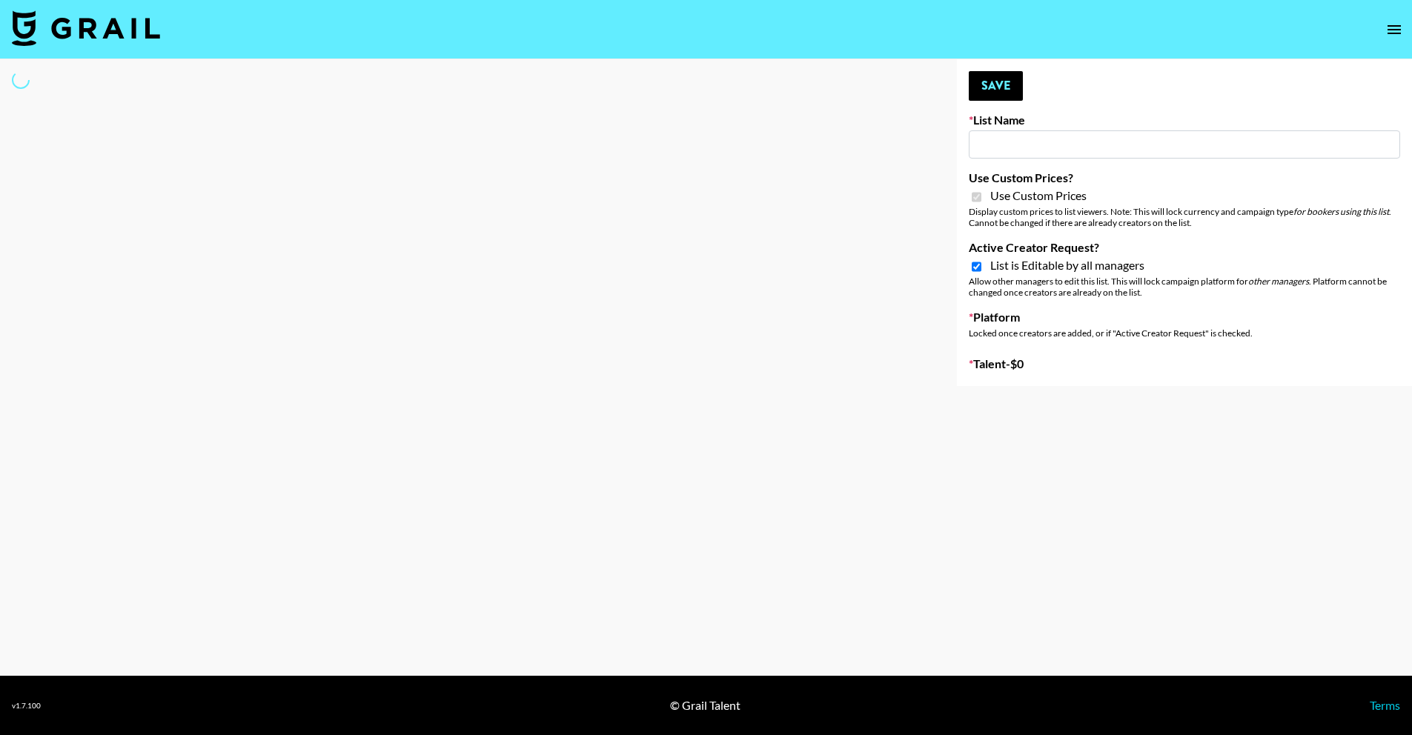
type input "Laifen (IG)"
checkbox input "true"
select select "Brand"
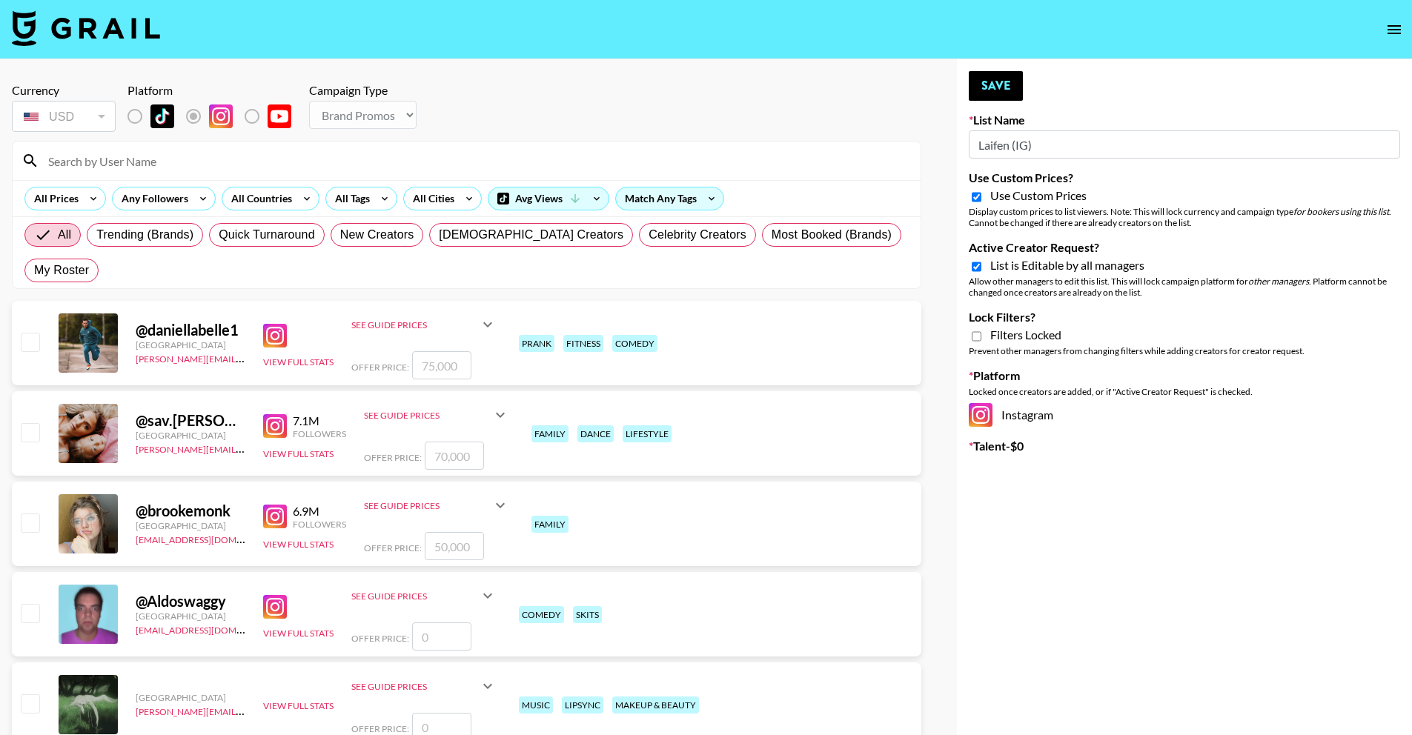
click at [365, 153] on input at bounding box center [475, 161] width 872 height 24
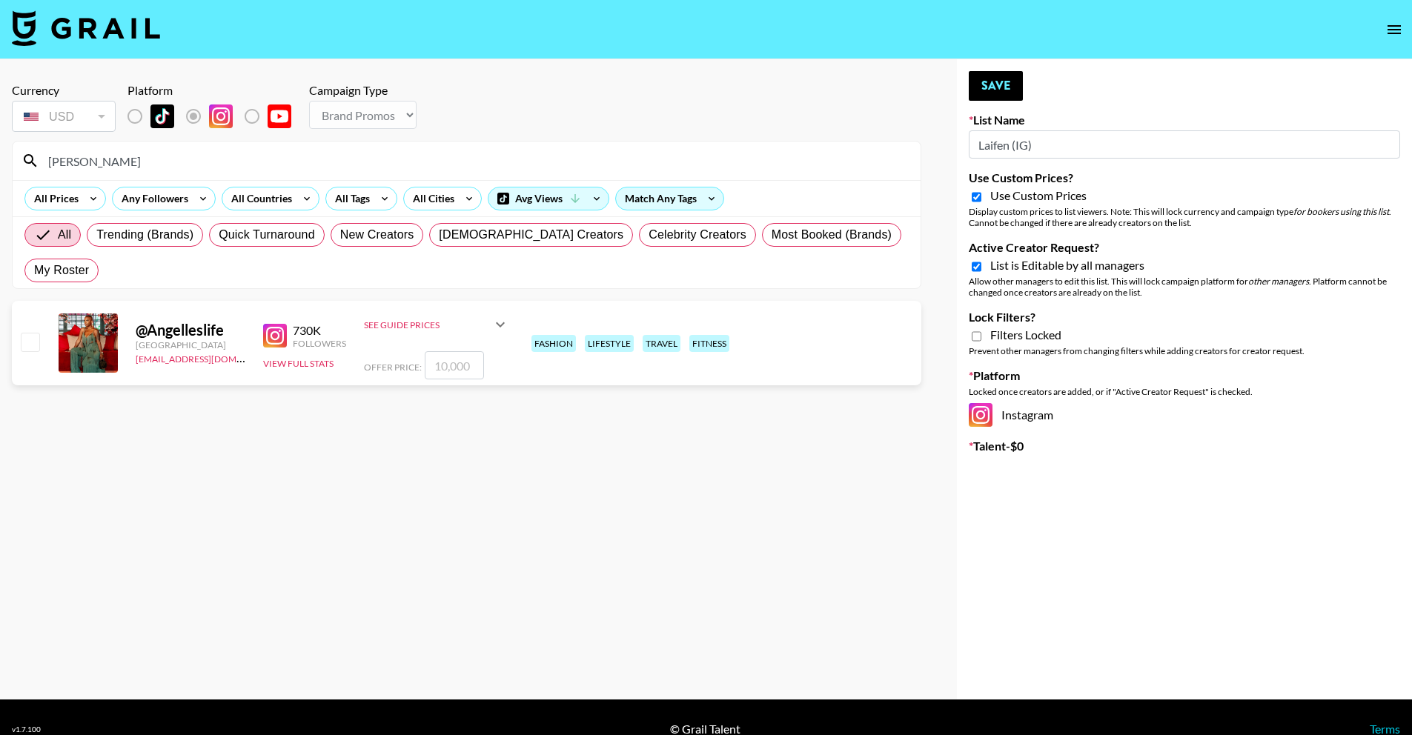
type input "angelle"
click at [29, 333] on input "checkbox" at bounding box center [30, 342] width 18 height 18
checkbox input "true"
type input "10000"
click at [1003, 85] on button "Save" at bounding box center [996, 86] width 54 height 30
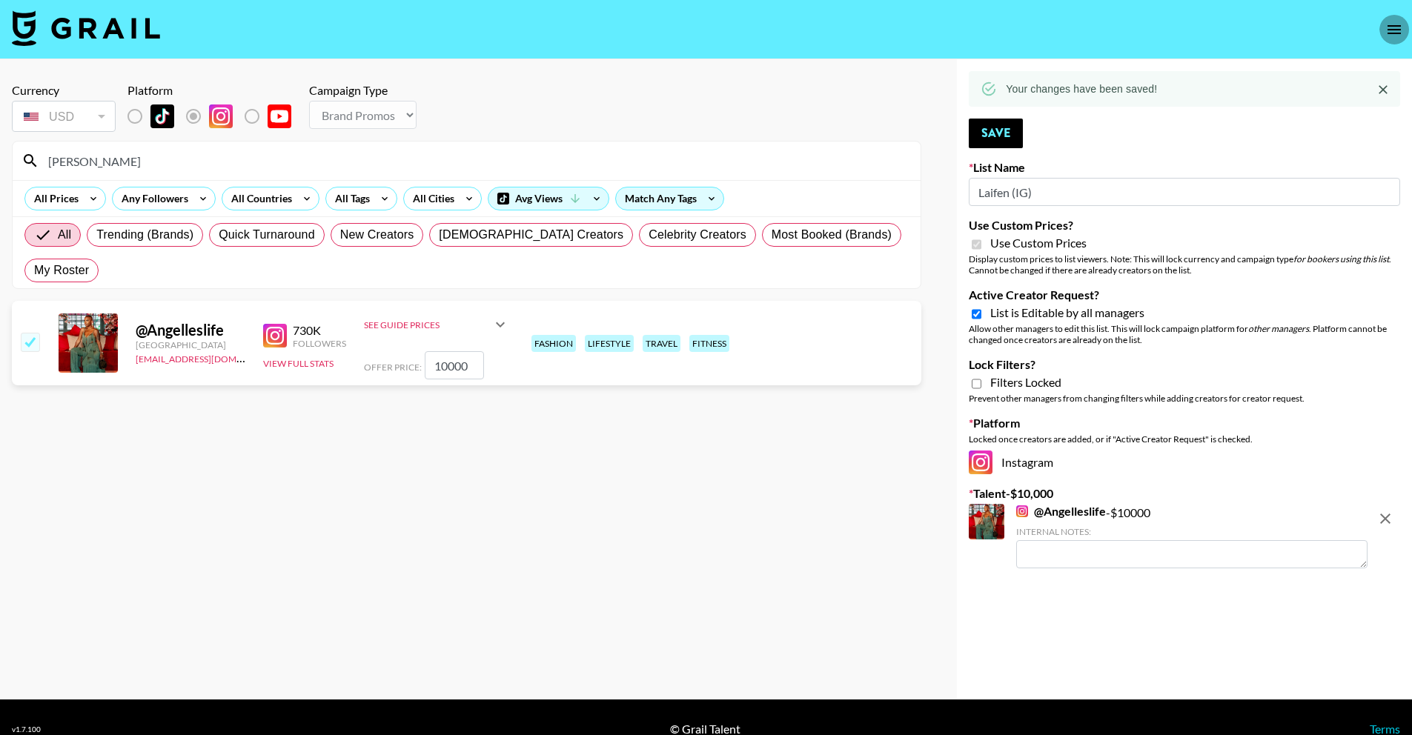
click at [1404, 31] on button "open drawer" at bounding box center [1394, 30] width 30 height 30
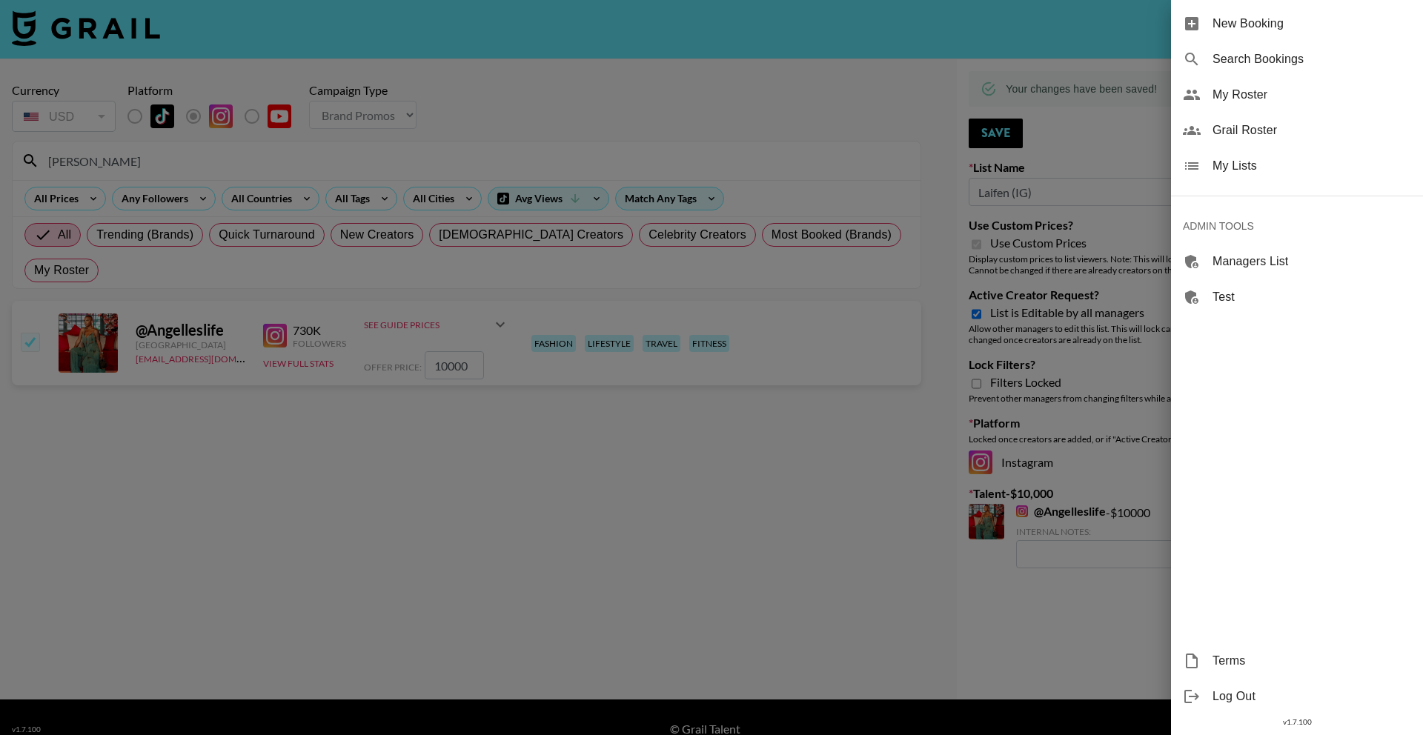
click at [1385, 174] on span "My Lists" at bounding box center [1311, 166] width 199 height 18
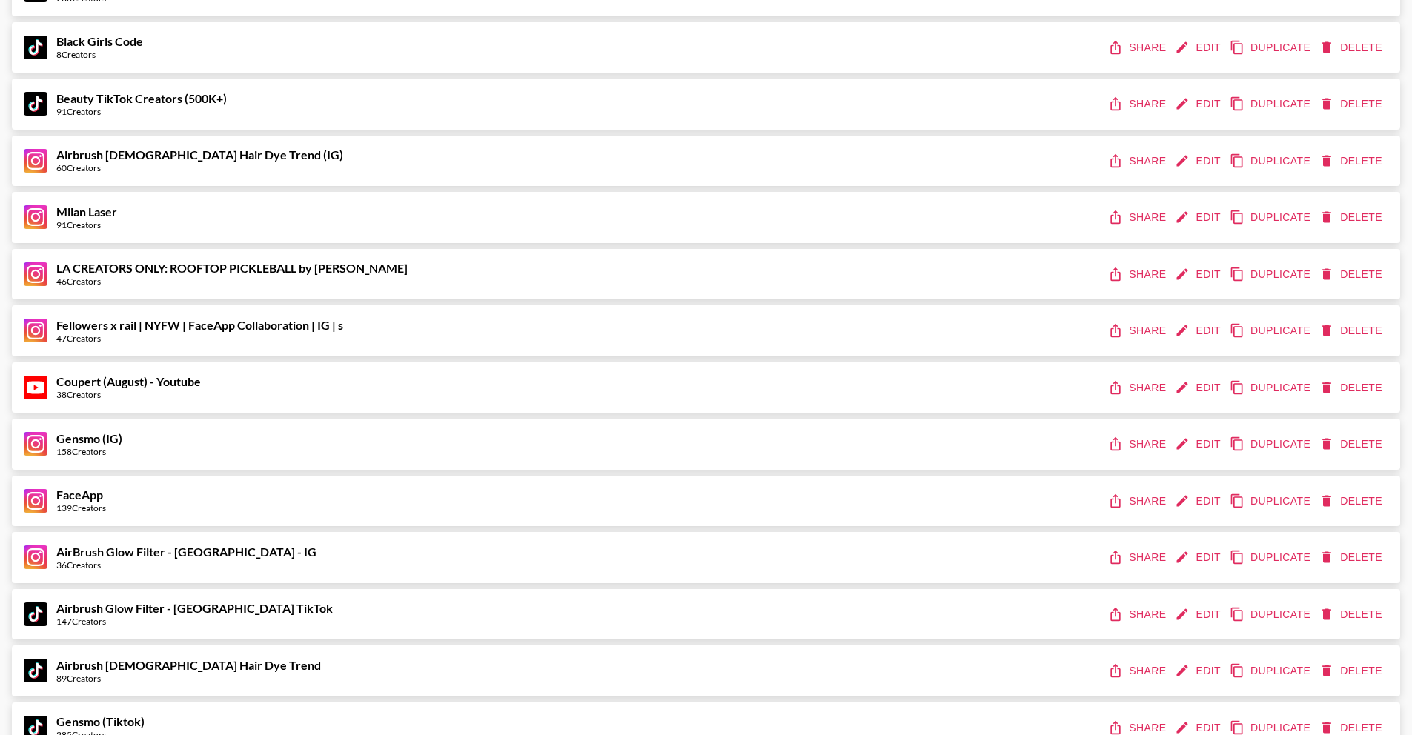
scroll to position [1218, 0]
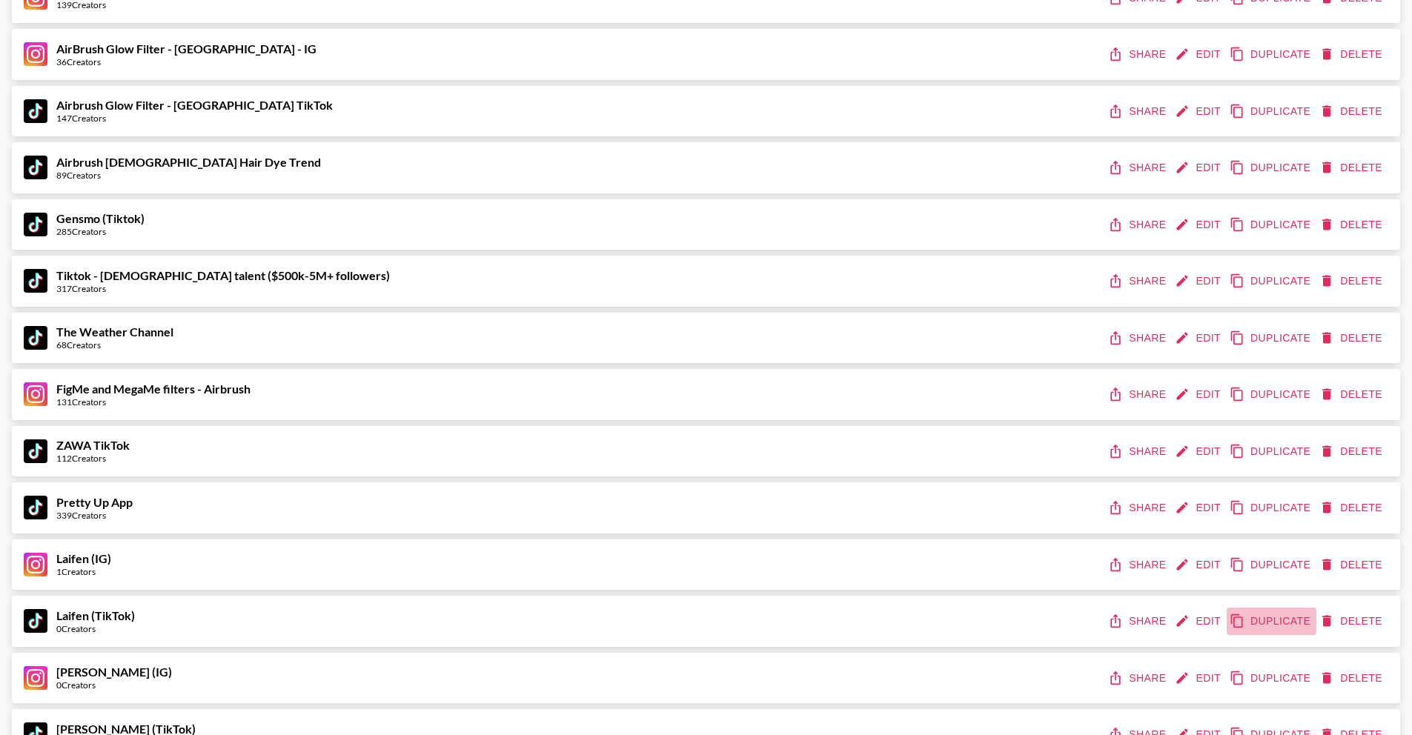
click at [1229, 620] on icon "duplicate" at bounding box center [1236, 621] width 15 height 15
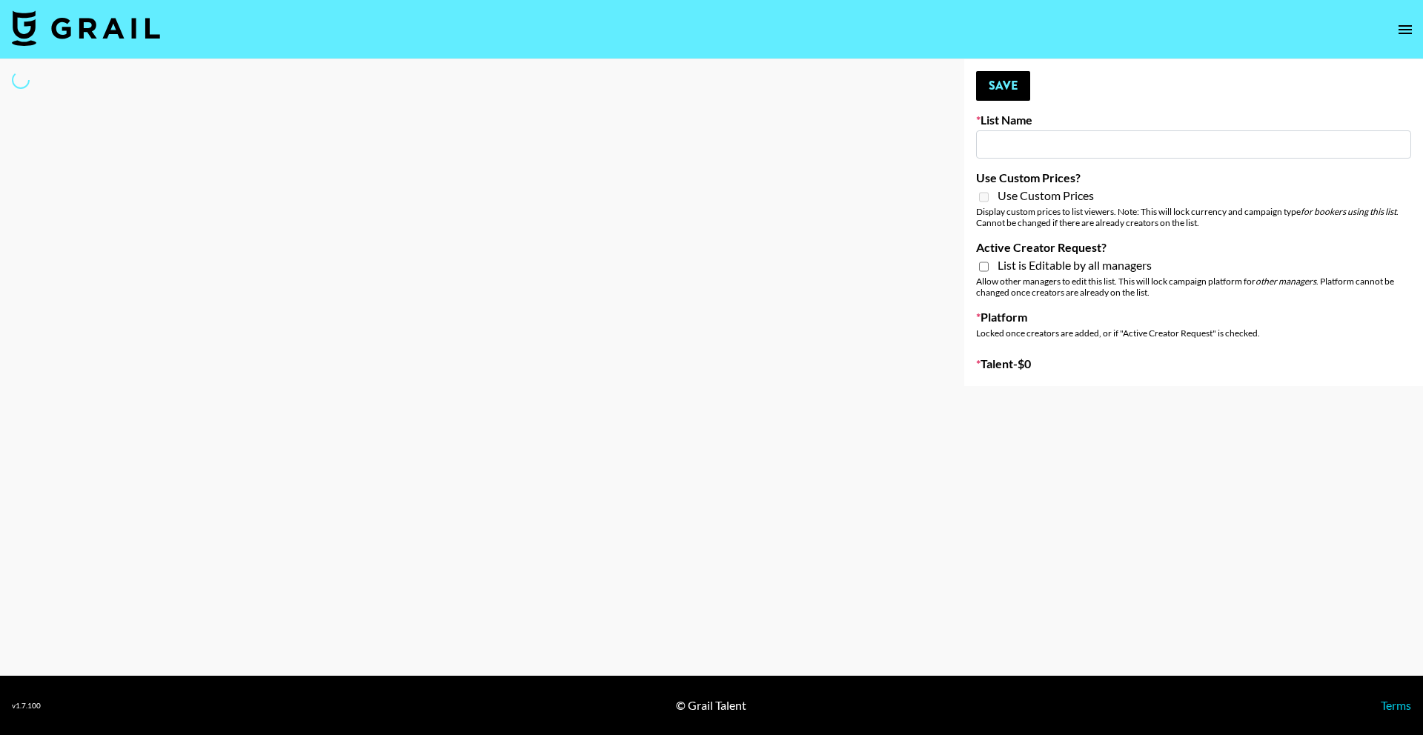
type input "Laifen (TikTok) (Copy)"
select select "Song"
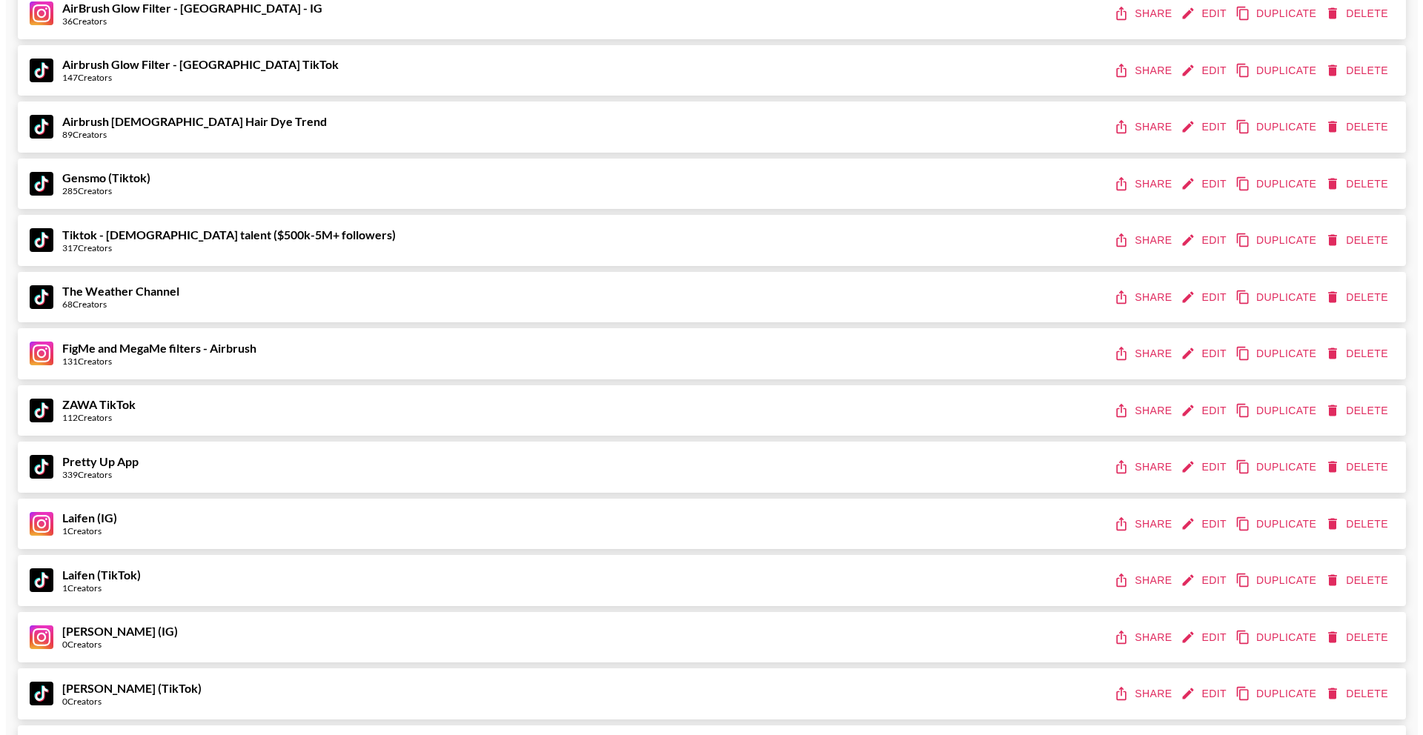
scroll to position [1376, 0]
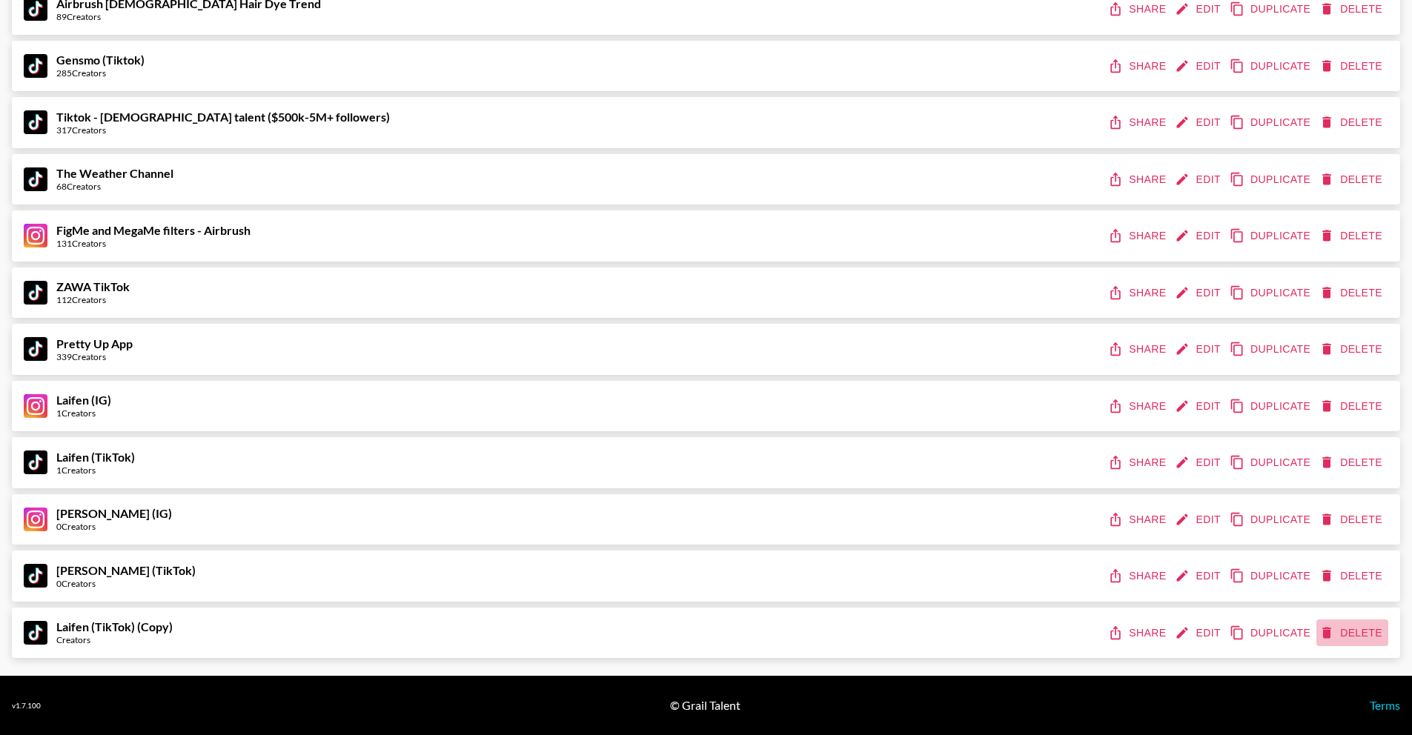
click at [1332, 638] on icon "delete" at bounding box center [1326, 632] width 15 height 15
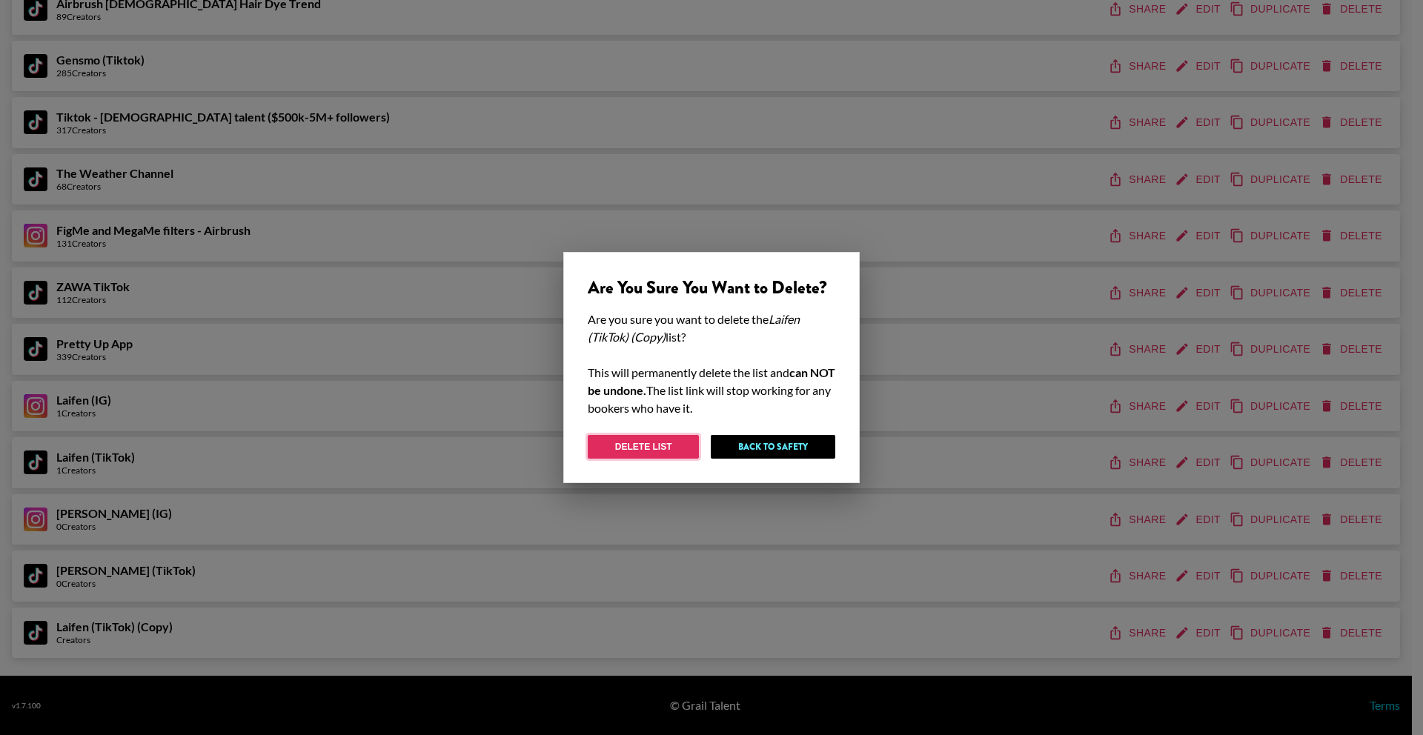
click at [631, 447] on button "Delete List" at bounding box center [643, 447] width 111 height 24
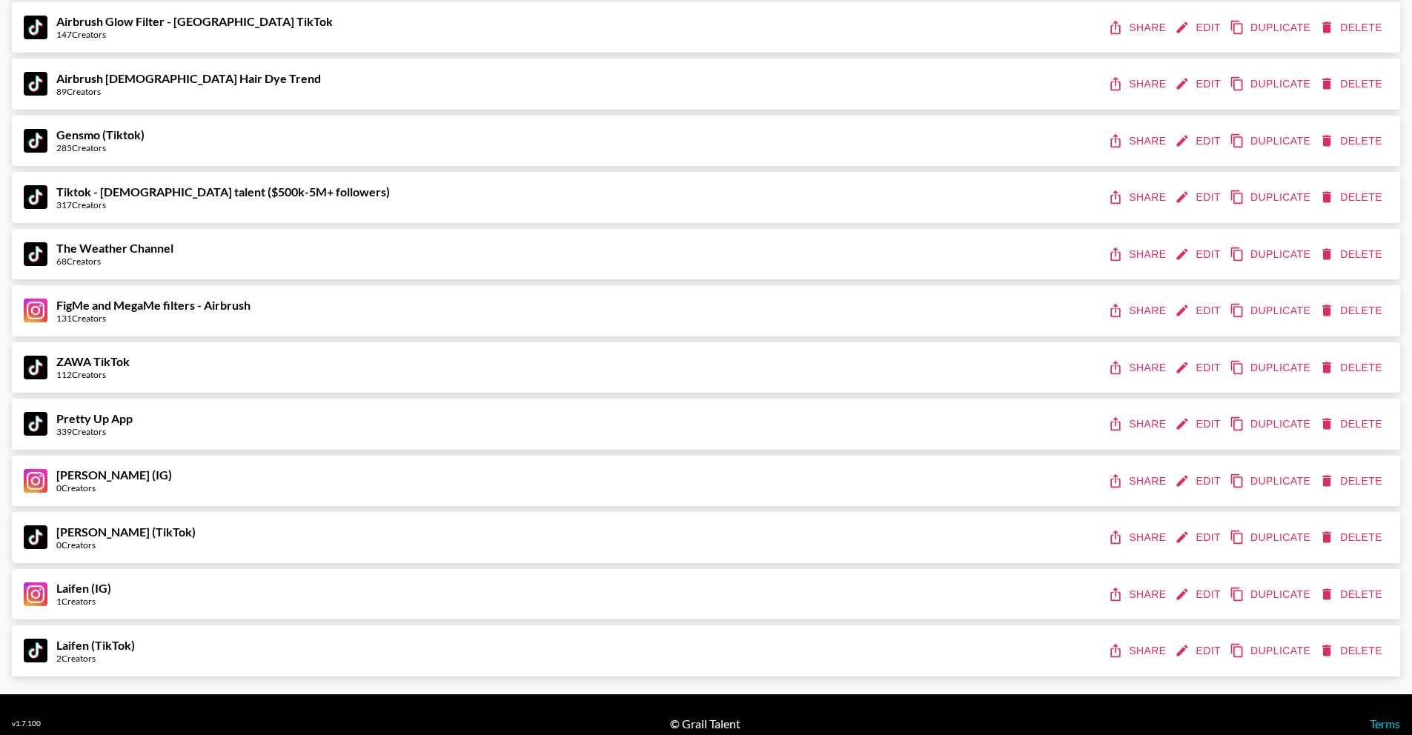
scroll to position [1320, 0]
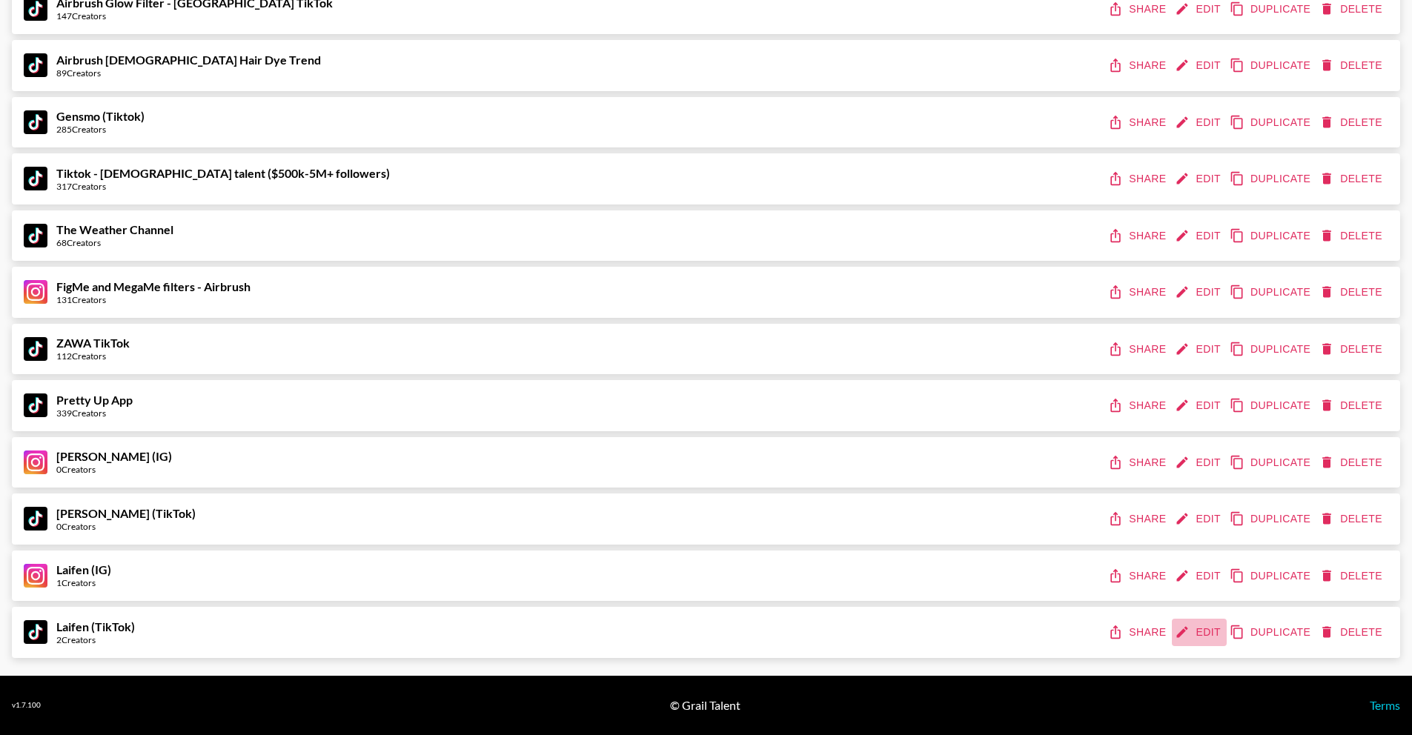
click at [1203, 630] on button "Edit" at bounding box center [1199, 632] width 55 height 27
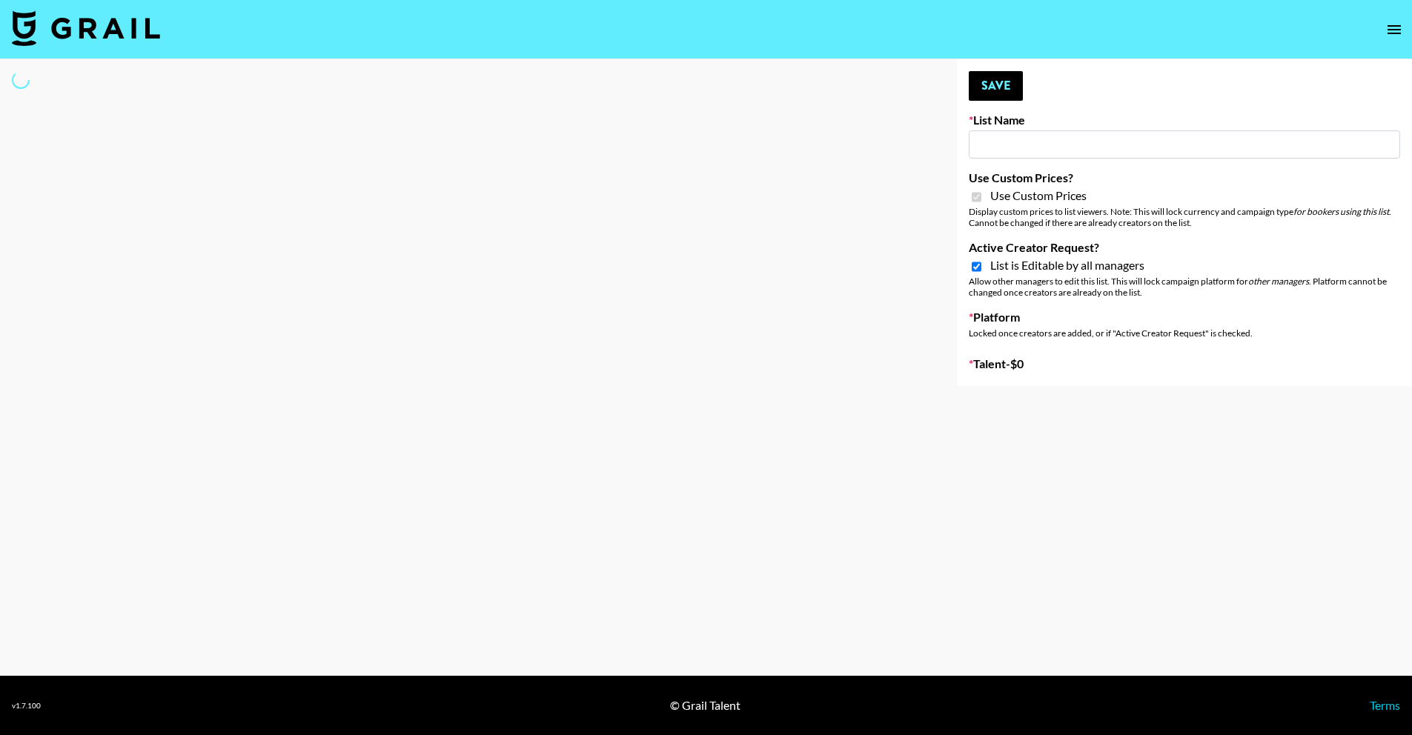
type input "Laifen (TikTok)"
checkbox input "true"
select select "Brand"
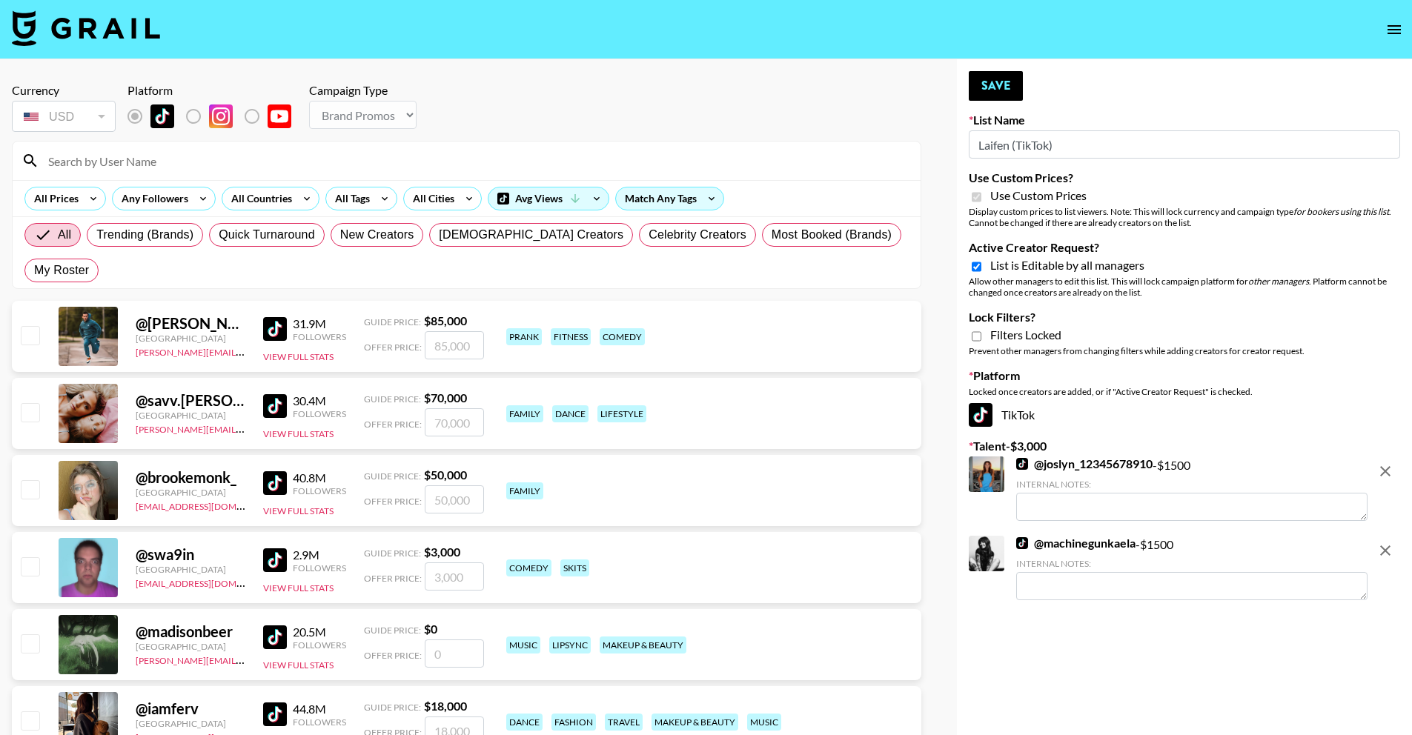
click at [422, 153] on input at bounding box center [475, 161] width 872 height 24
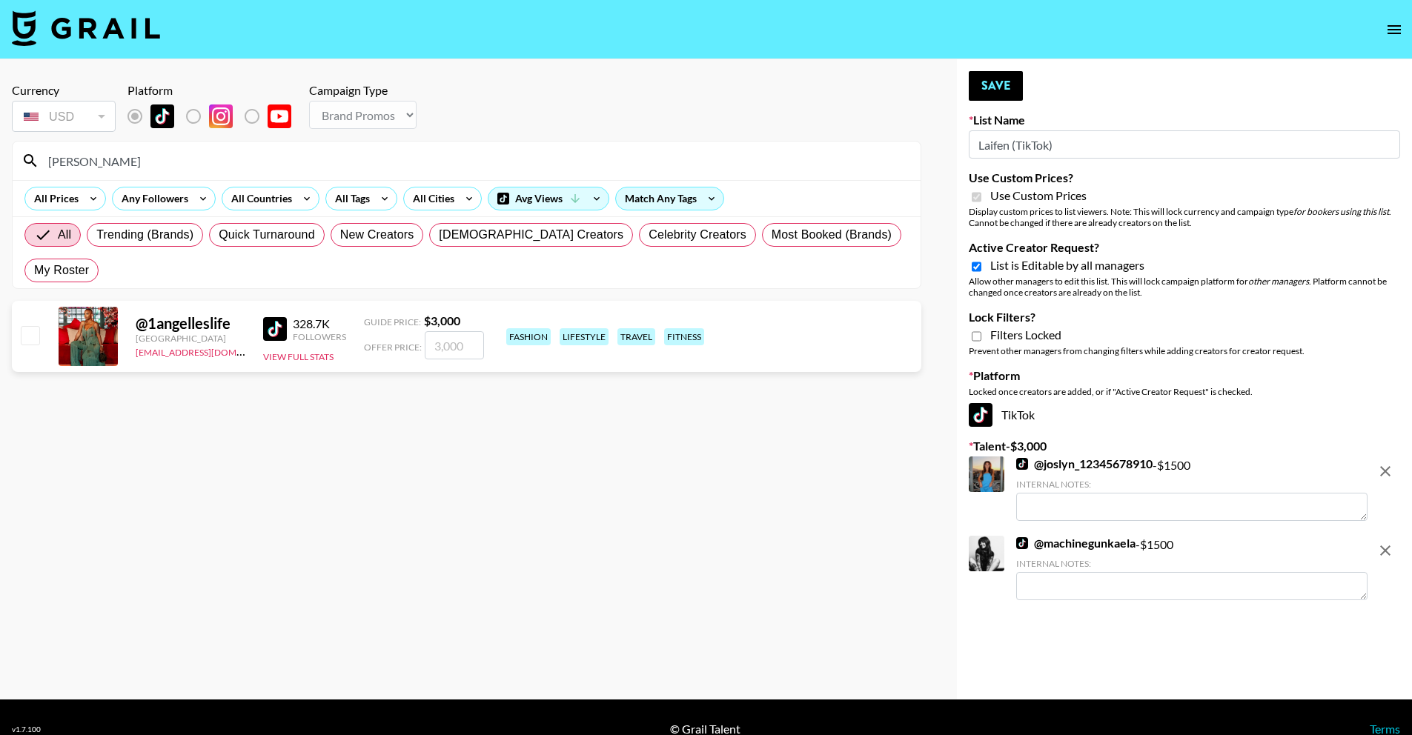
type input "angelle"
click at [36, 326] on input "checkbox" at bounding box center [30, 335] width 18 height 18
checkbox input "true"
type input "3000"
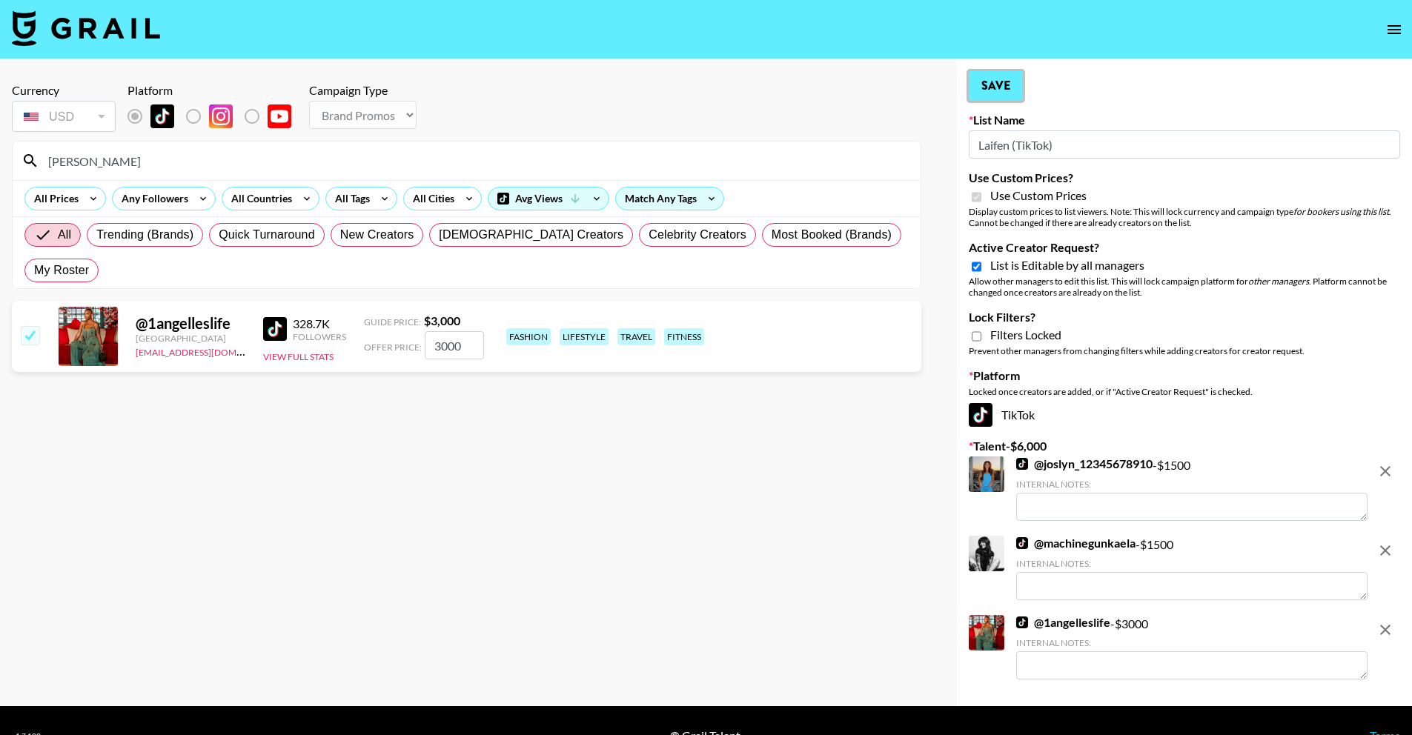
click at [1006, 89] on button "Save" at bounding box center [996, 86] width 54 height 30
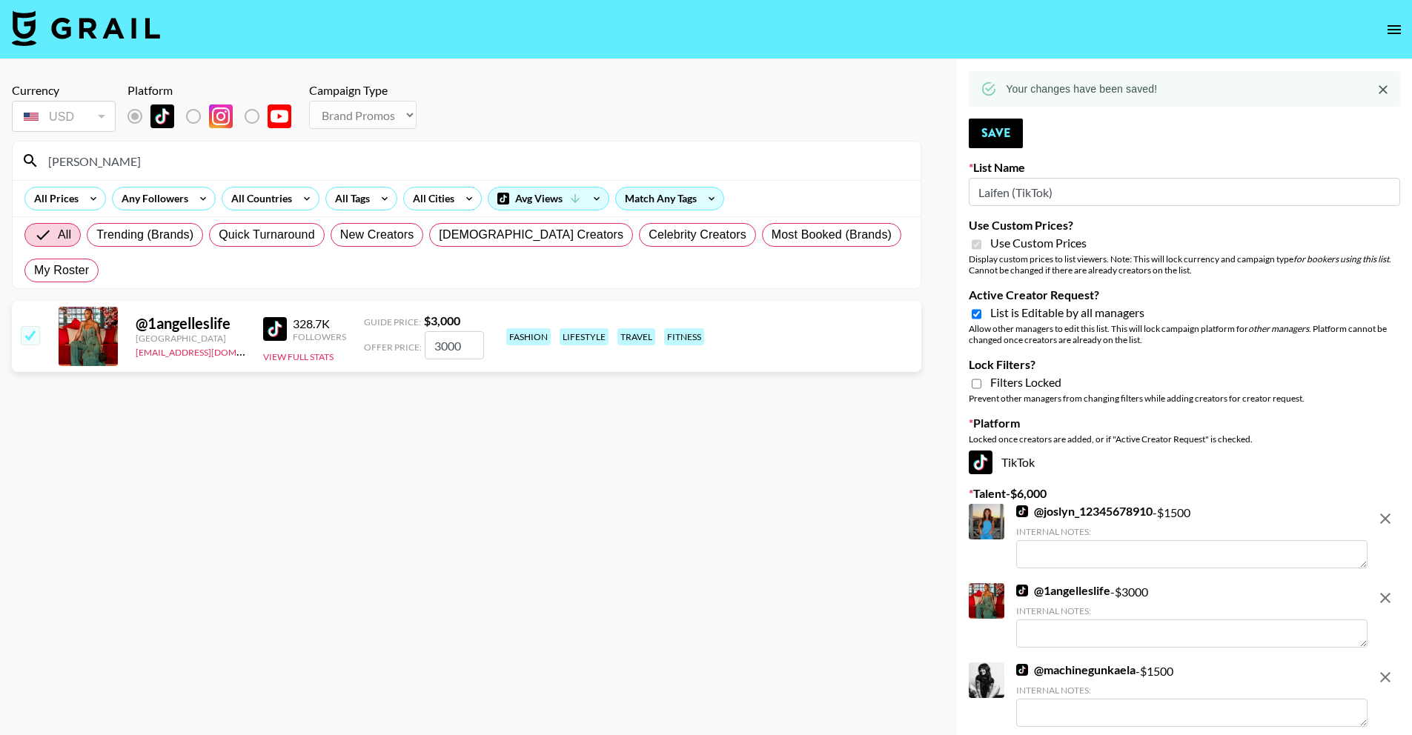
click at [1389, 33] on icon "open drawer" at bounding box center [1394, 30] width 18 height 18
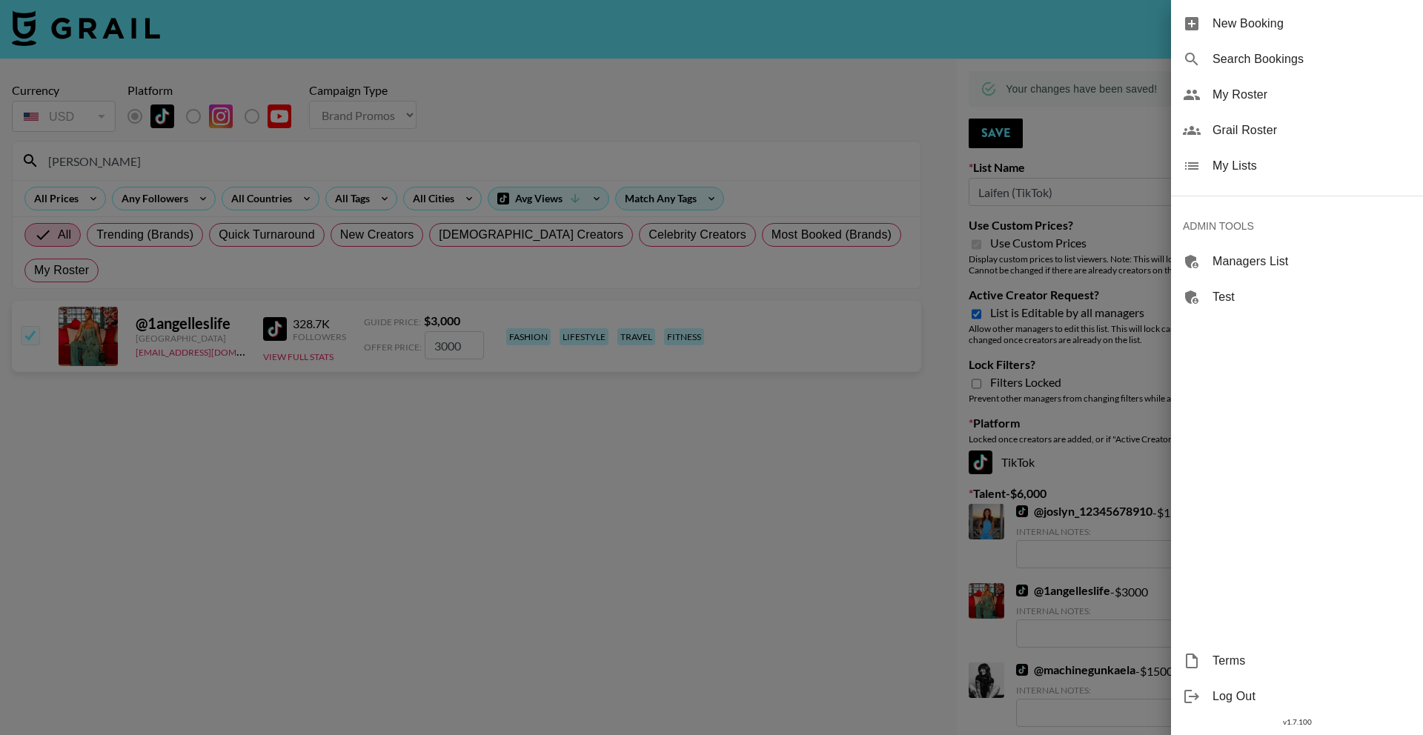
click at [1366, 165] on span "My Lists" at bounding box center [1311, 166] width 199 height 18
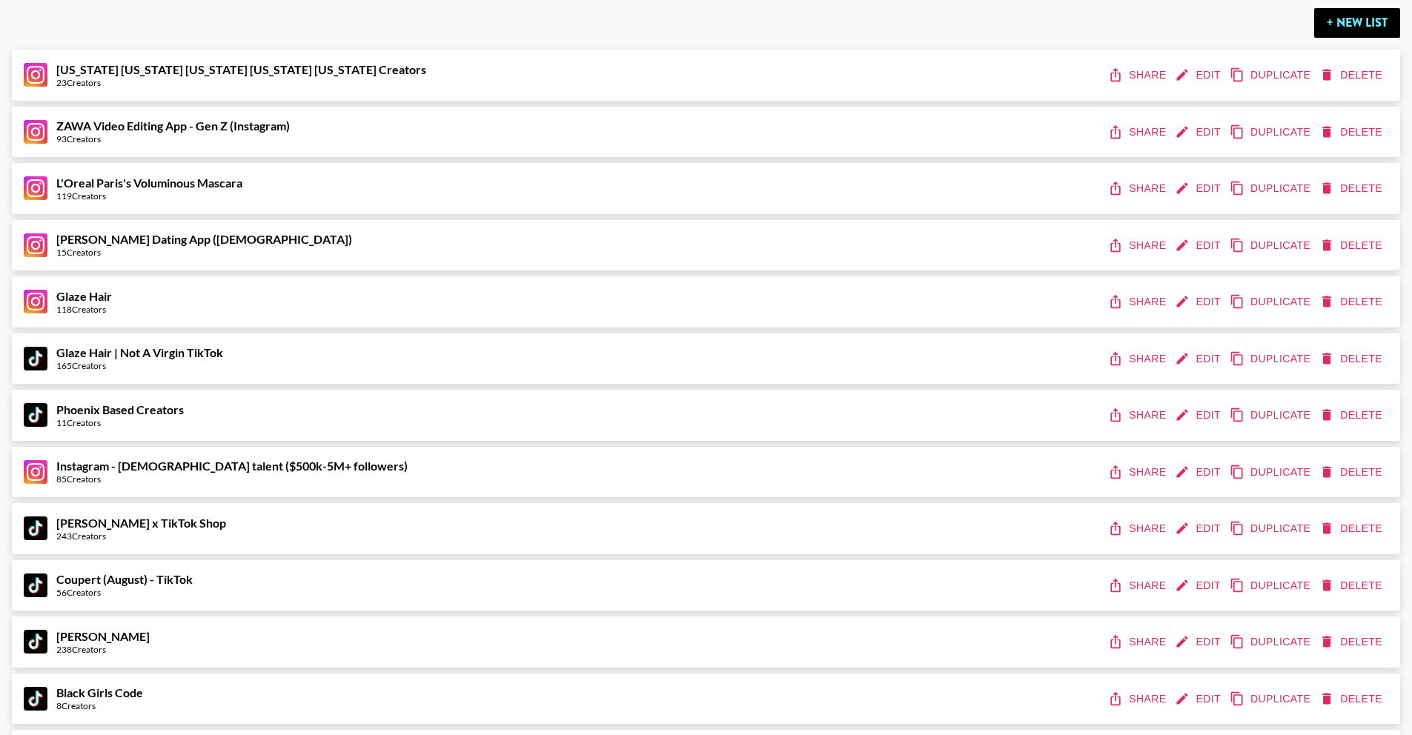
scroll to position [1320, 0]
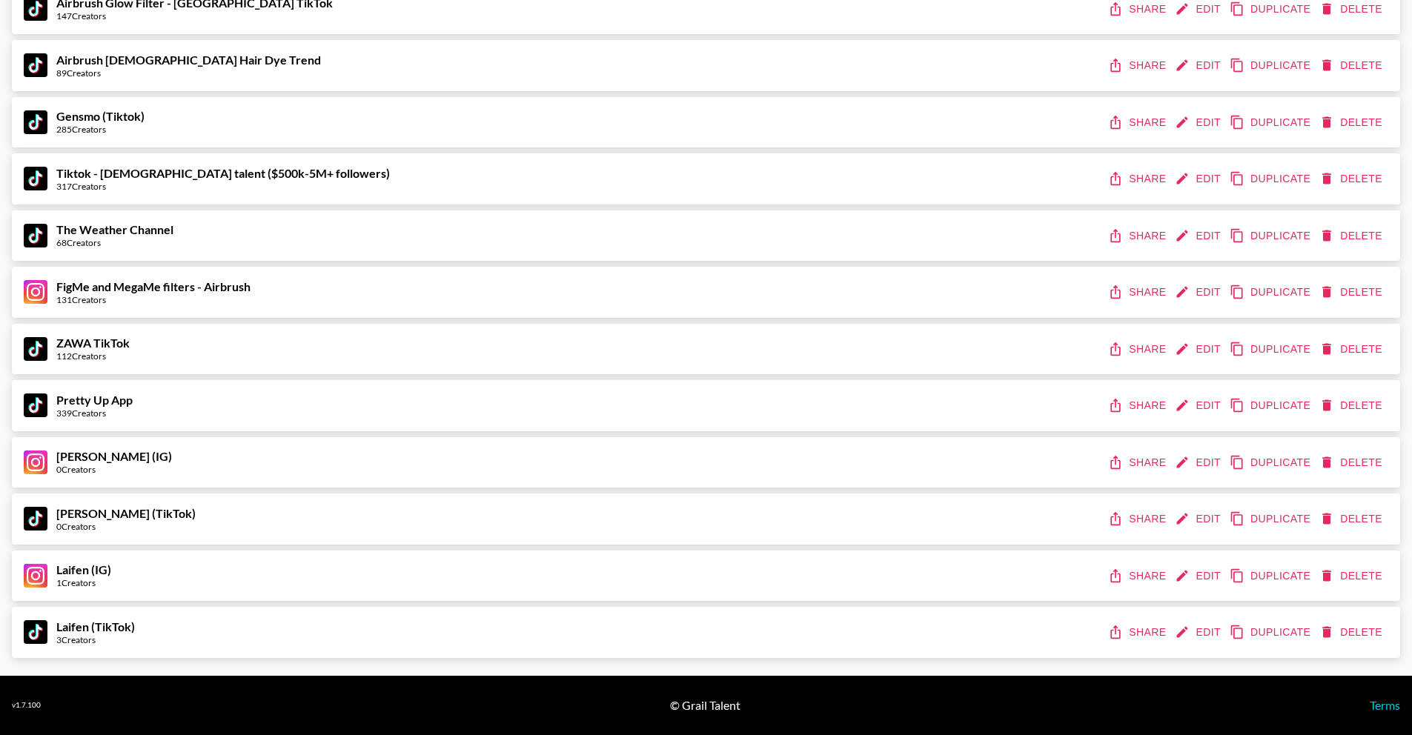
click at [1201, 584] on button "Edit" at bounding box center [1199, 575] width 55 height 27
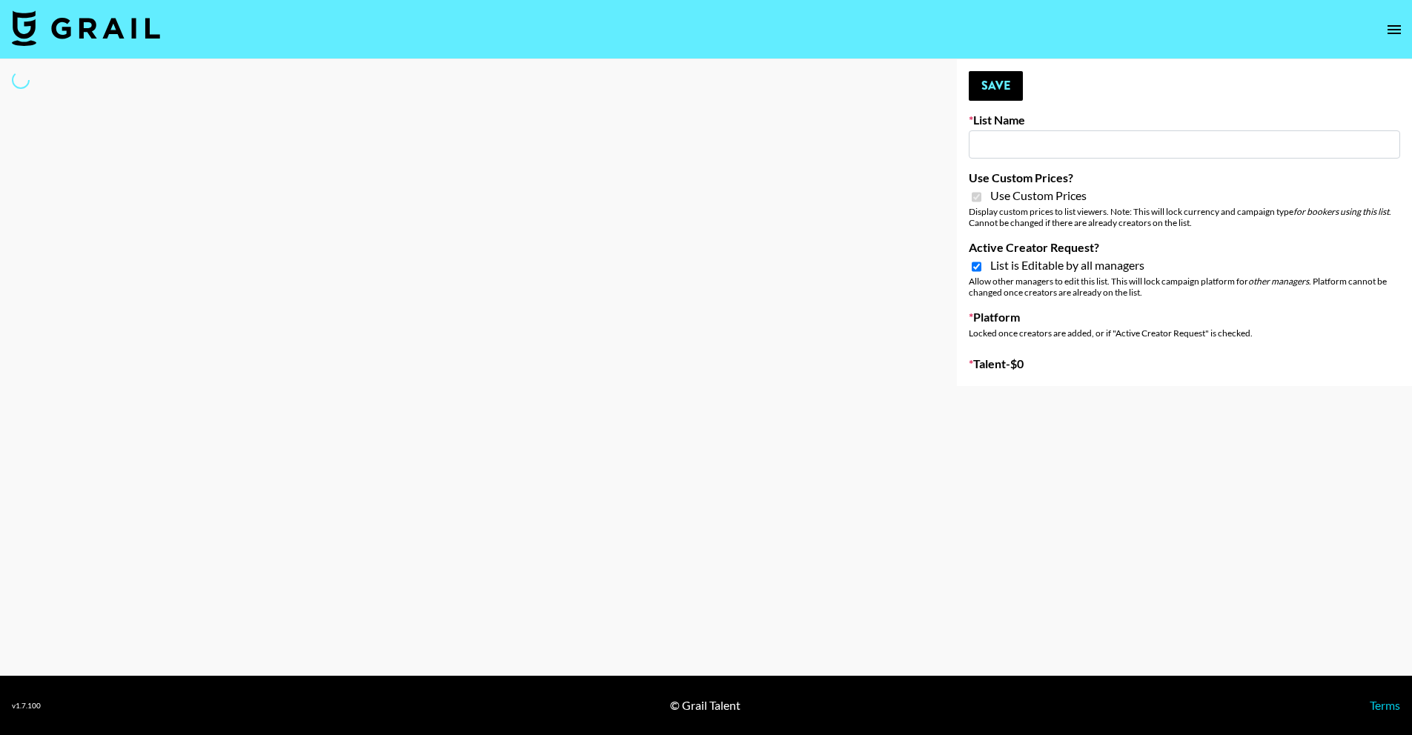
type input "Laifen (IG)"
checkbox input "true"
select select "Brand"
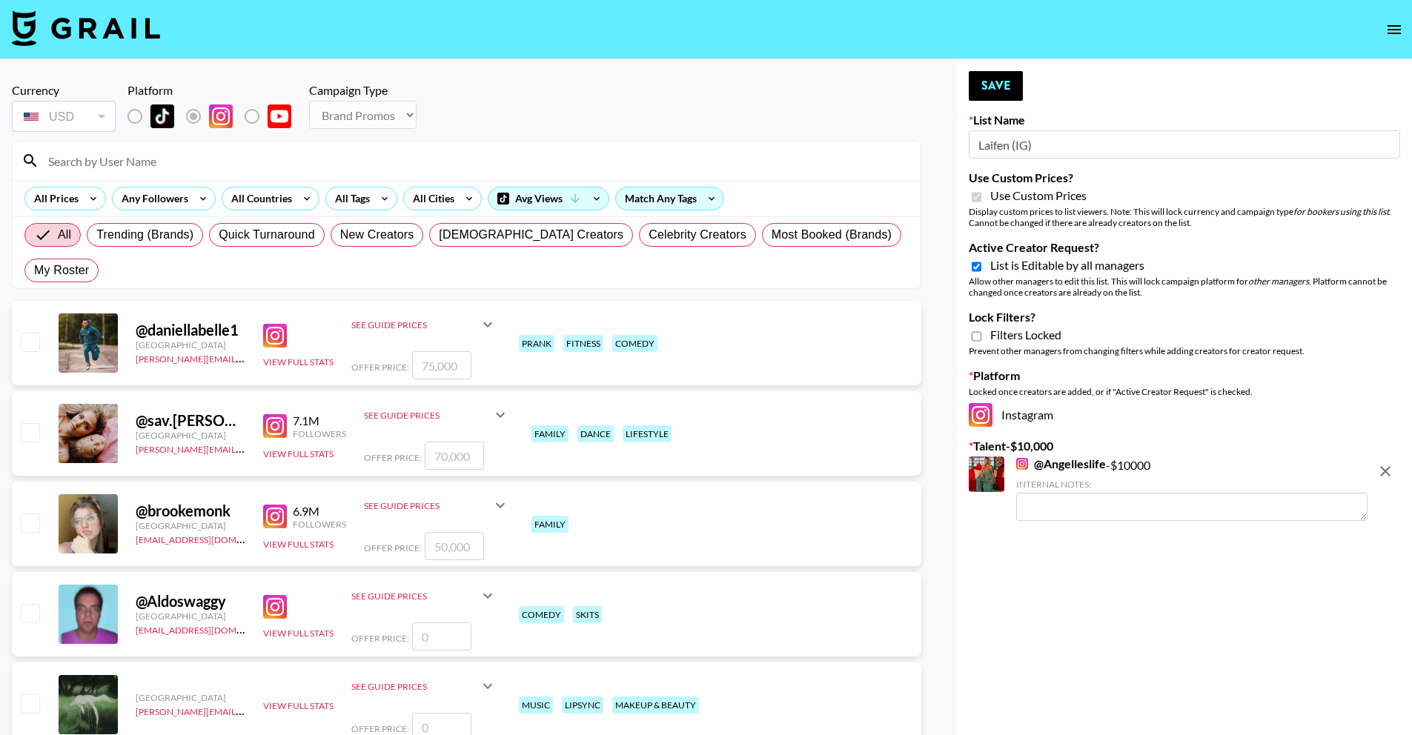
click at [97, 27] on img at bounding box center [86, 28] width 148 height 36
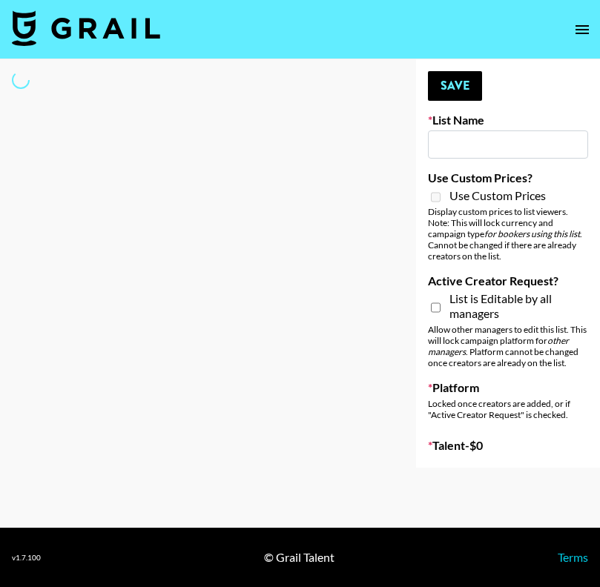
type input "[PERSON_NAME] (IG)"
select select "Song"
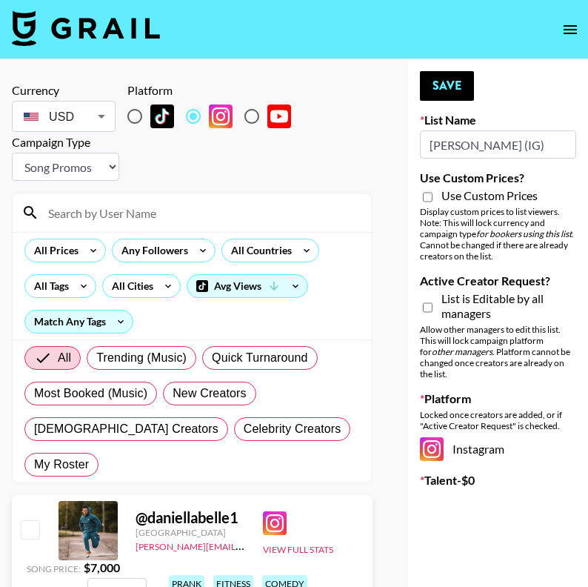
click at [477, 192] on span "Use Custom Prices" at bounding box center [490, 195] width 96 height 15
click at [433, 192] on input "Use Custom Prices?" at bounding box center [428, 196] width 10 height 13
checkbox input "true"
click at [462, 299] on span "List is Editable by all managers" at bounding box center [509, 306] width 135 height 30
click at [433, 299] on input "Active Creator Request?" at bounding box center [428, 307] width 10 height 28
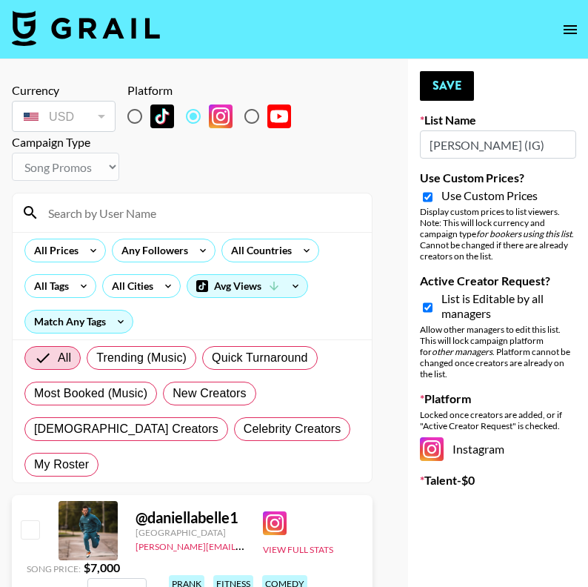
checkbox input "true"
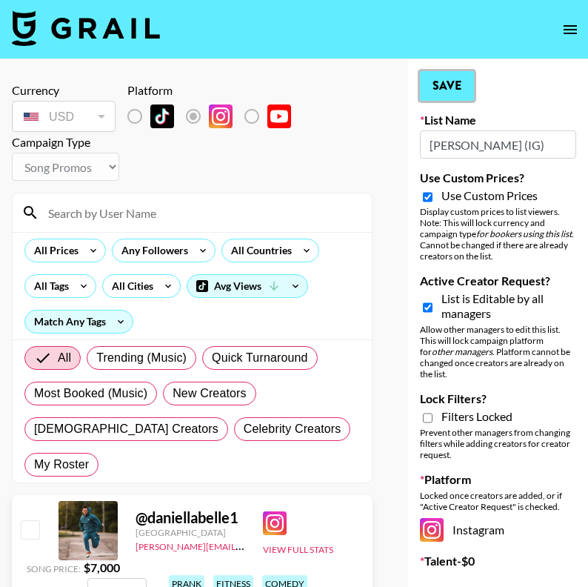
click at [450, 80] on button "Save" at bounding box center [447, 86] width 54 height 30
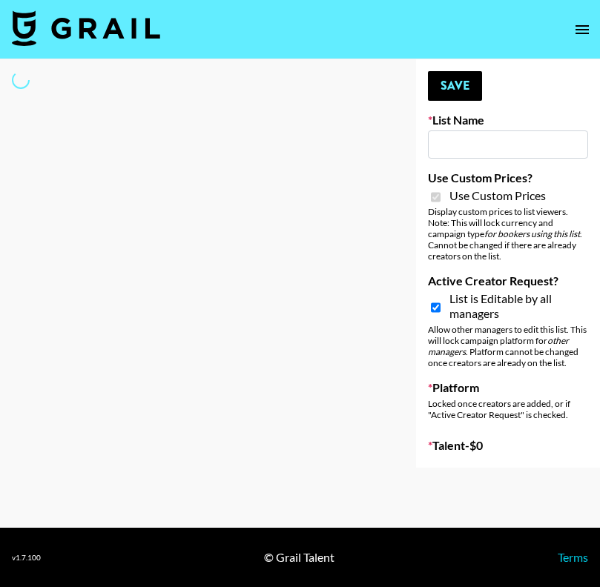
type input "[PERSON_NAME] (TikTok)"
checkbox input "true"
select select "Brand"
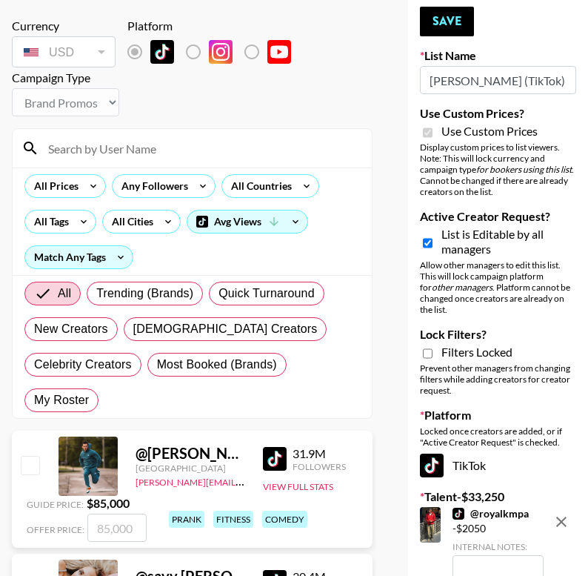
scroll to position [98, 0]
